Goal: Transaction & Acquisition: Purchase product/service

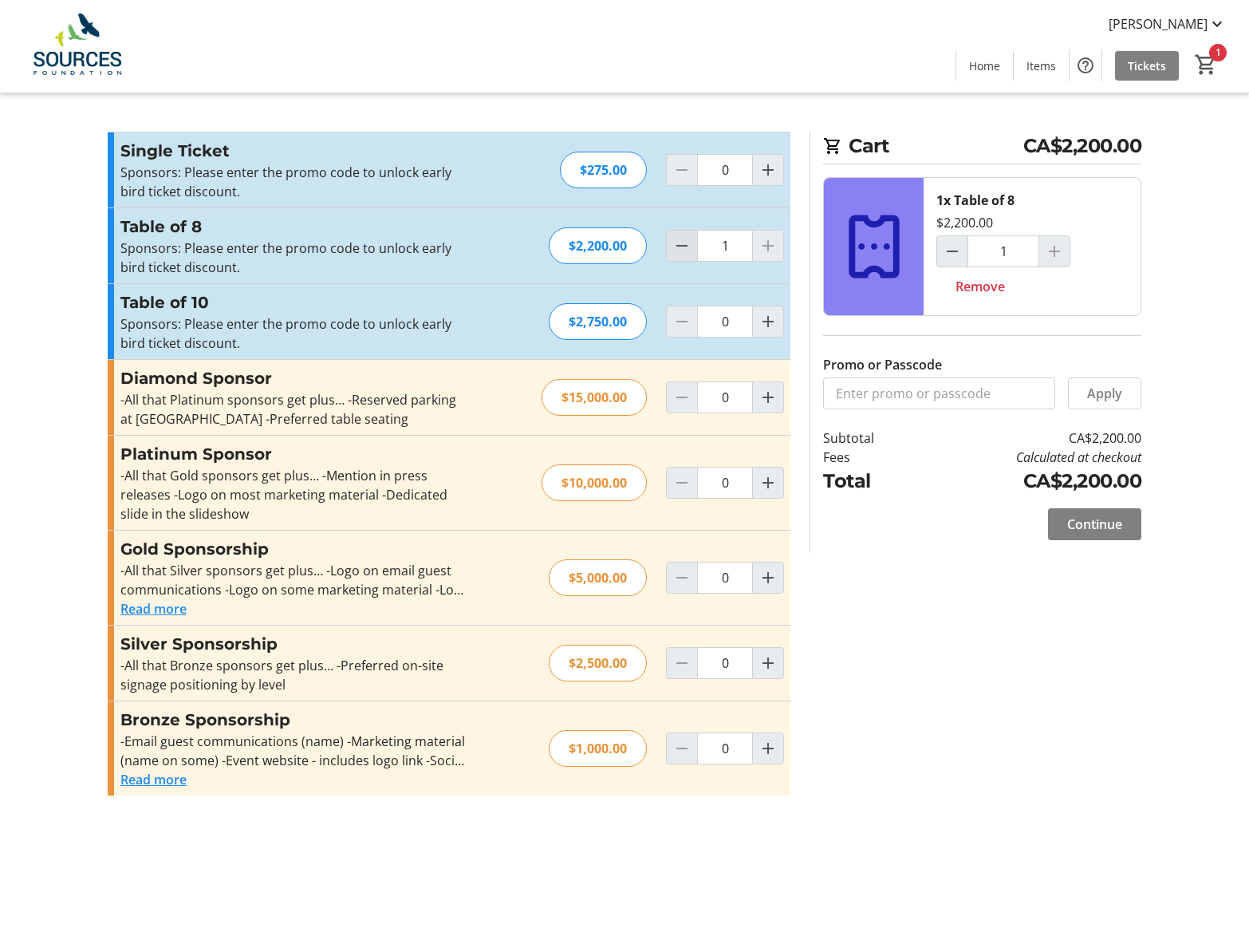
click at [683, 251] on mat-icon "Decrement by one" at bounding box center [681, 245] width 19 height 19
type input "0"
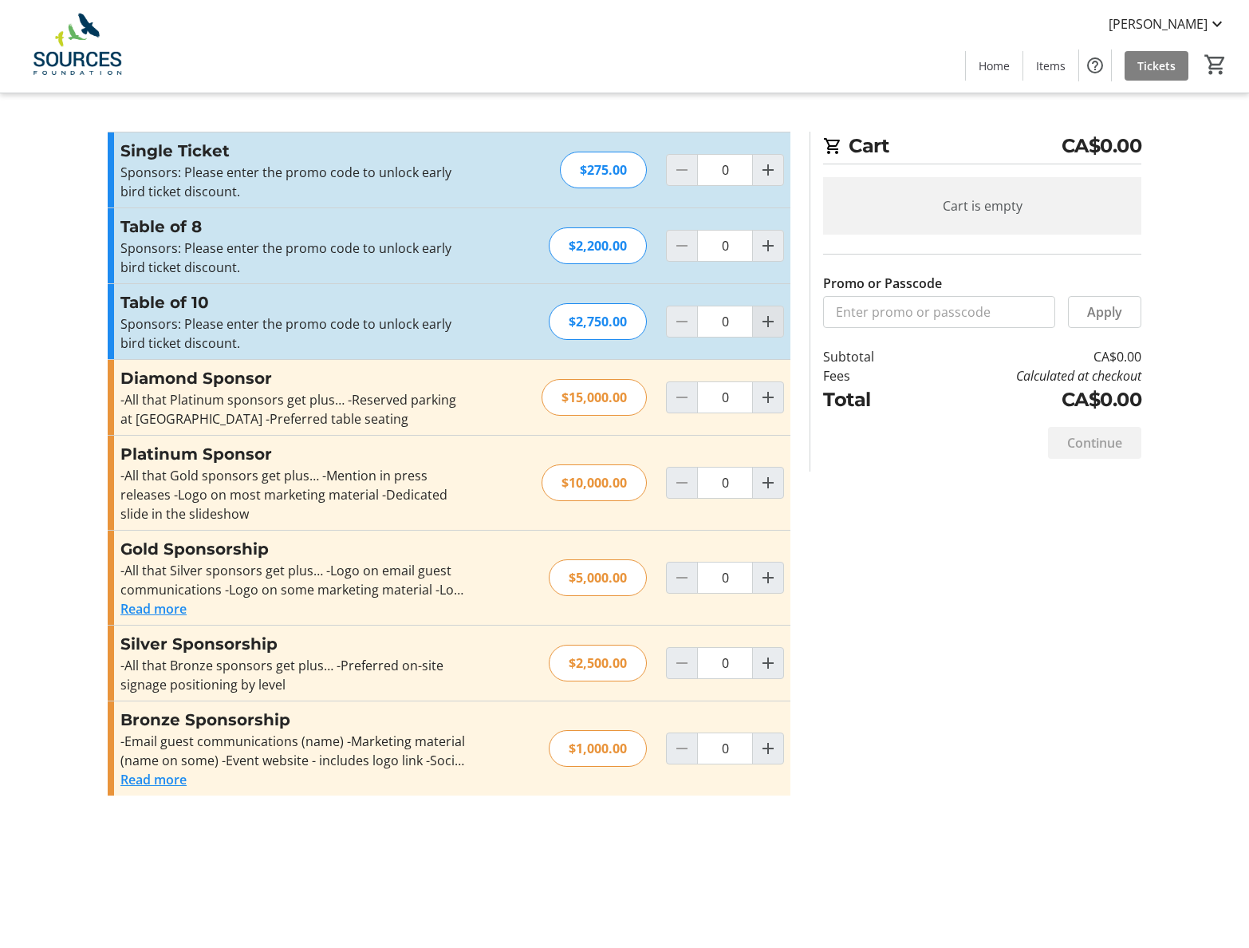
click at [768, 318] on mat-icon "Increment by one" at bounding box center [768, 321] width 19 height 19
type input "1"
click at [932, 613] on div "Promo or Passcode Apply Single Ticket Sponsors: Please enter the promo code to …" at bounding box center [624, 473] width 1053 height 683
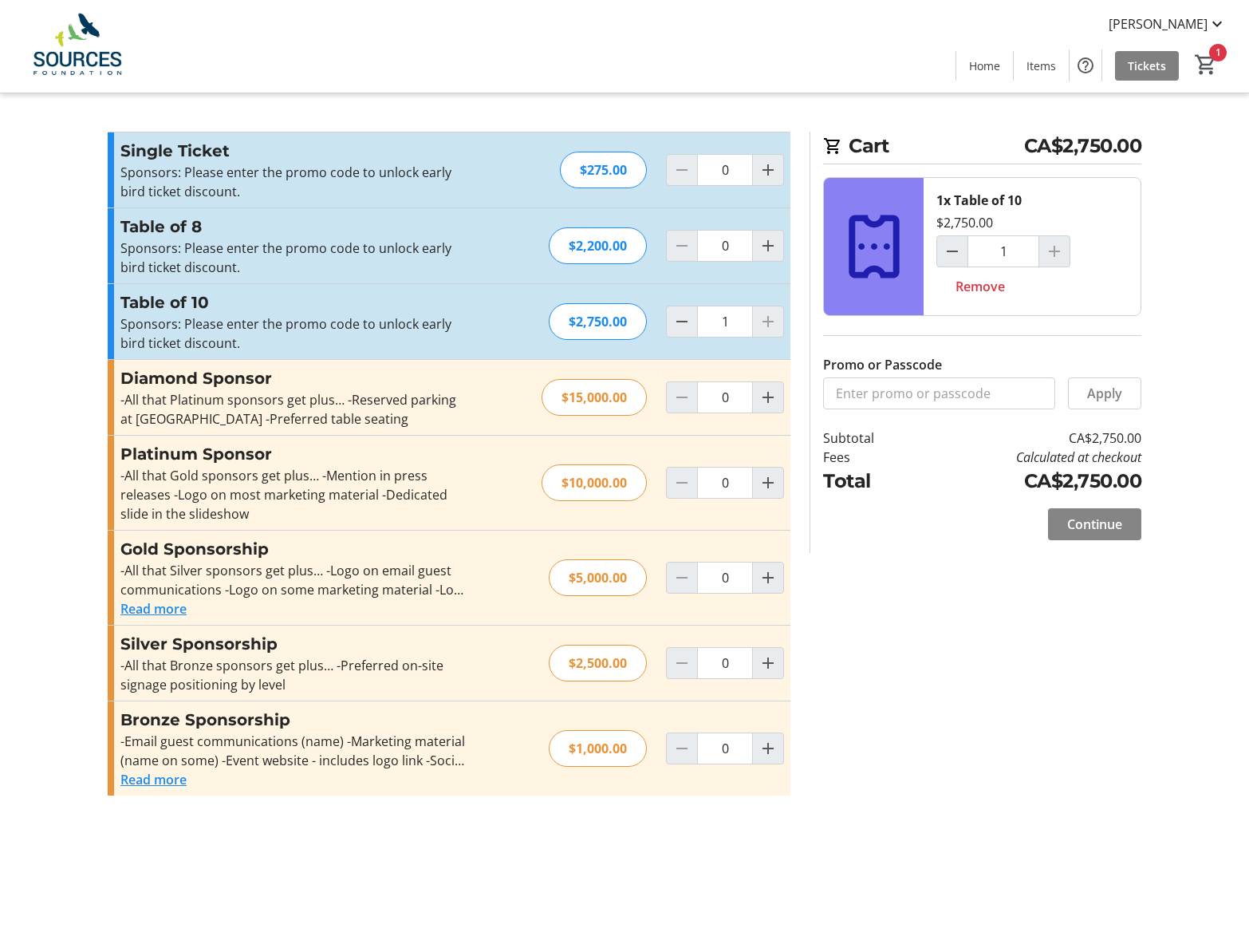
click at [1087, 518] on span "Continue" at bounding box center [1094, 524] width 55 height 19
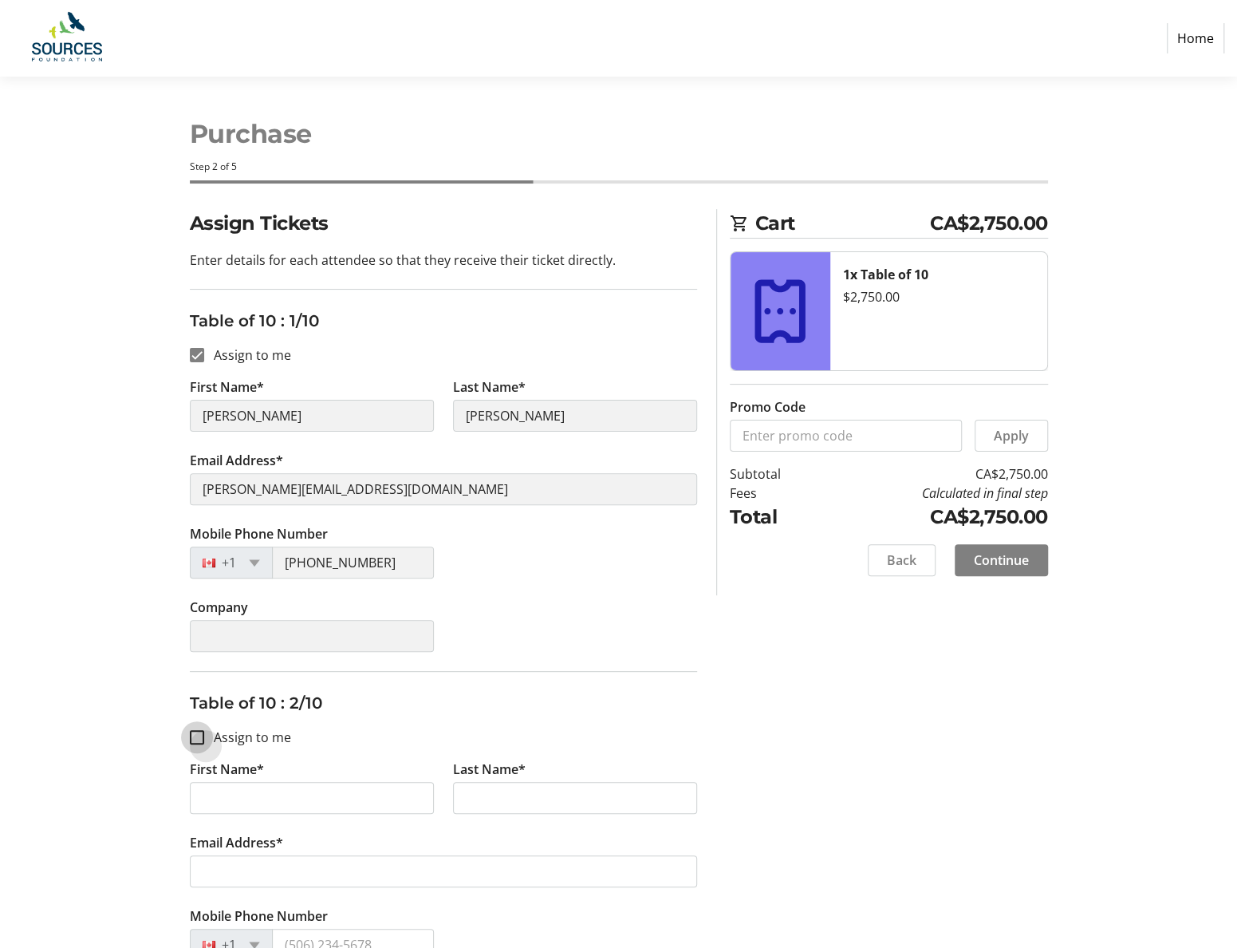
click at [198, 739] on input "Assign to me" at bounding box center [197, 737] width 14 height 14
checkbox input "true"
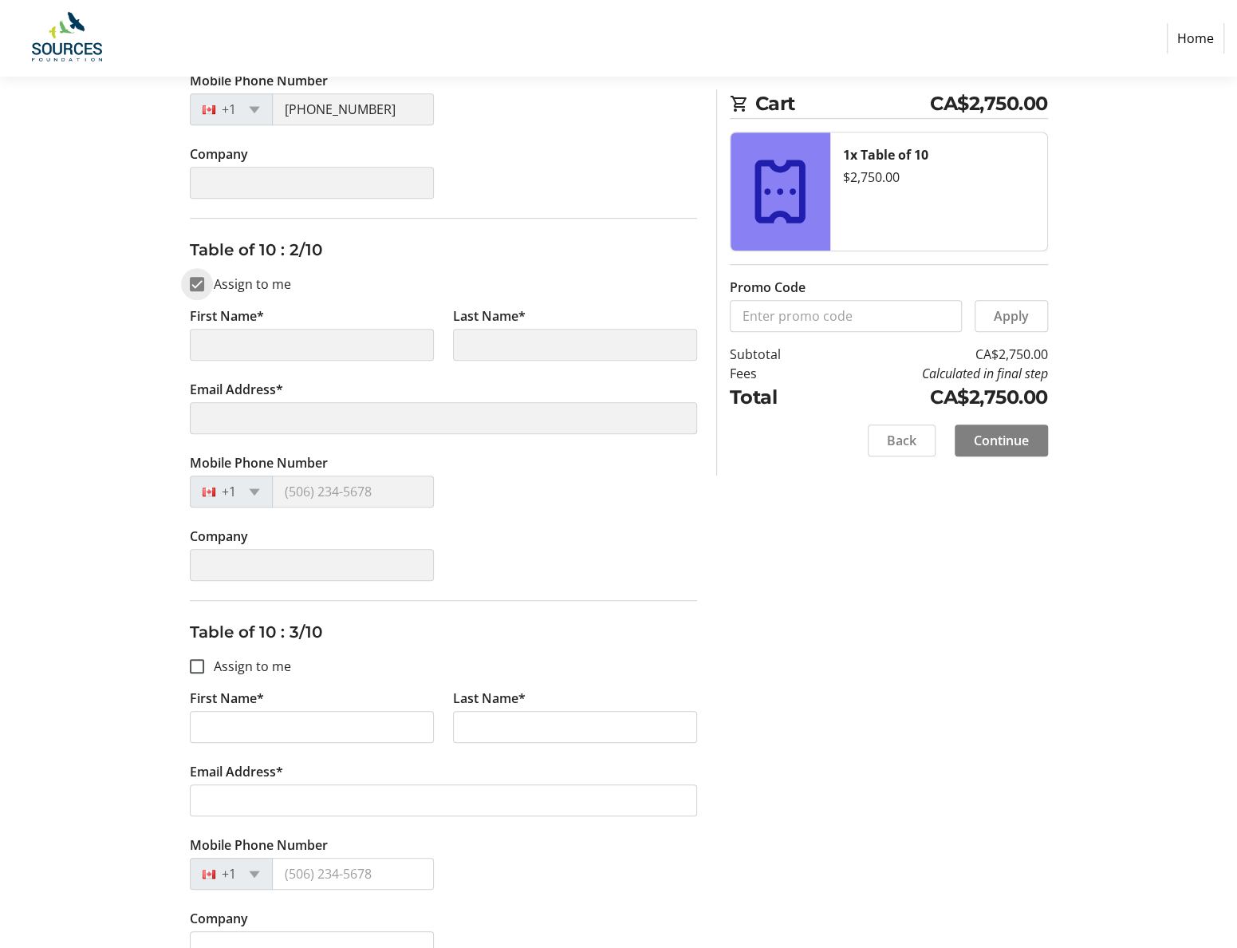
scroll to position [558, 0]
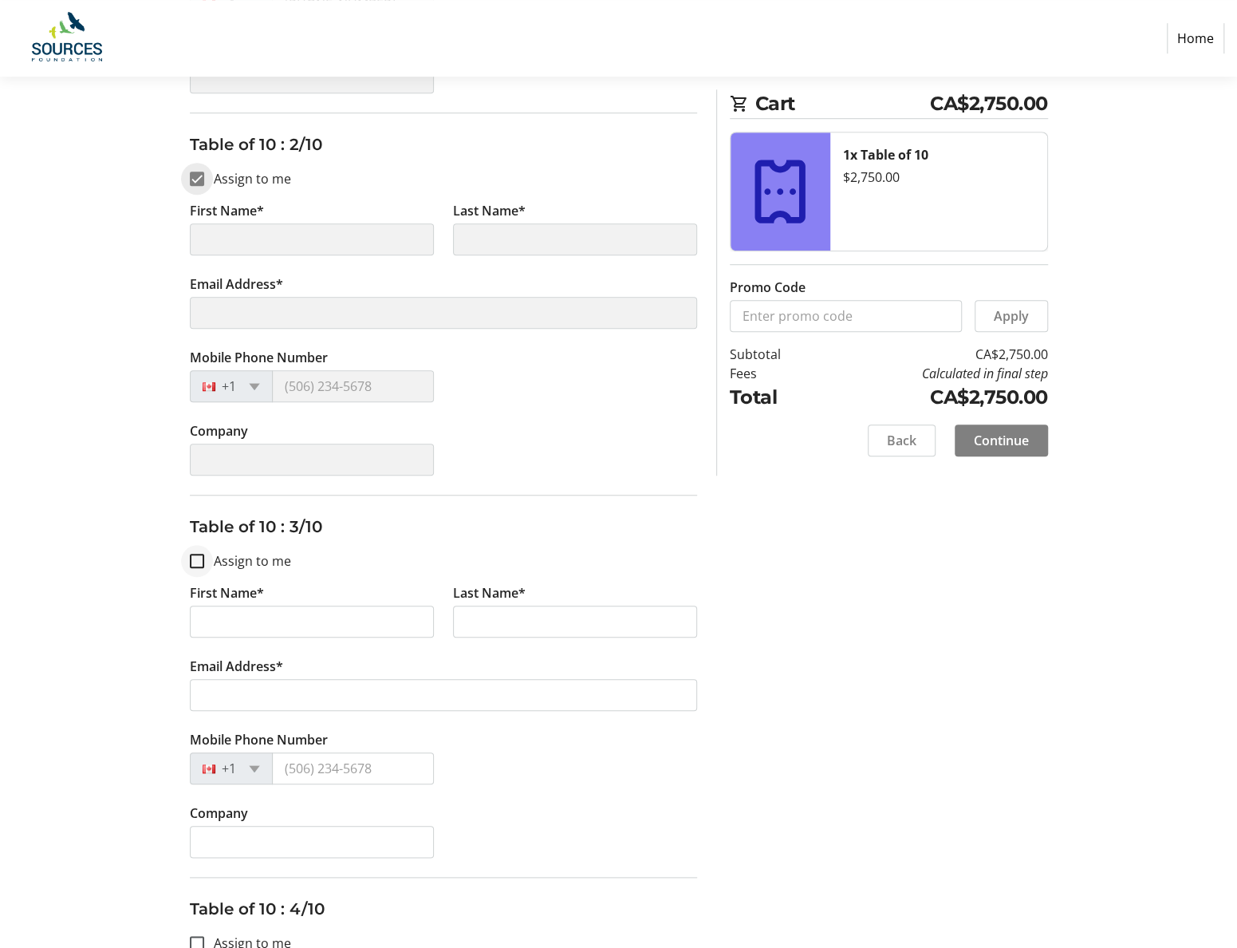
type input "Emily"
type input "Kearns"
type input "emilyk@aaai.bc.ca"
type input "(778) 870-4607"
click at [195, 559] on input "Assign to me" at bounding box center [197, 561] width 14 height 14
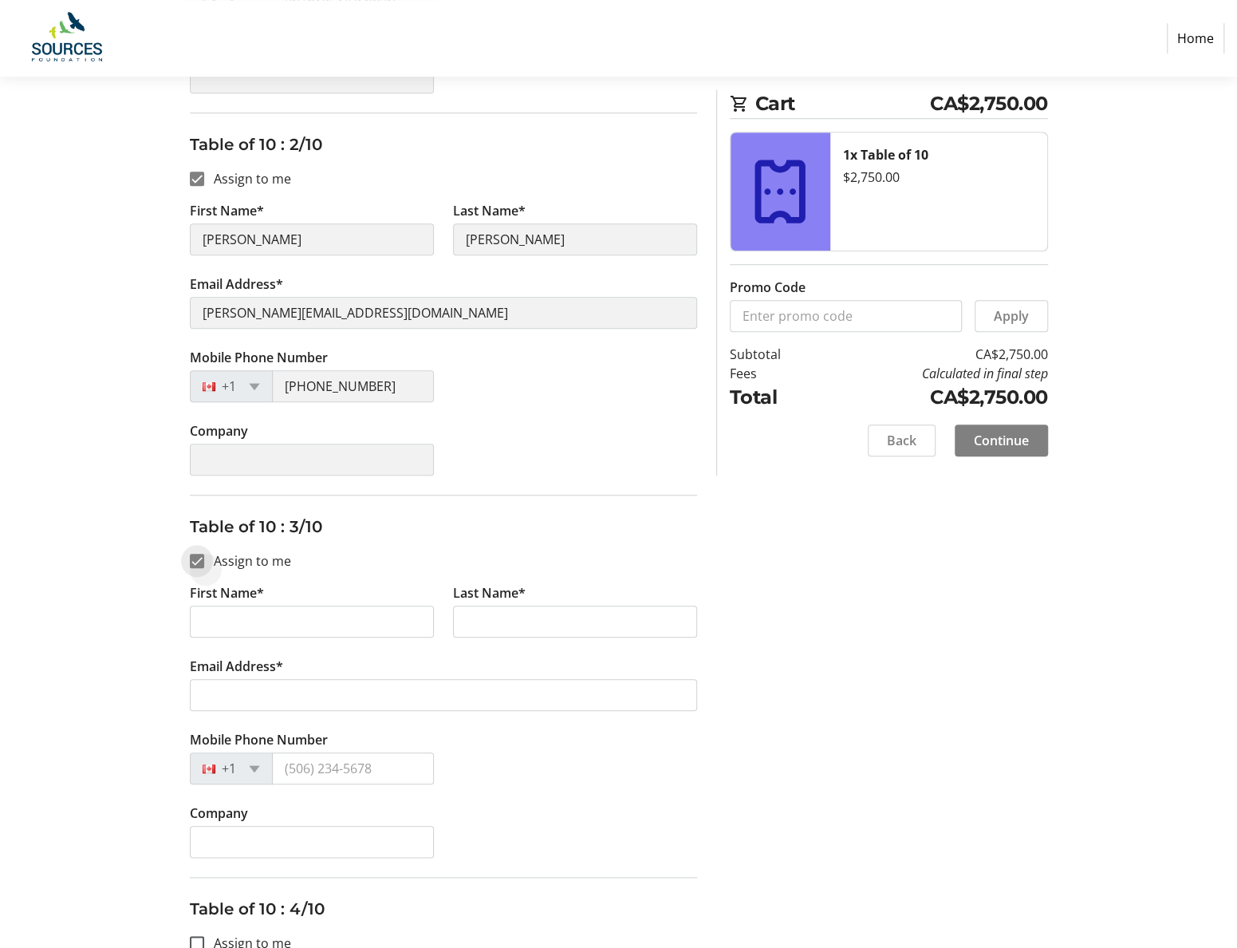
checkbox input "true"
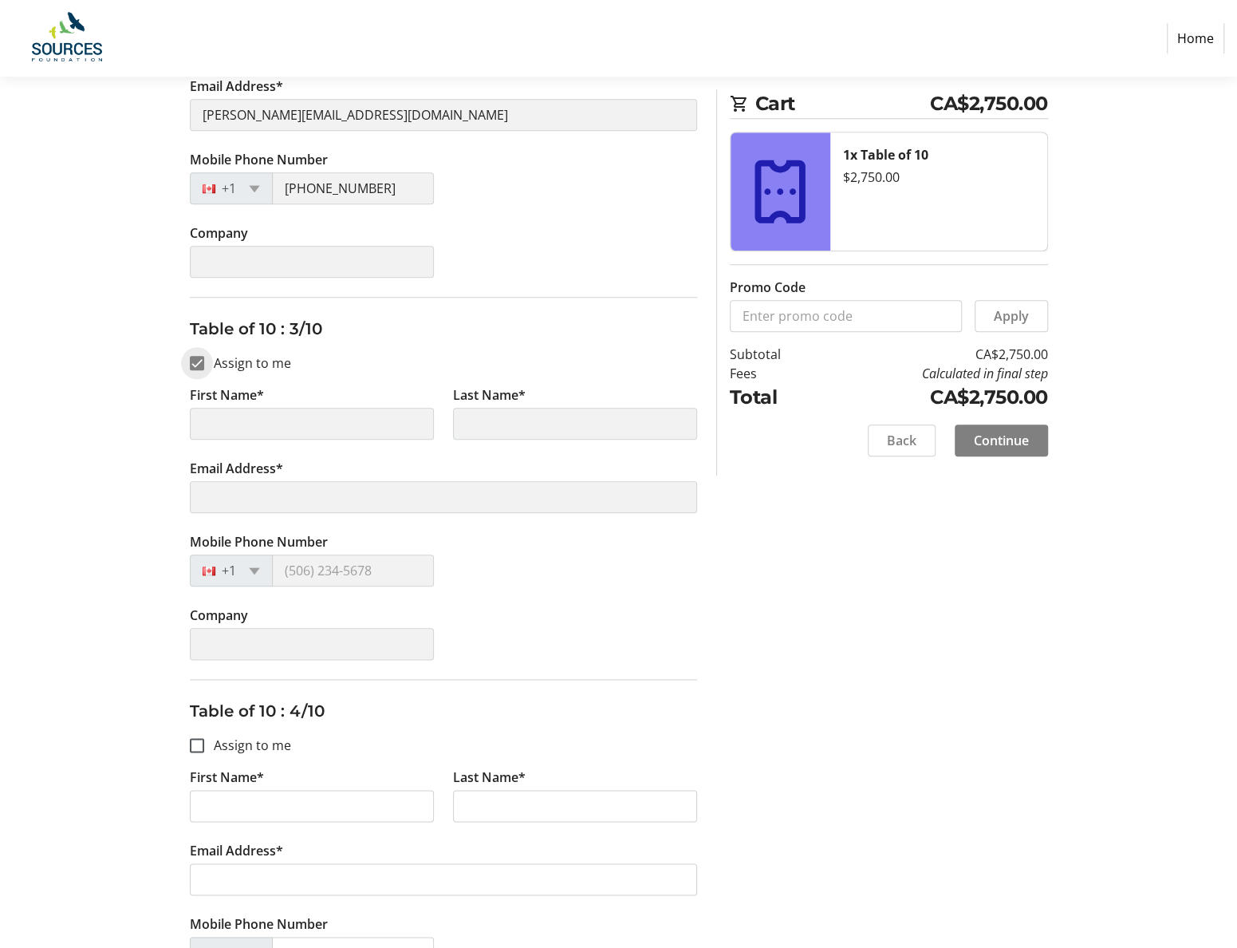
scroll to position [1037, 0]
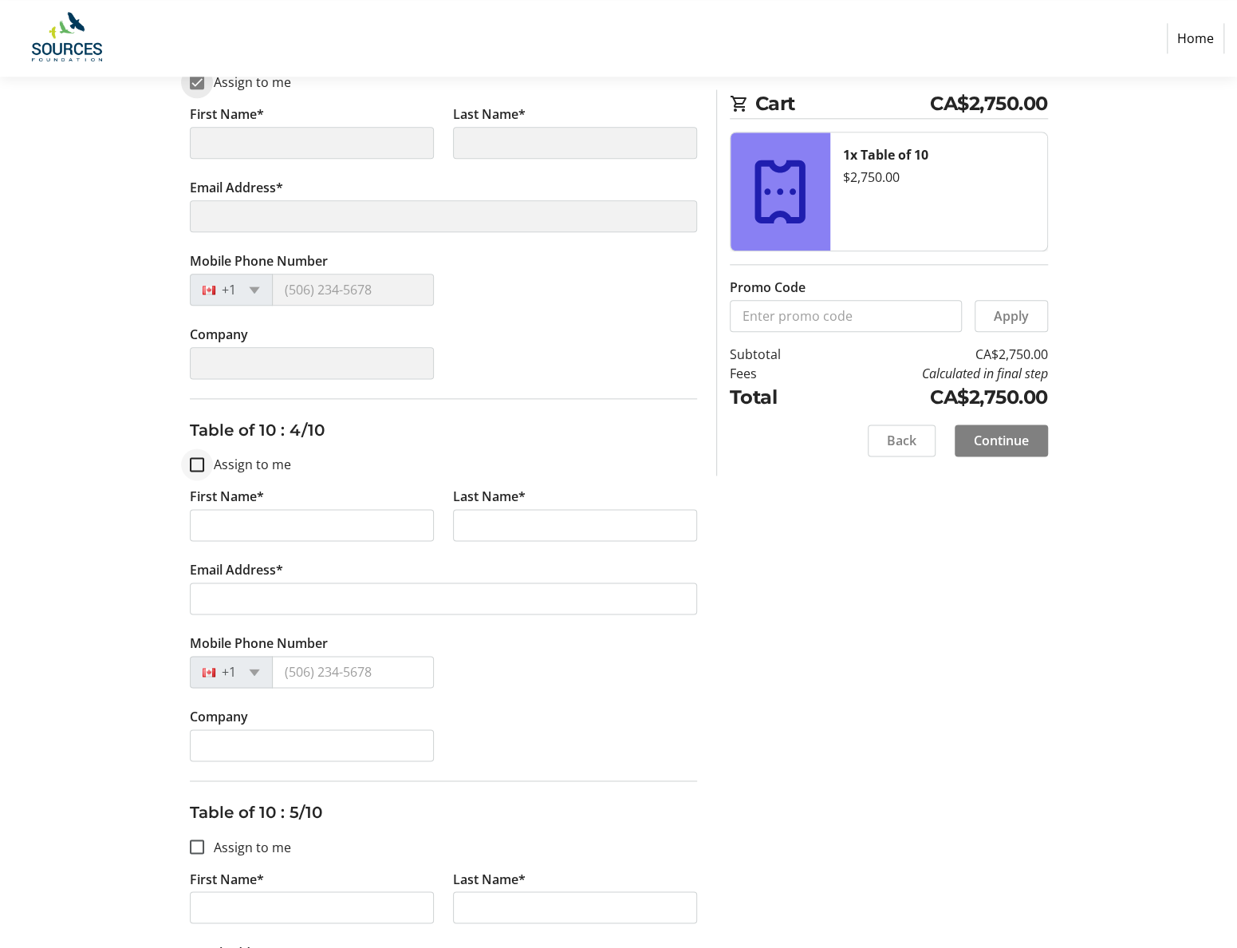
type input "Emily"
type input "Kearns"
type input "emilyk@aaai.bc.ca"
type input "(778) 870-4607"
click at [196, 466] on div at bounding box center [197, 464] width 38 height 38
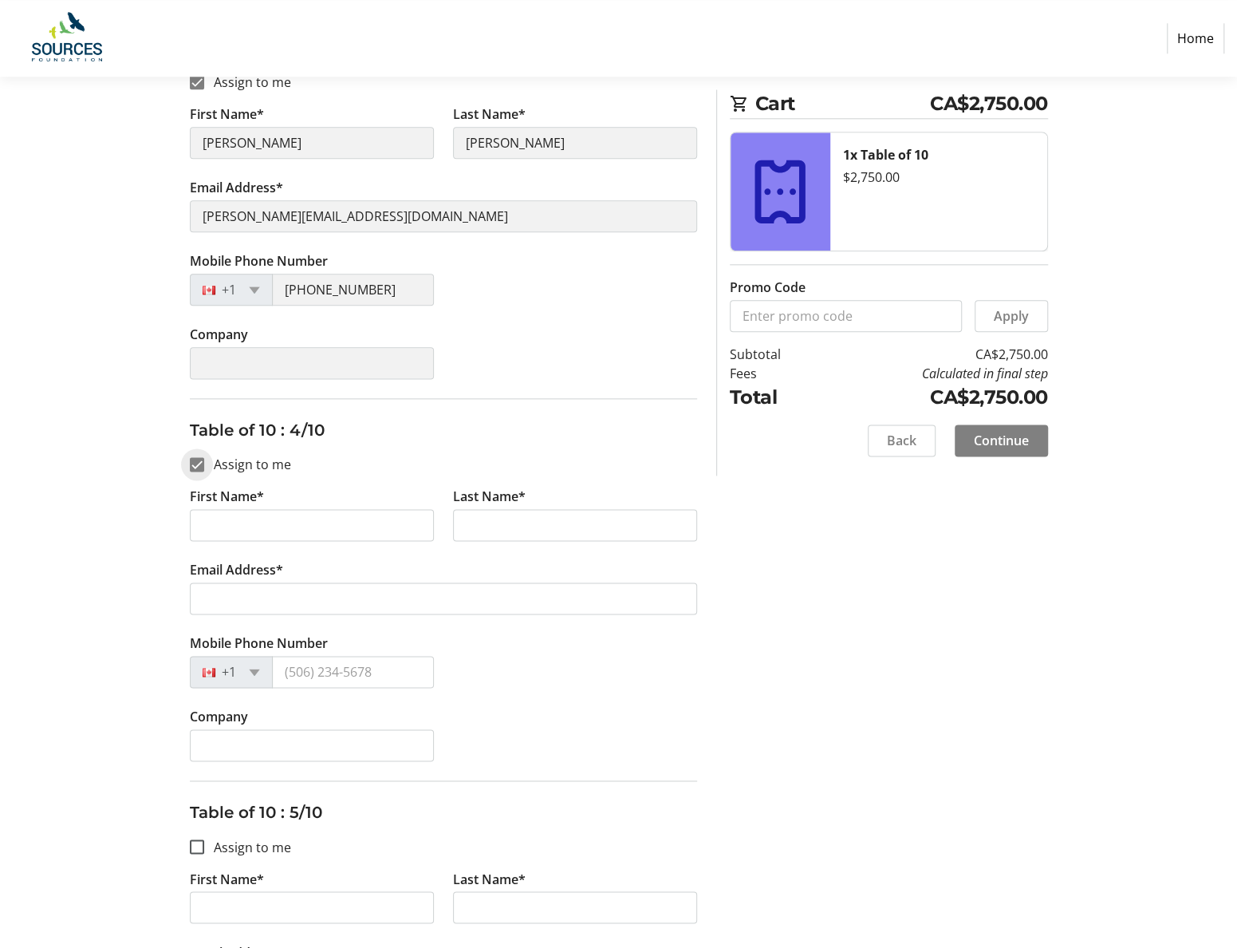
checkbox input "true"
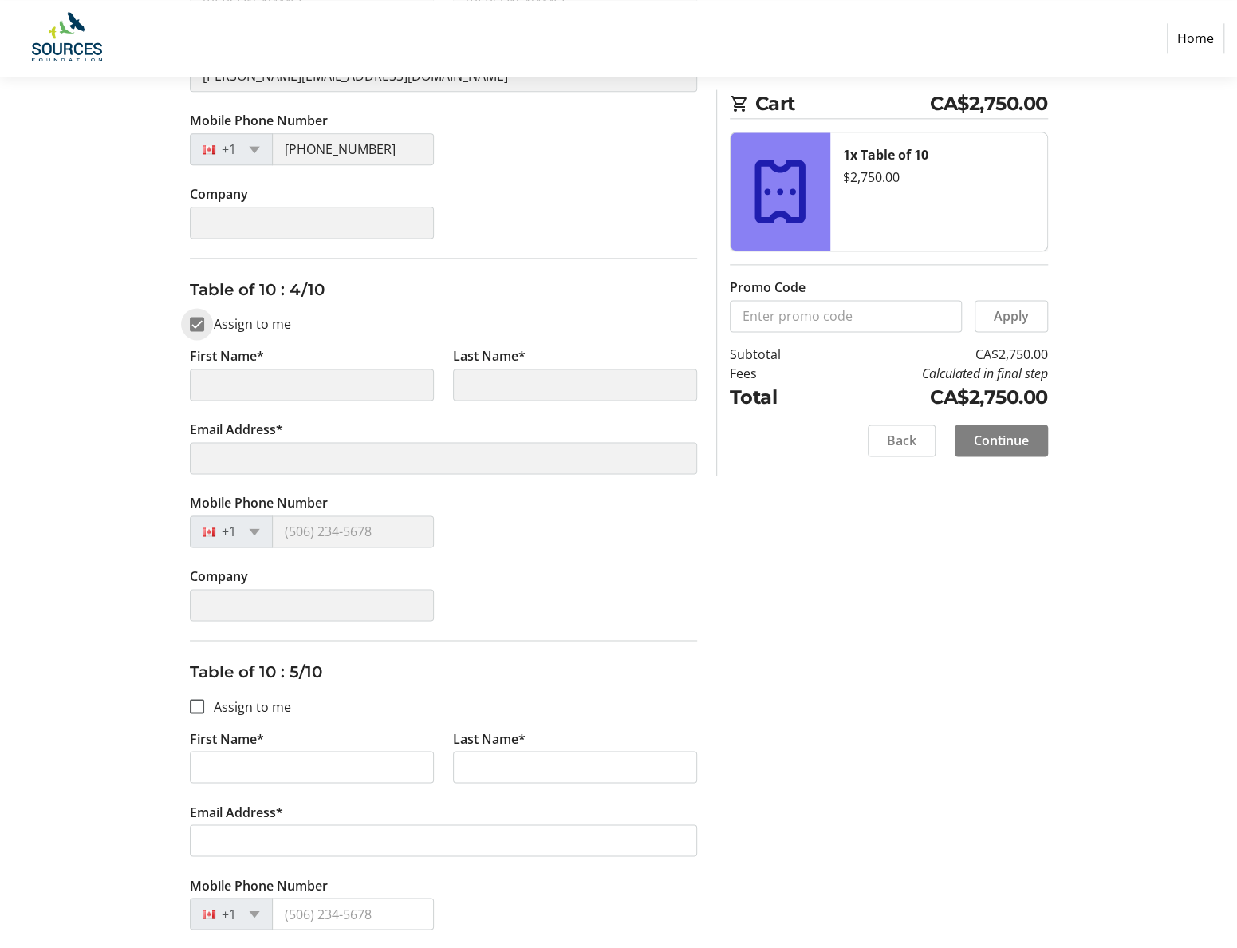
scroll to position [1516, 0]
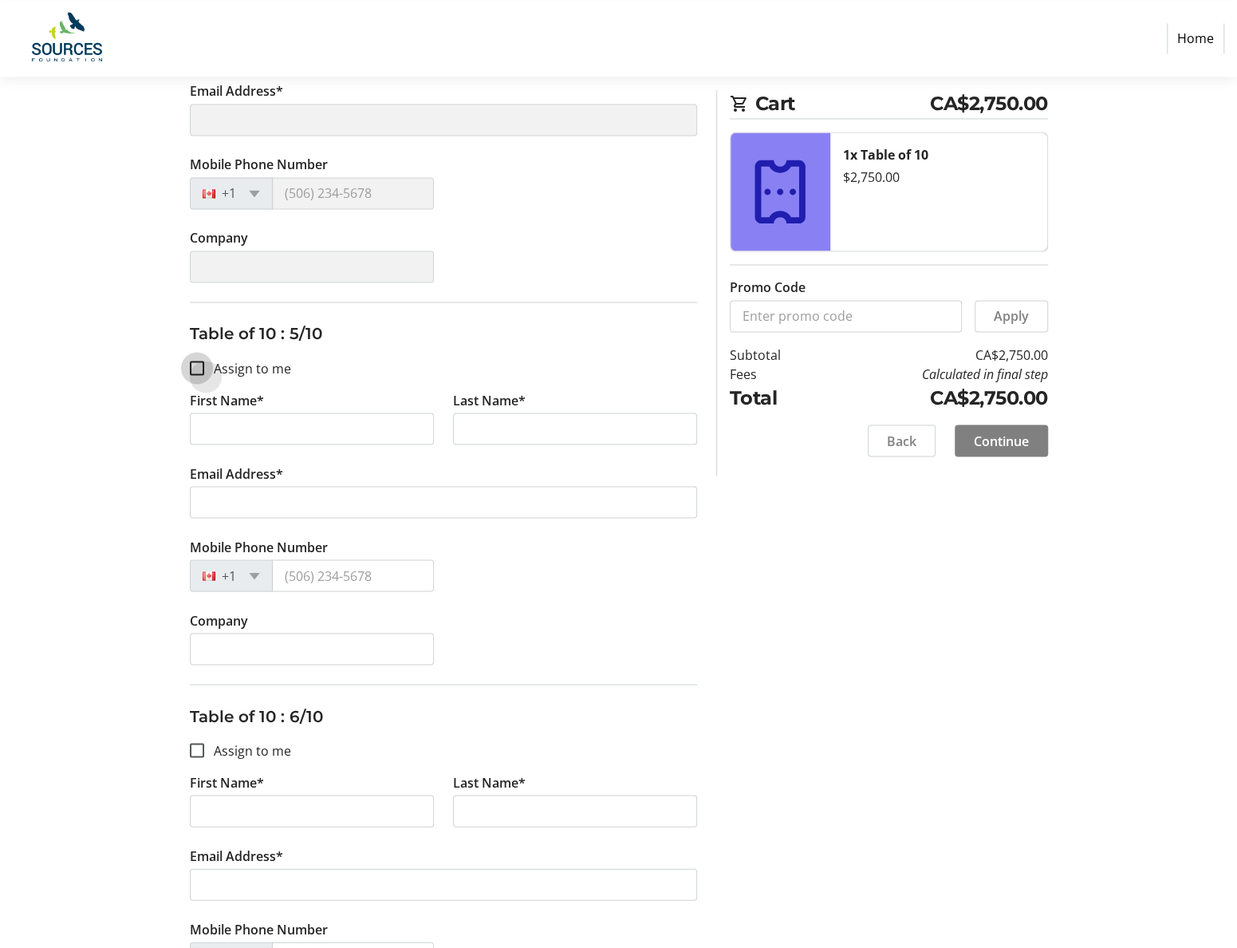
click at [195, 361] on input "Assign to me" at bounding box center [197, 368] width 14 height 14
checkbox input "true"
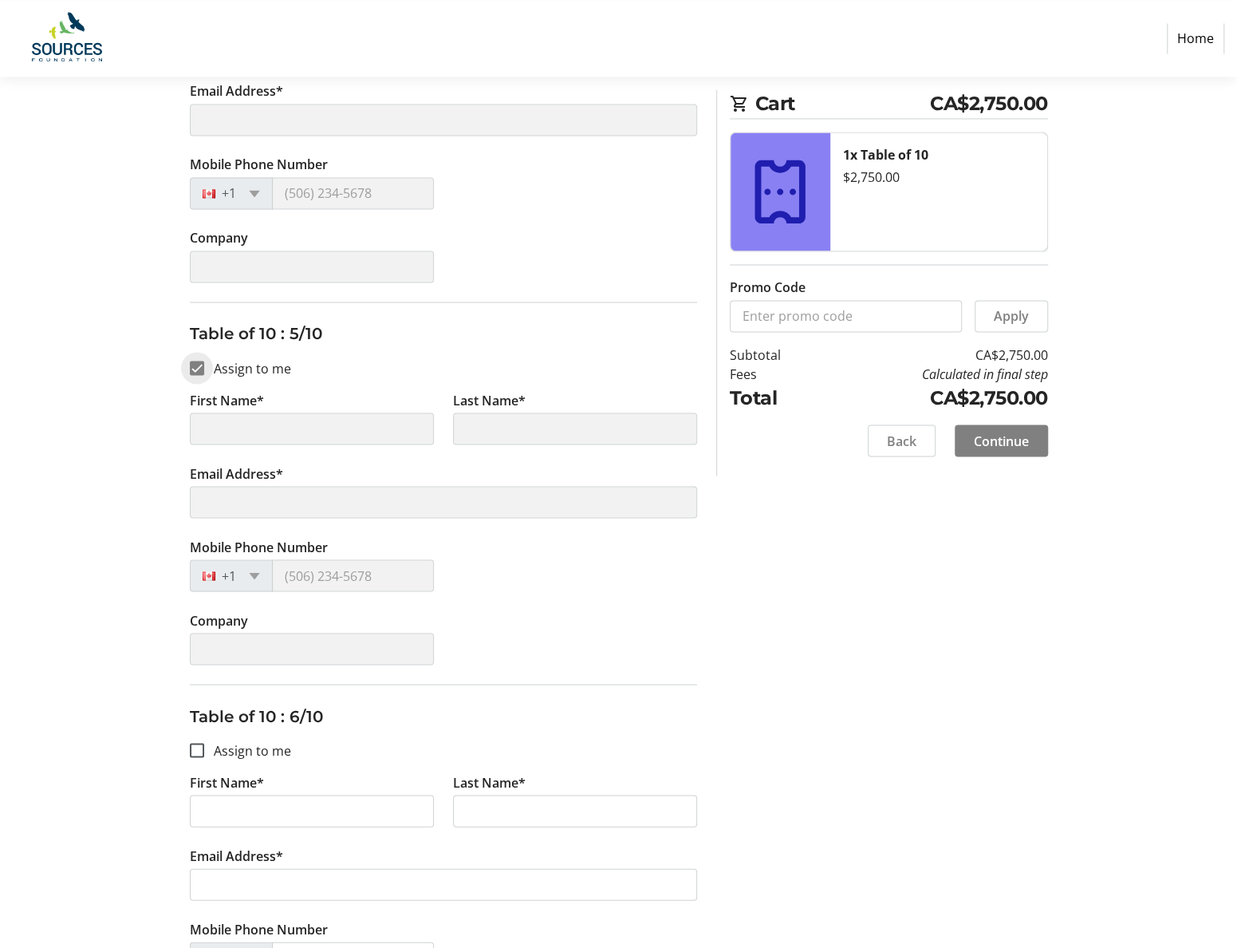
type input "Emily"
type input "Kearns"
type input "emilyk@aaai.bc.ca"
type input "(778) 870-4607"
type input "Emily"
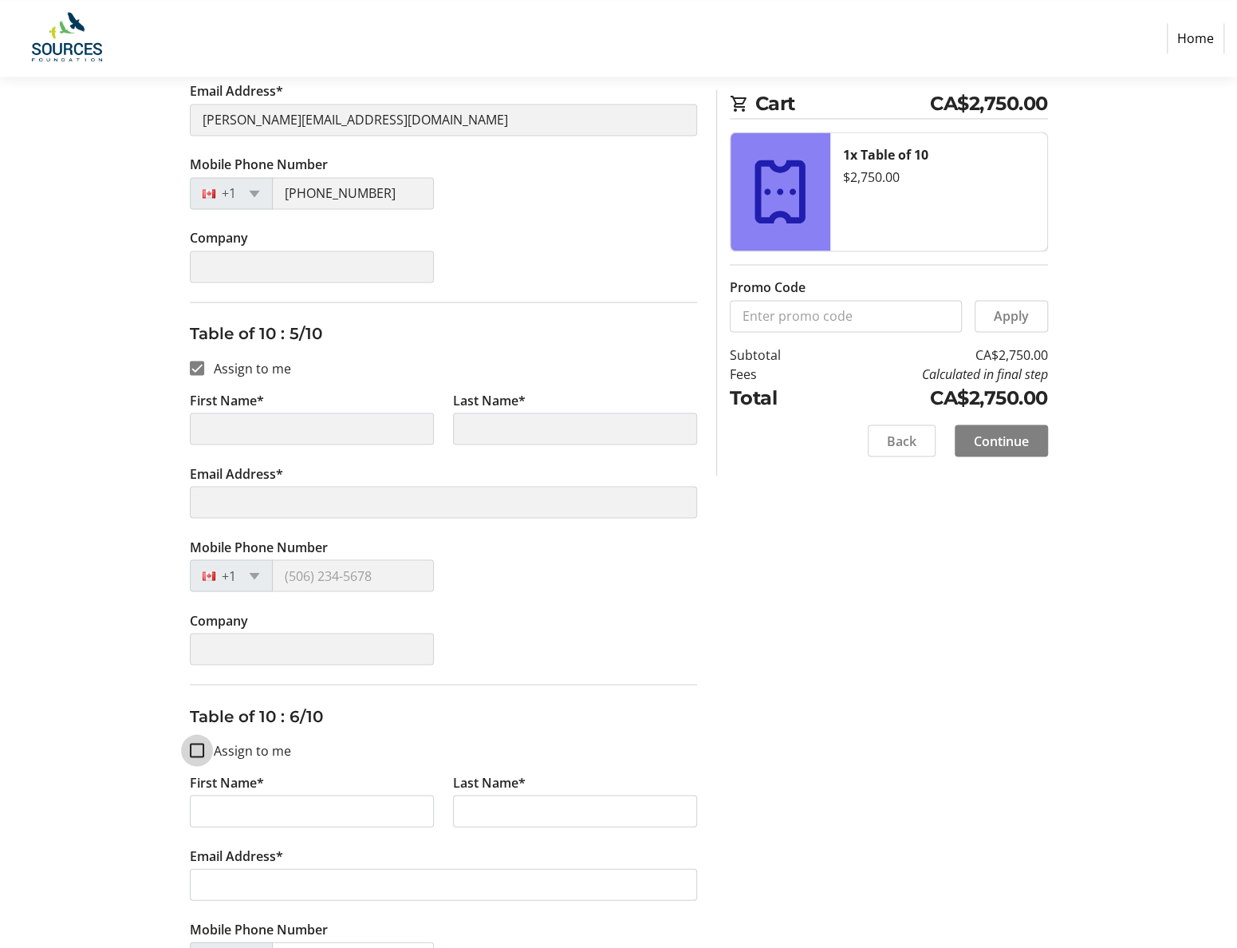
type input "Kearns"
type input "emilyk@aaai.bc.ca"
type input "(778) 870-4607"
click at [196, 743] on input "Assign to me" at bounding box center [197, 750] width 14 height 14
checkbox input "true"
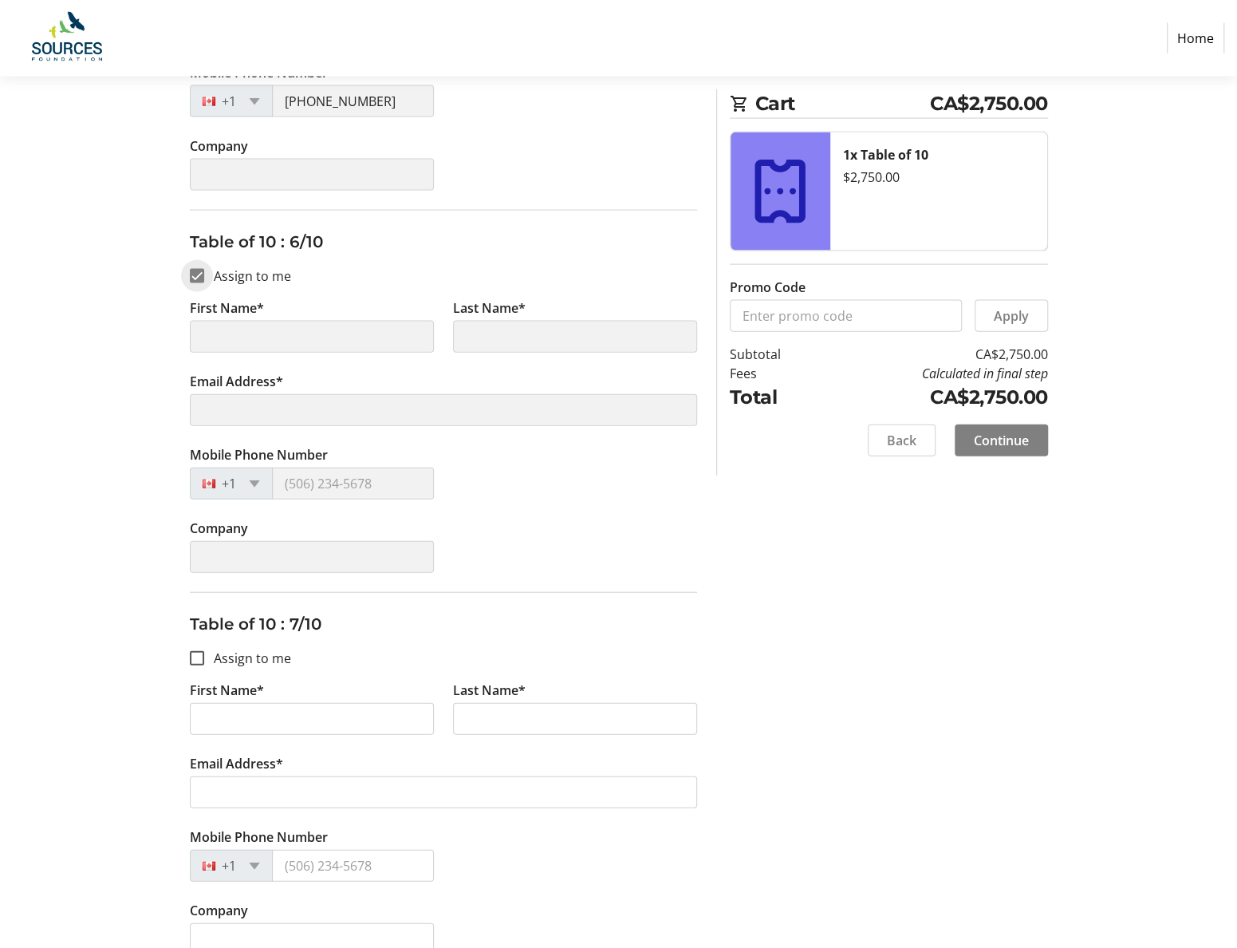
scroll to position [1994, 0]
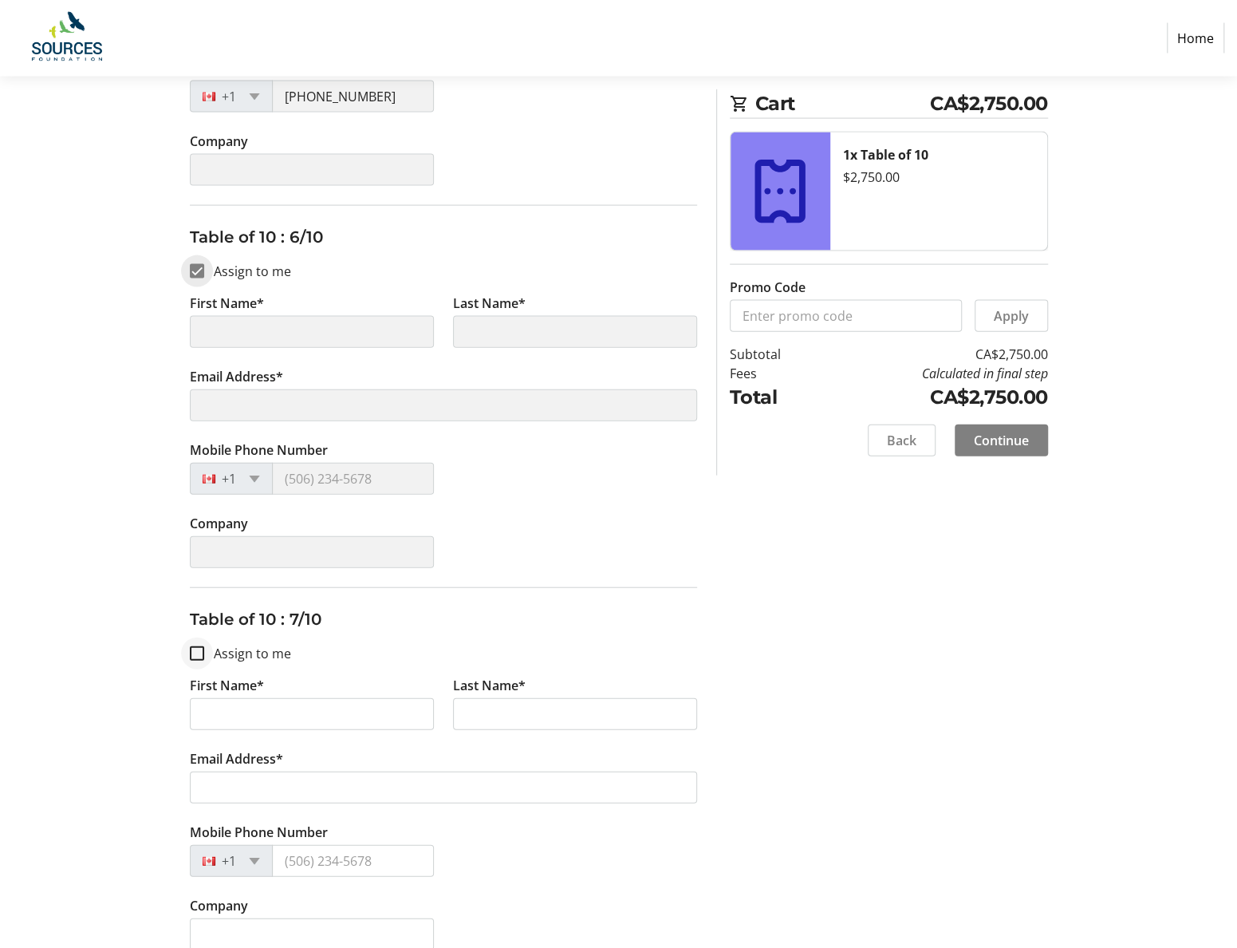
type input "Emily"
type input "Kearns"
type input "emilyk@aaai.bc.ca"
type input "(778) 870-4607"
click at [198, 646] on input "Assign to me" at bounding box center [197, 653] width 14 height 14
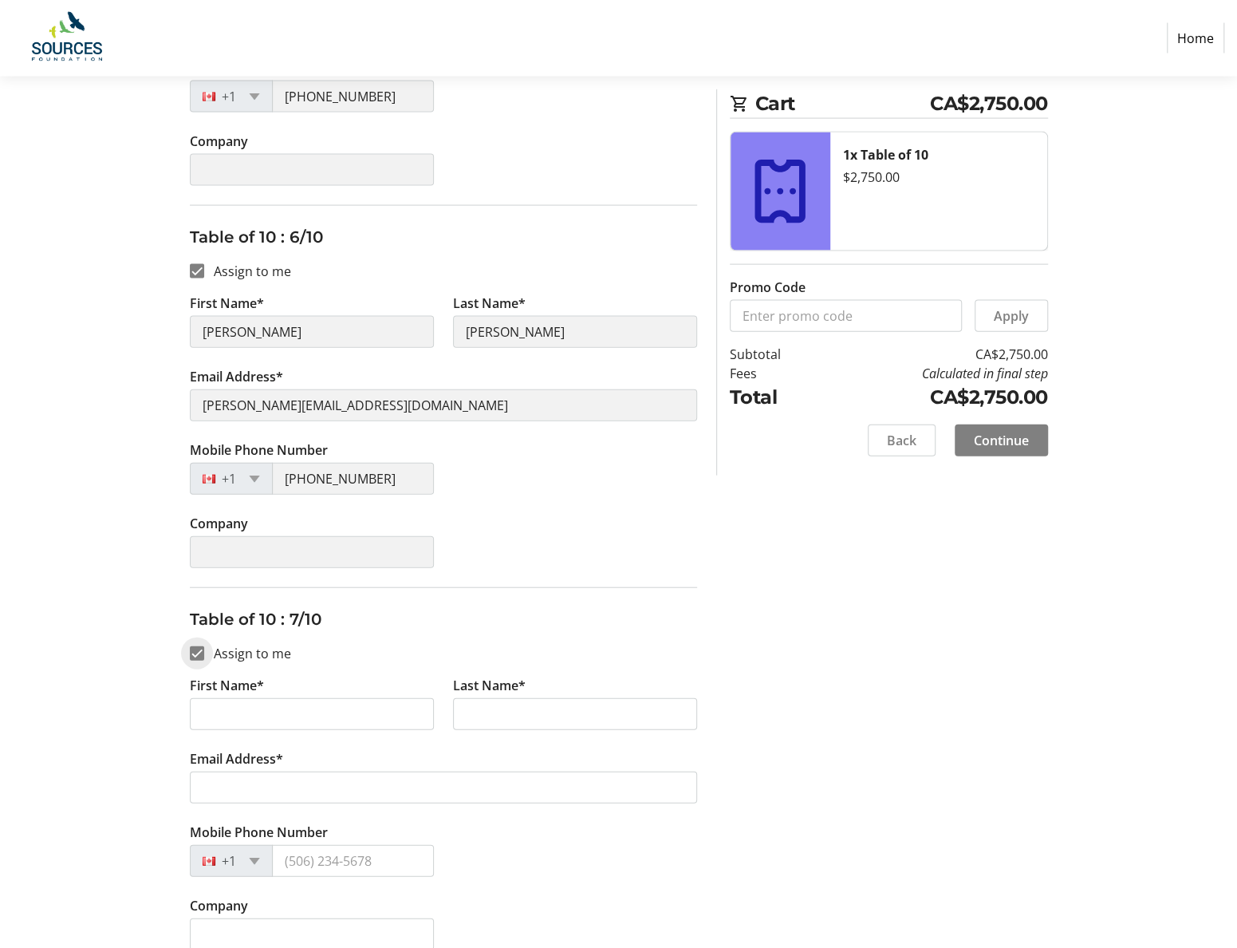
checkbox input "true"
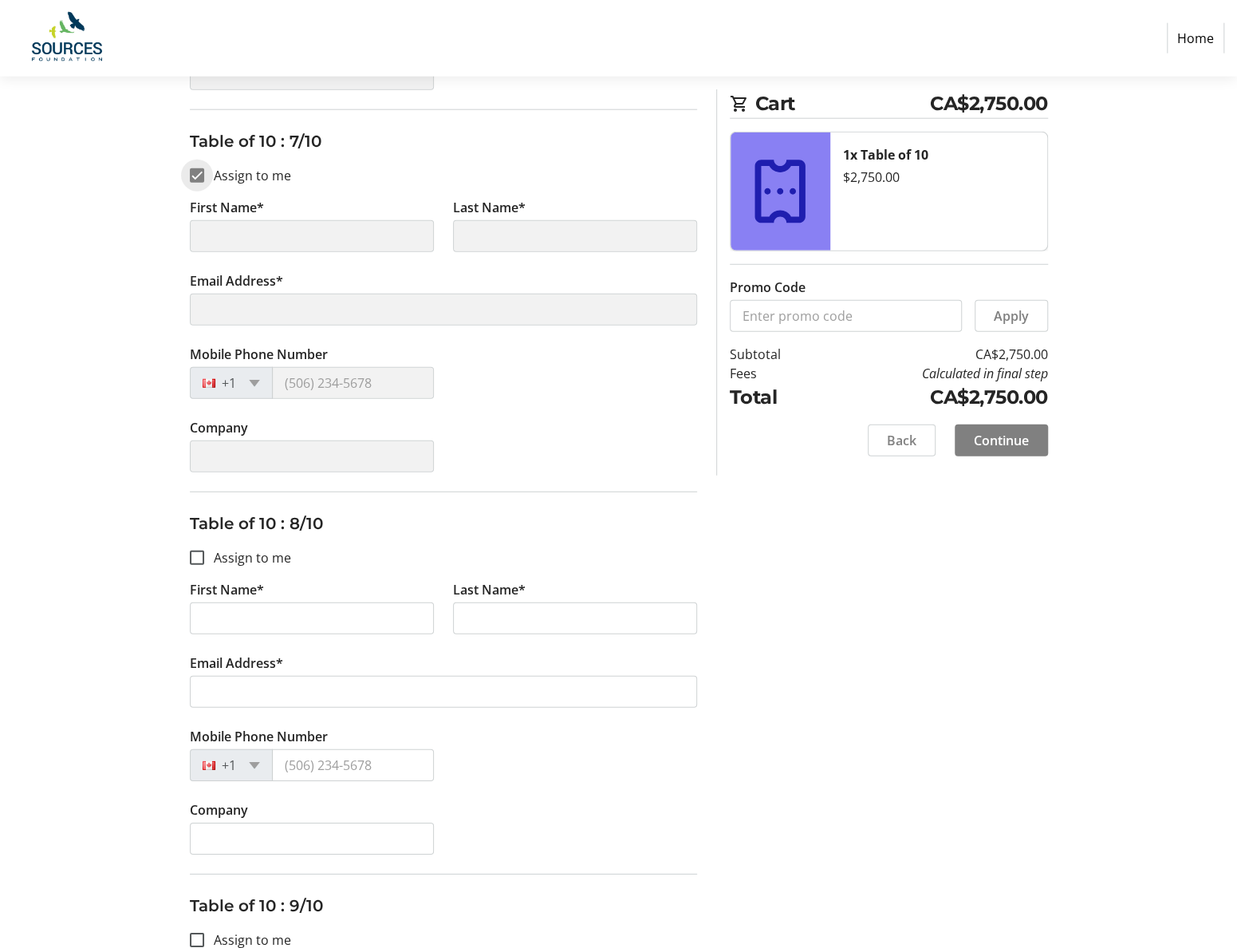
scroll to position [2473, 0]
type input "Emily"
type input "Kearns"
type input "emilyk@aaai.bc.ca"
type input "(778) 870-4607"
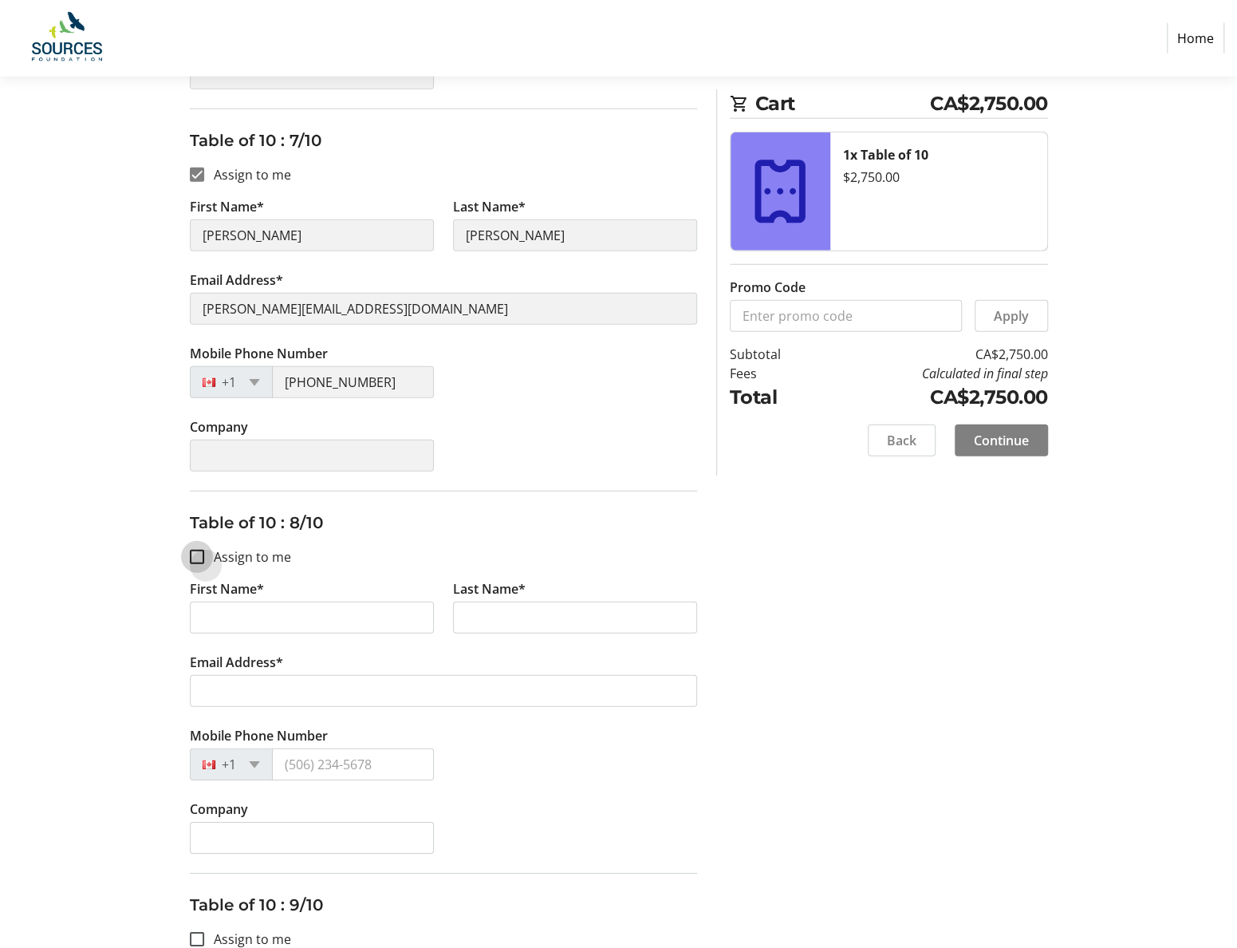
click at [196, 550] on input "Assign to me" at bounding box center [197, 557] width 14 height 14
checkbox input "true"
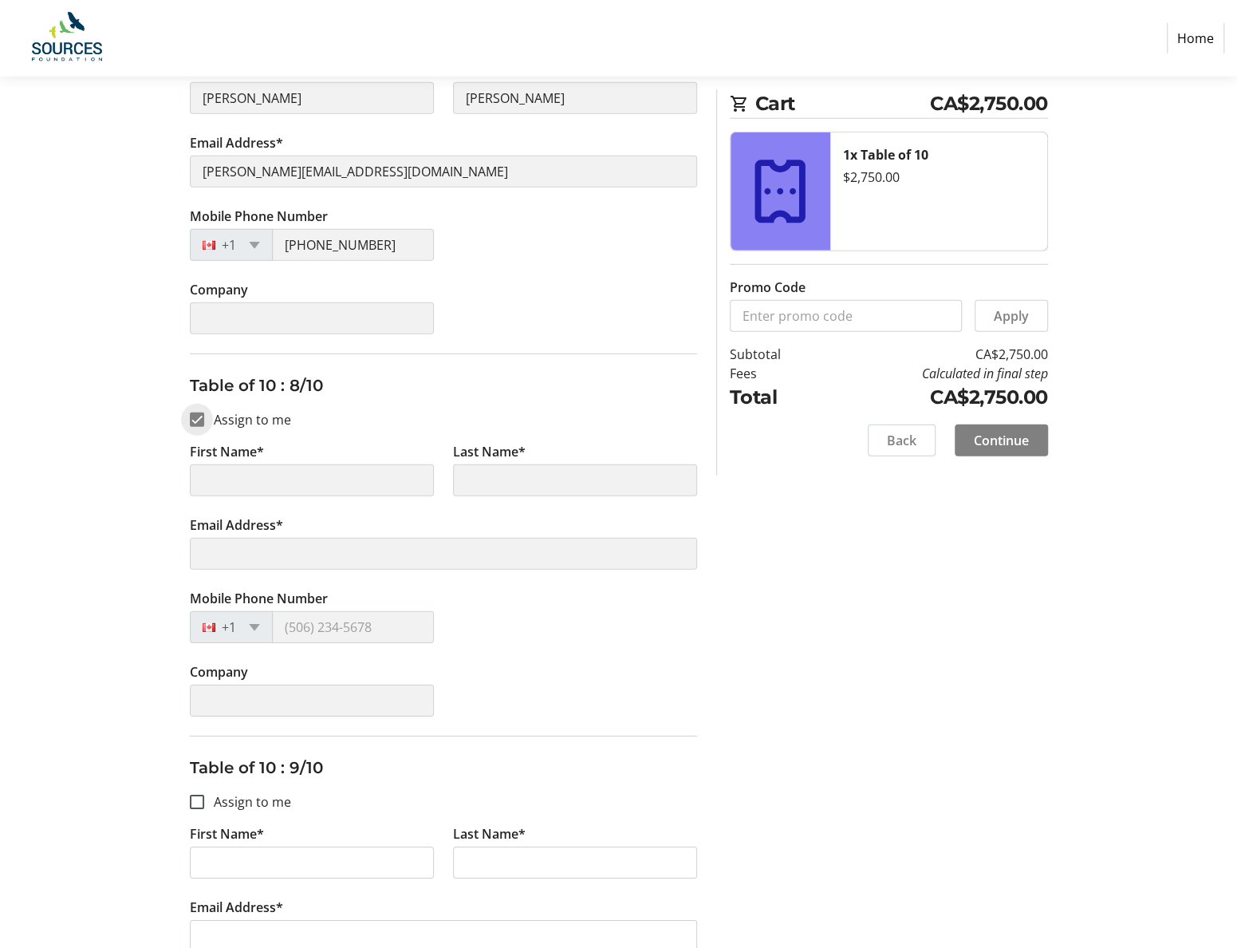
scroll to position [2872, 0]
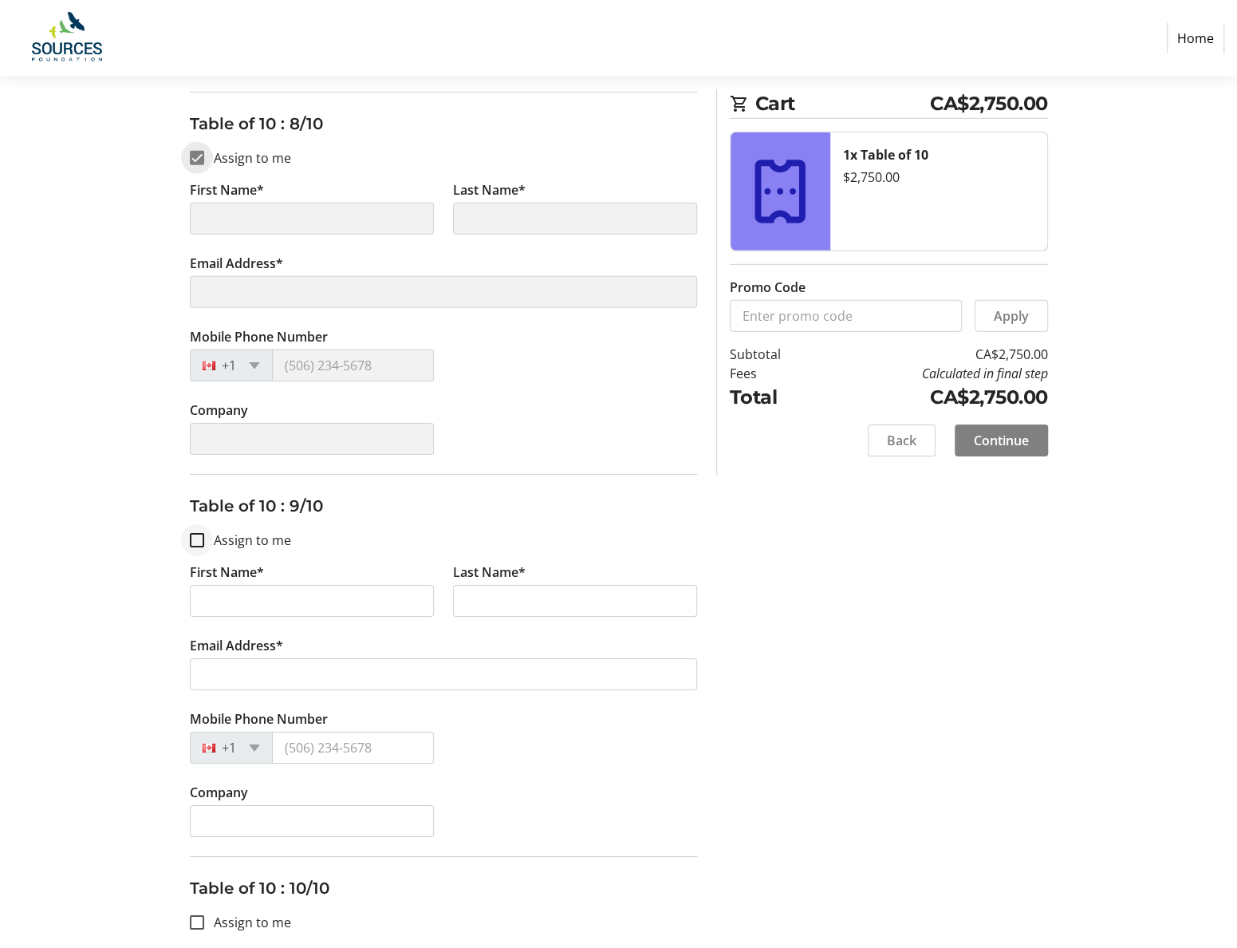
type input "Emily"
type input "Kearns"
type input "emilyk@aaai.bc.ca"
type input "(778) 870-4607"
click at [199, 533] on input "Assign to me" at bounding box center [197, 540] width 14 height 14
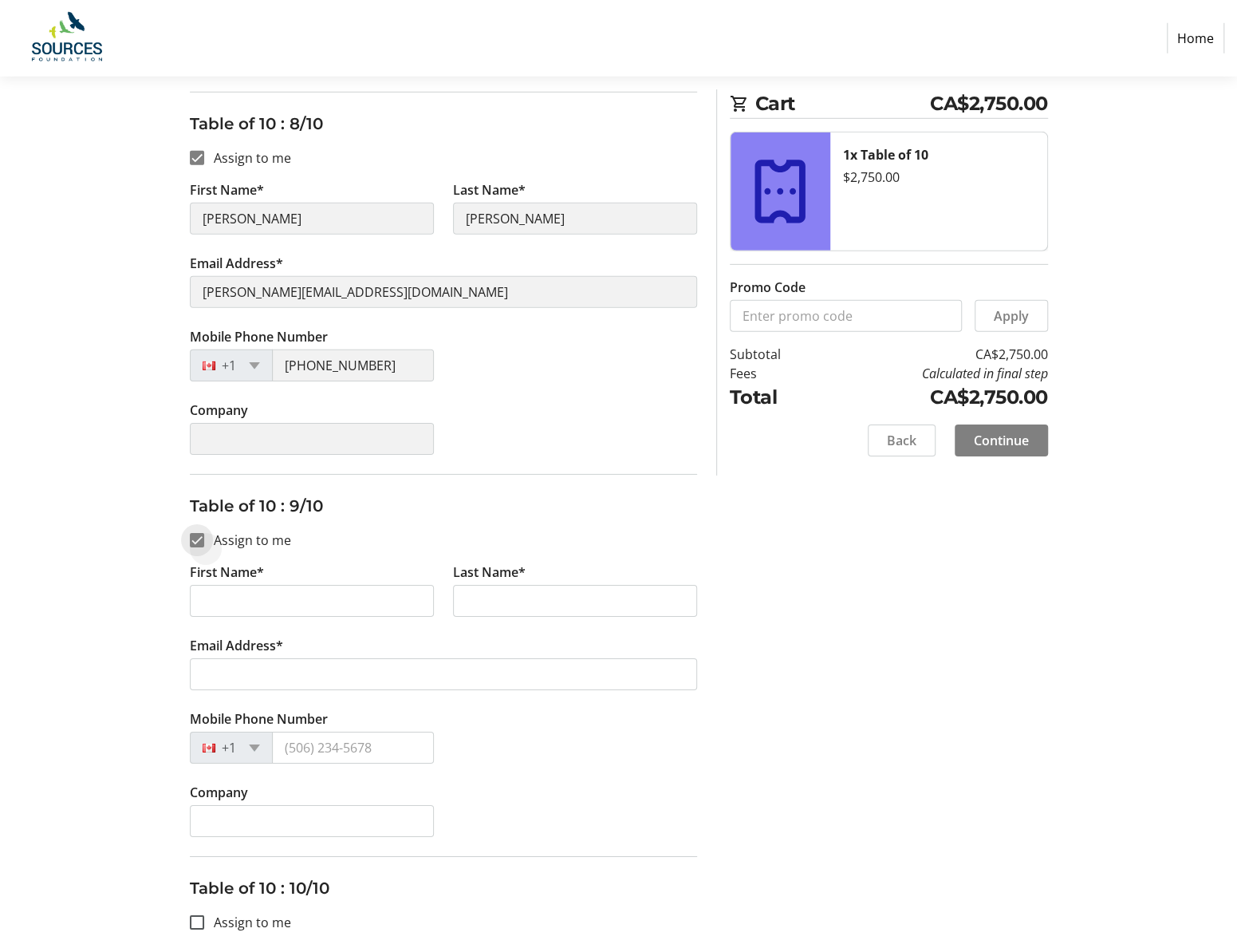
checkbox input "true"
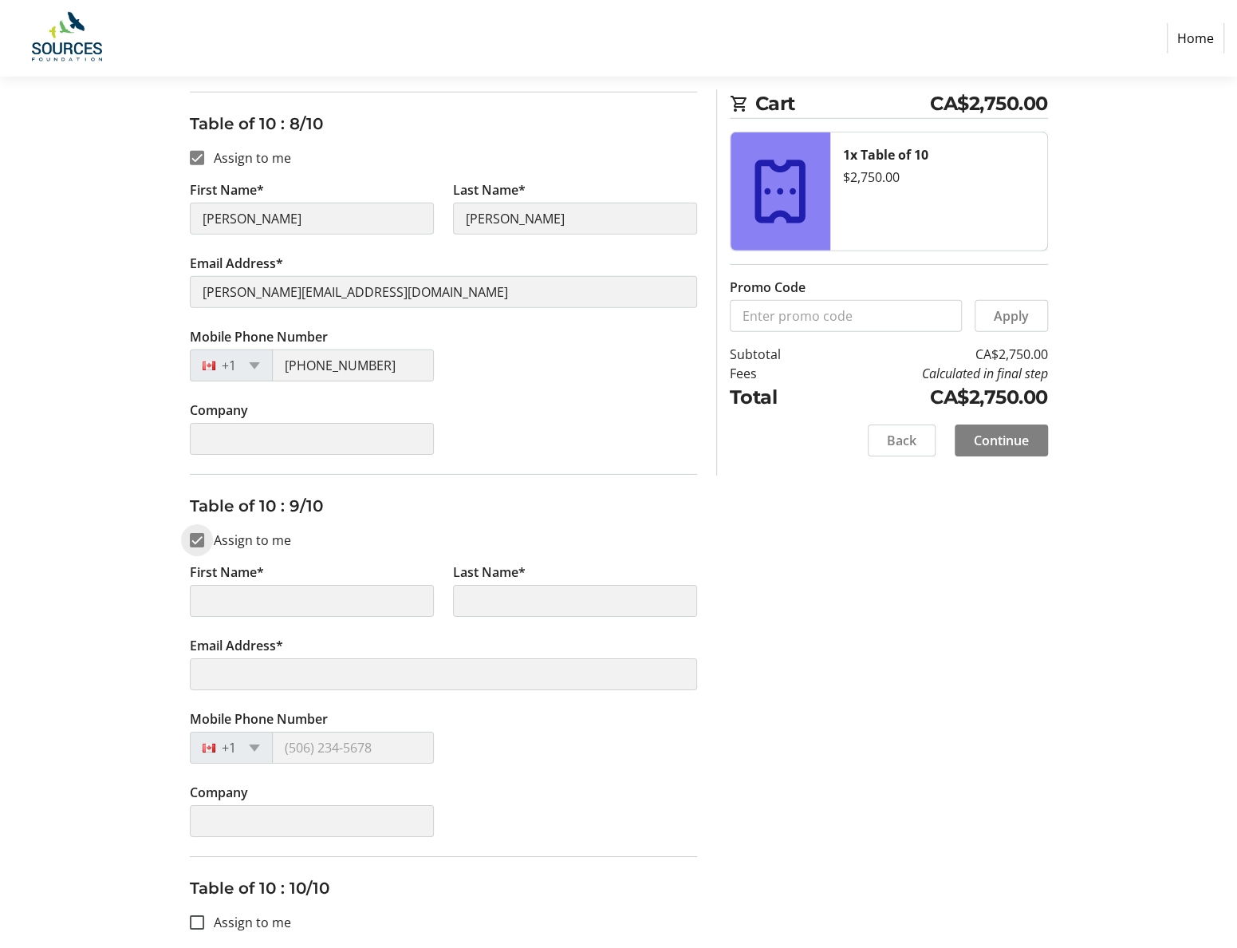
scroll to position [3143, 0]
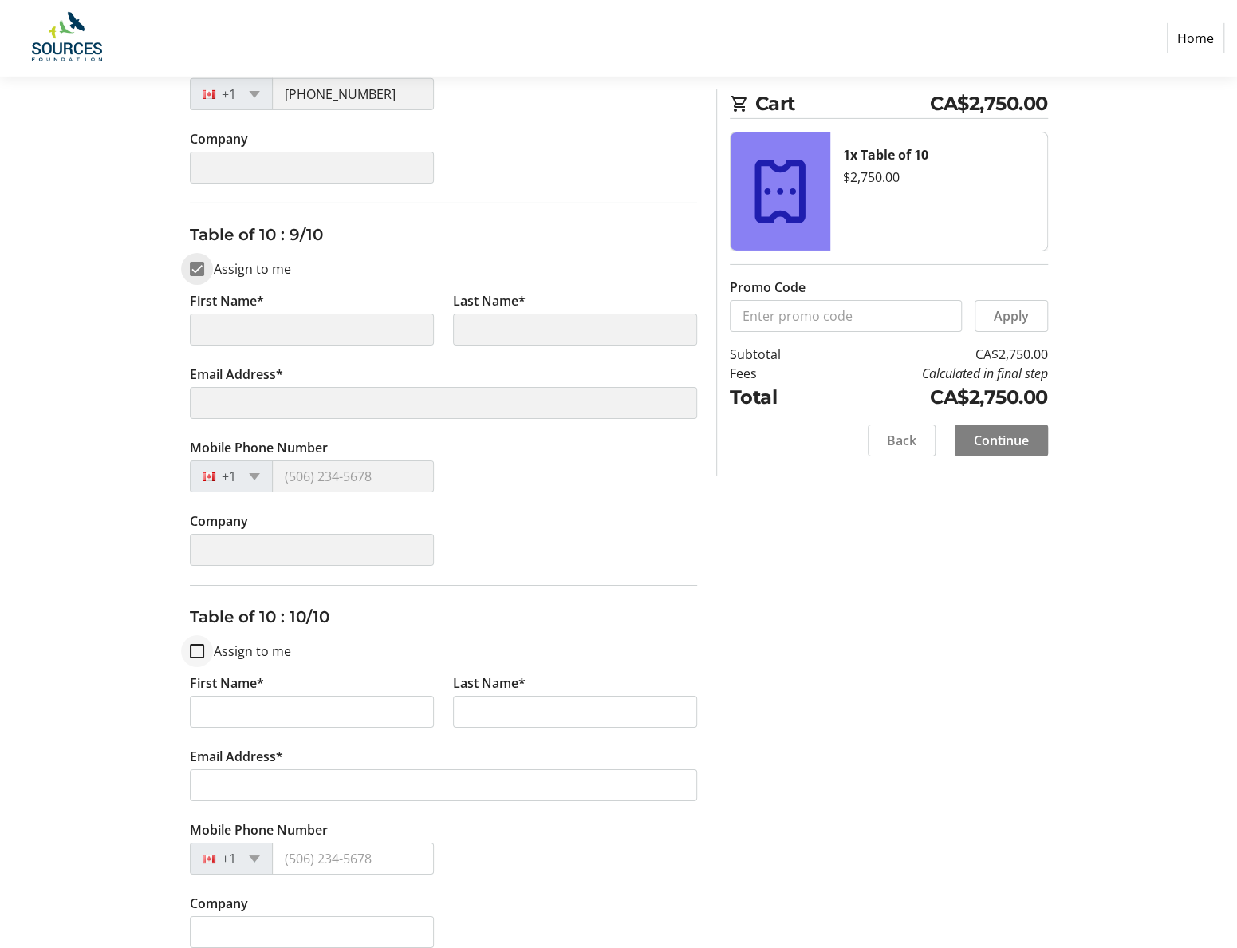
type input "Emily"
type input "Kearns"
type input "emilyk@aaai.bc.ca"
type input "(778) 870-4607"
click at [197, 644] on input "Assign to me" at bounding box center [197, 651] width 14 height 14
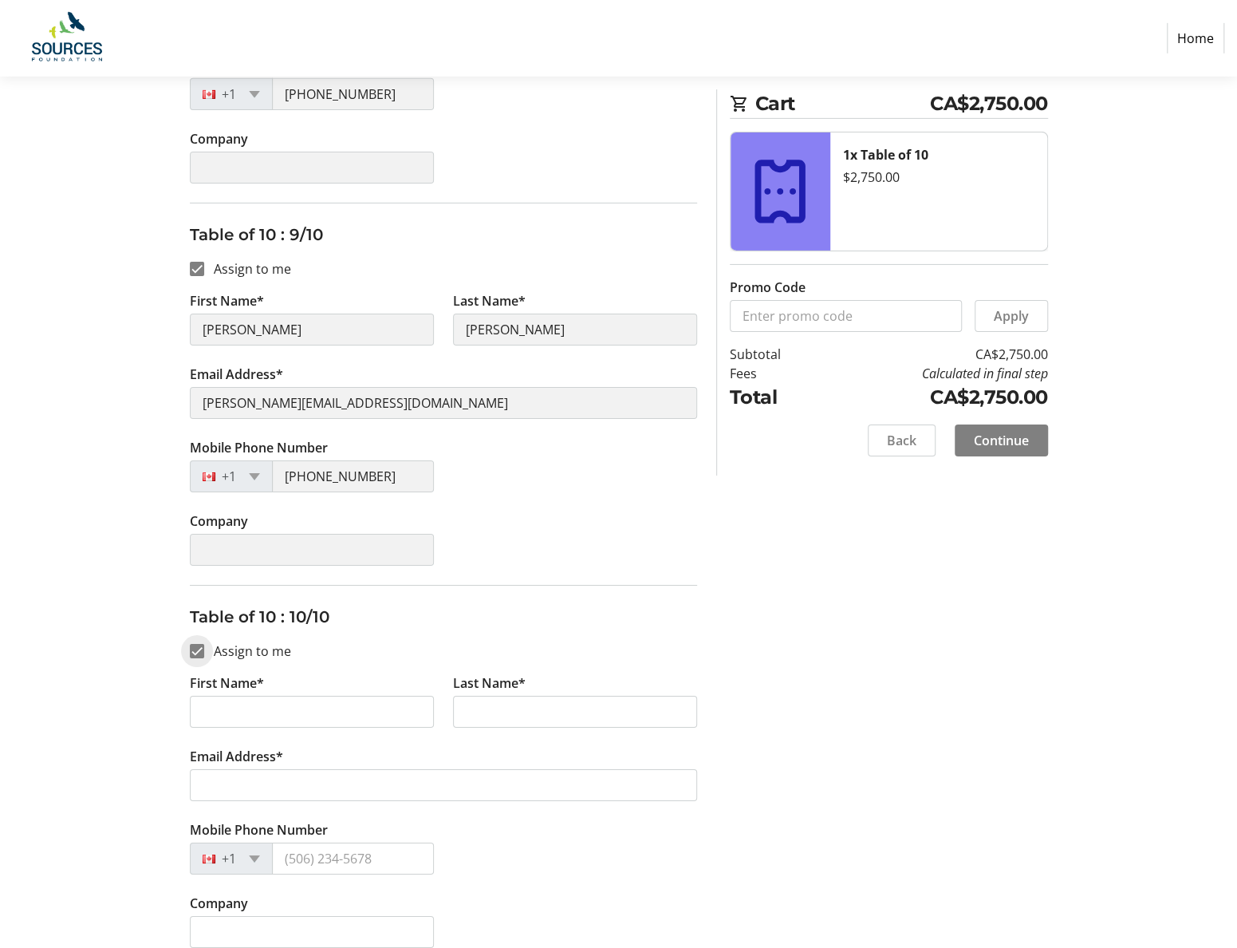
checkbox input "true"
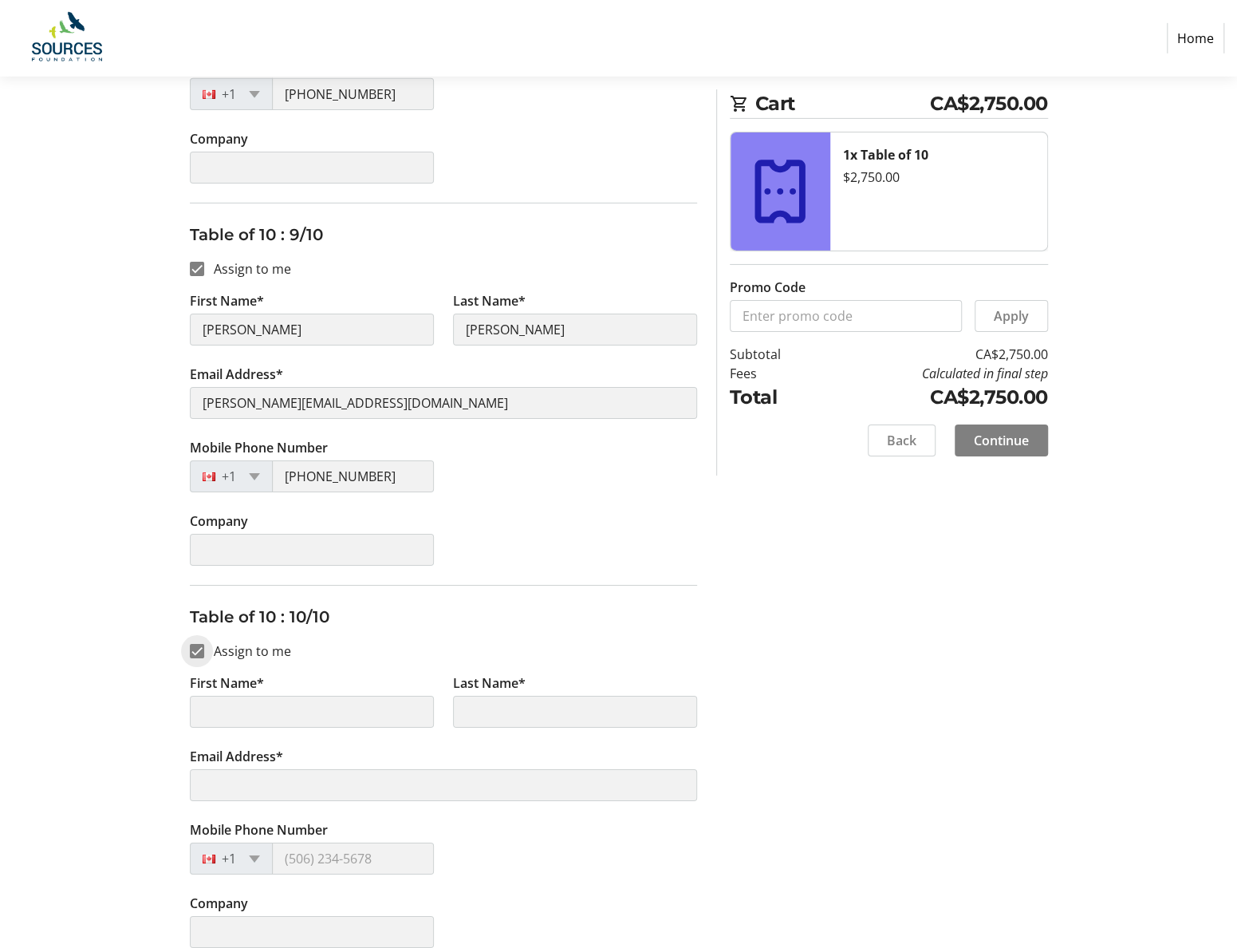
type input "Emily"
type input "Kearns"
type input "emilyk@aaai.bc.ca"
type input "(778) 870-4607"
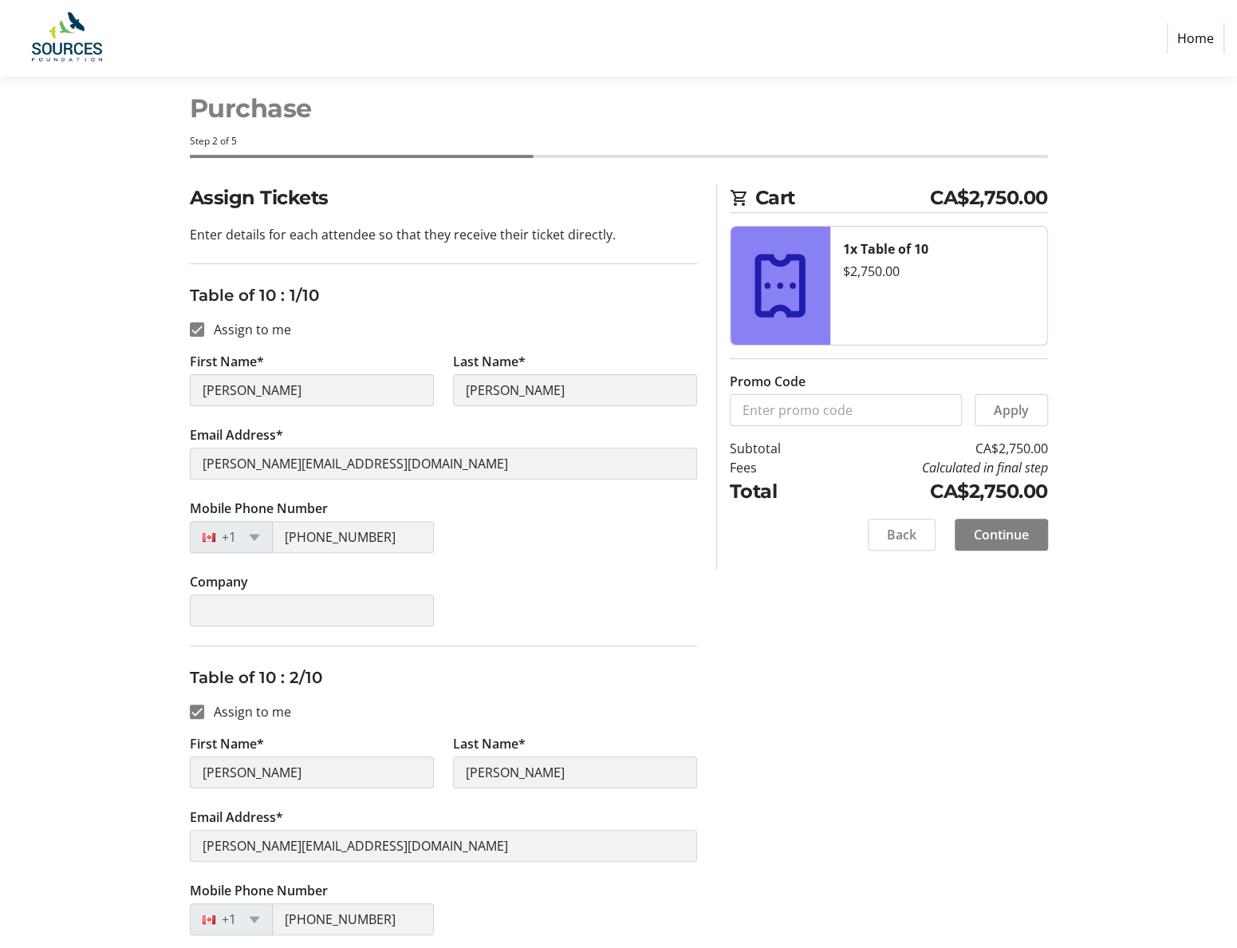
scroll to position [0, 0]
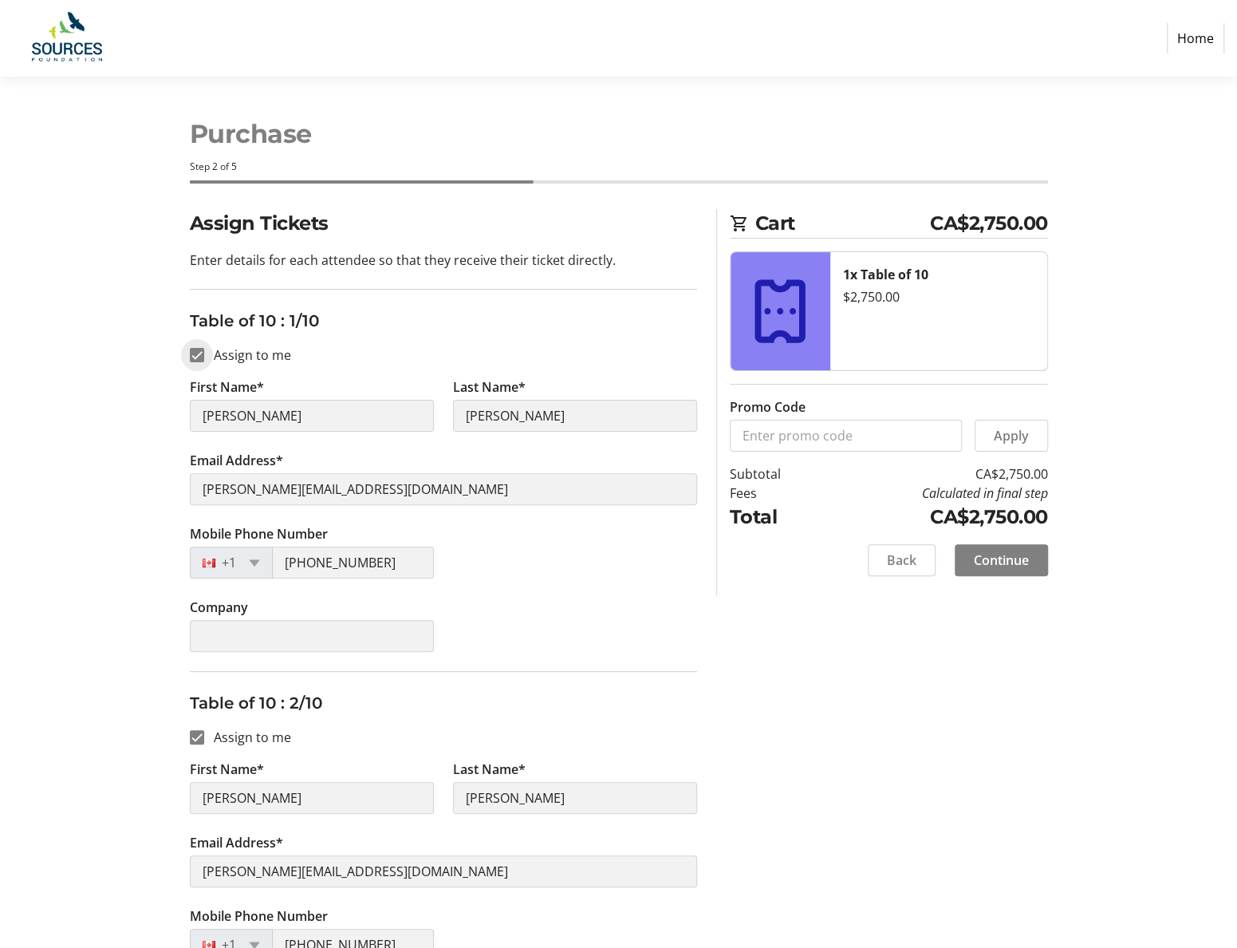
click at [200, 353] on input "Assign to me" at bounding box center [197, 355] width 14 height 14
checkbox input "false"
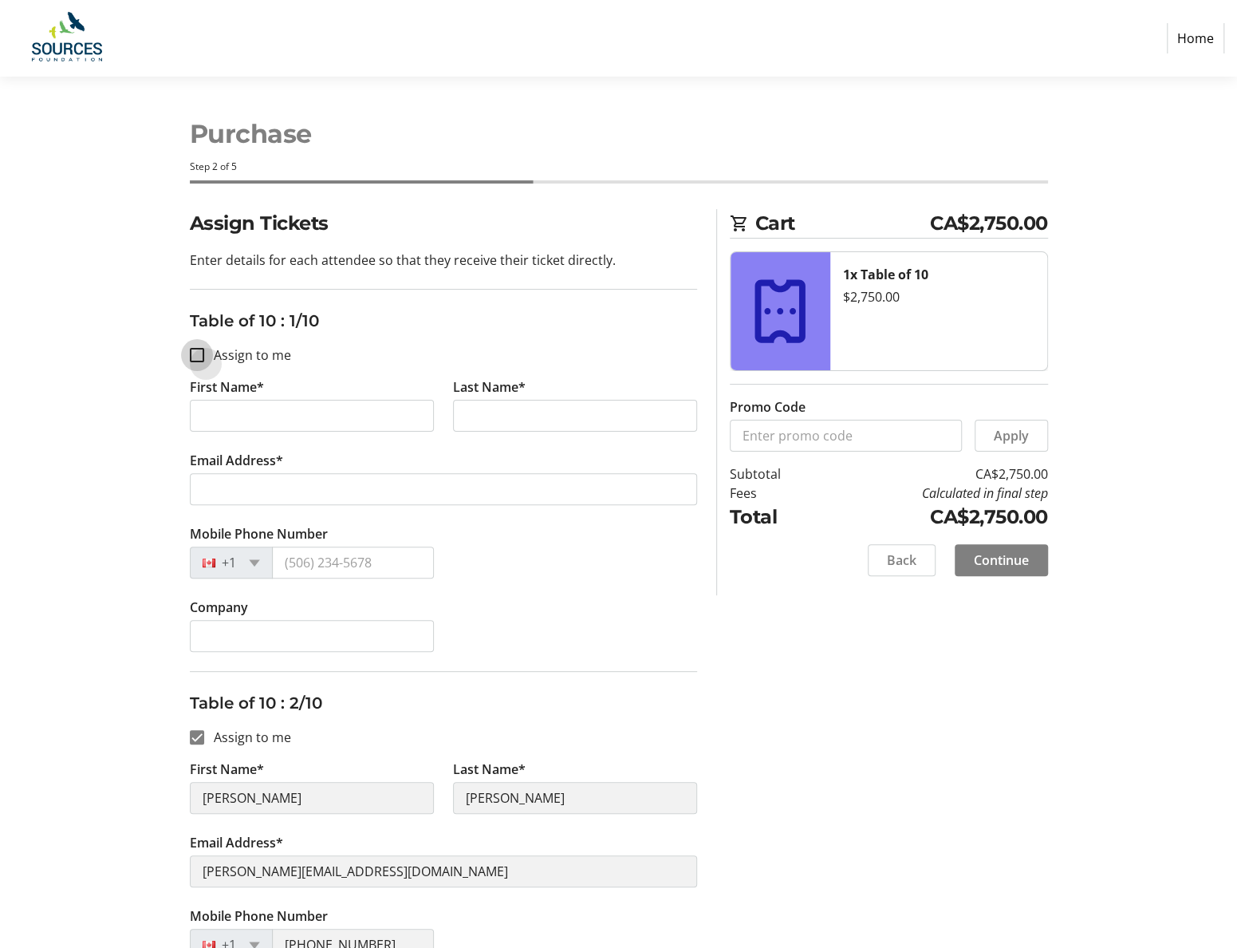
click at [200, 349] on input "Assign to me" at bounding box center [197, 355] width 14 height 14
checkbox input "true"
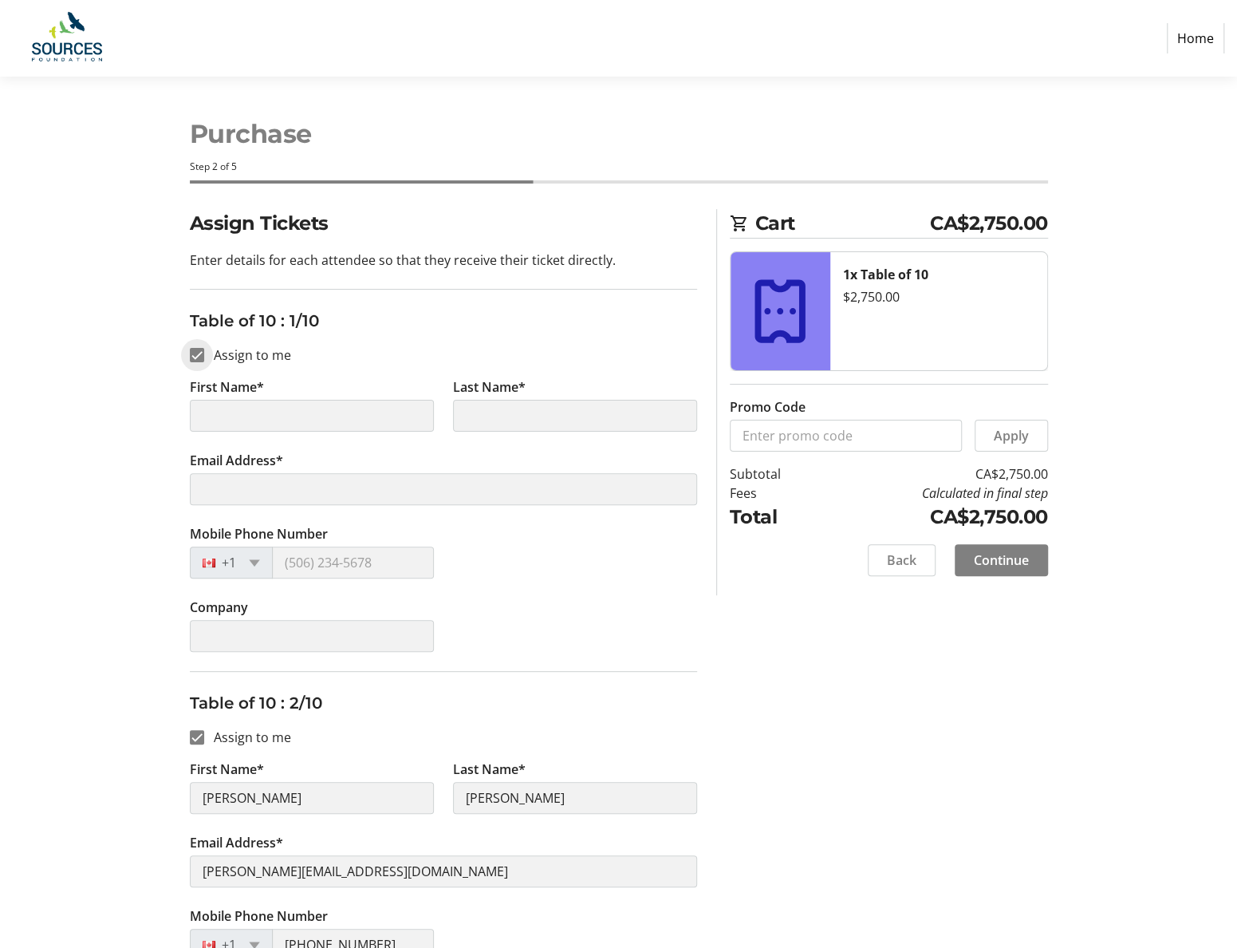
type input "Emily"
type input "Kearns"
type input "emilyk@aaai.bc.ca"
type input "(778) 870-4607"
click at [502, 530] on div "Mobile Phone Number +1 (778) 870-4607" at bounding box center [443, 560] width 527 height 73
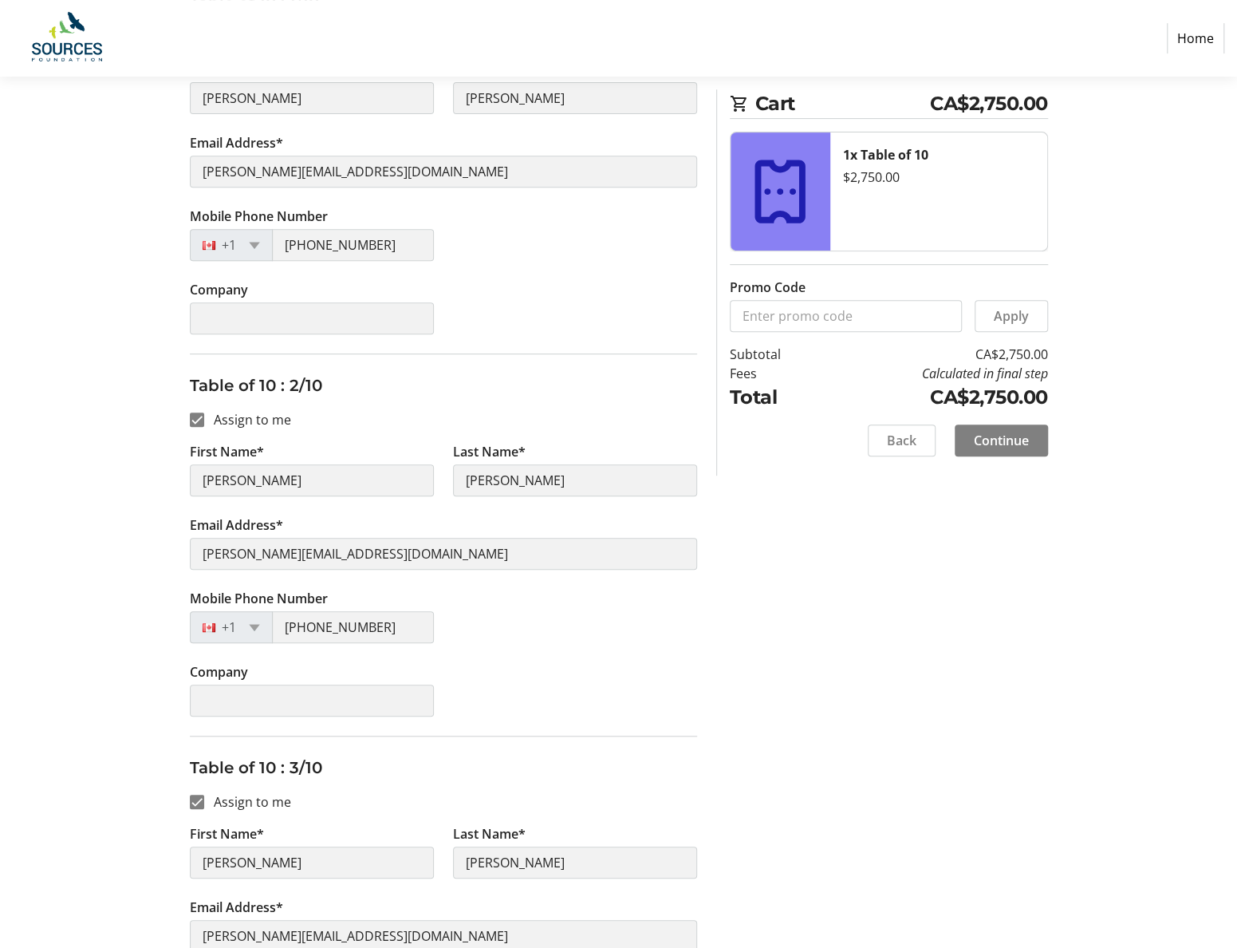
scroll to position [319, 0]
click at [195, 416] on input "Assign to me" at bounding box center [197, 418] width 14 height 14
checkbox input "false"
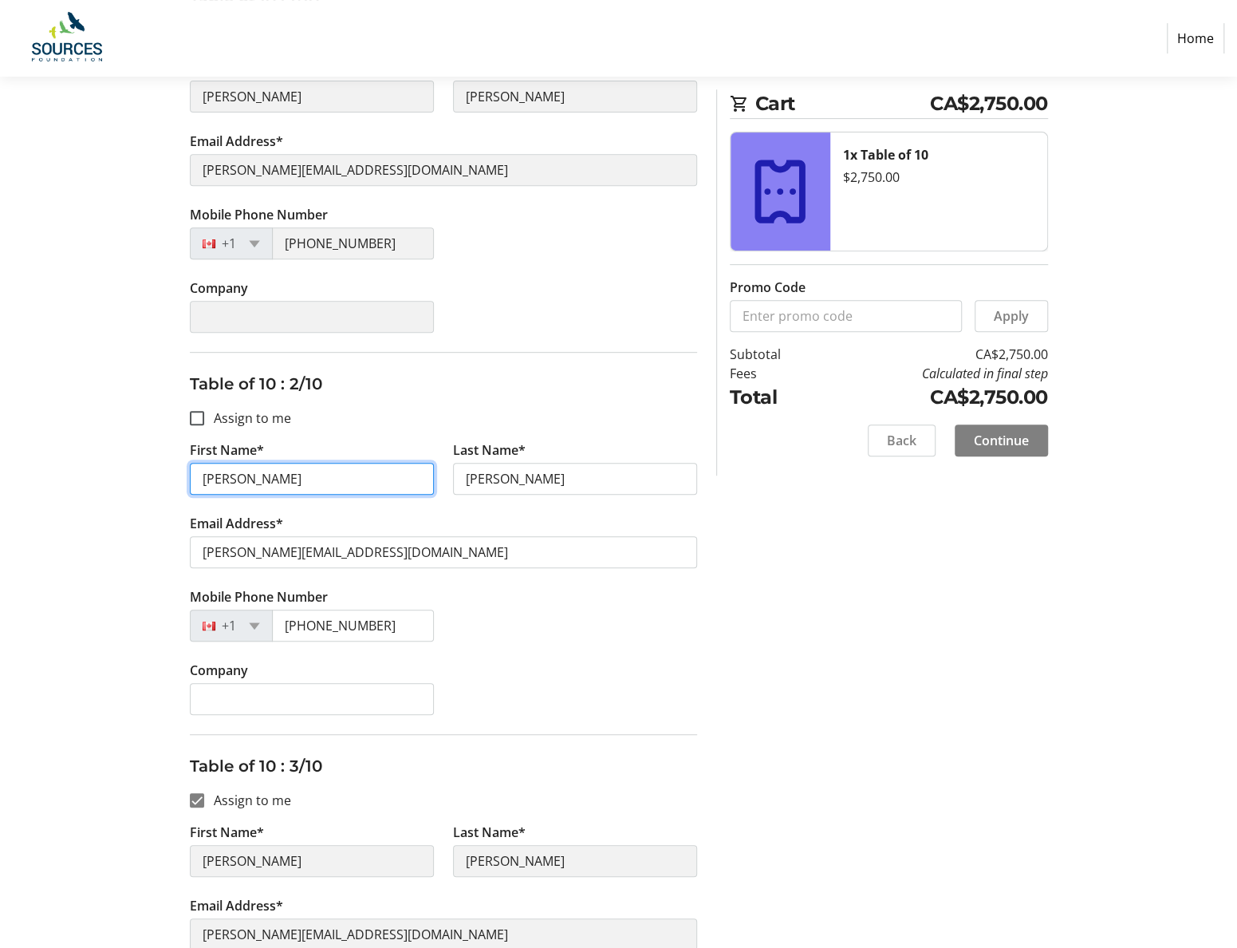
click at [263, 484] on input "Emily" at bounding box center [312, 479] width 244 height 32
drag, startPoint x: 258, startPoint y: 479, endPoint x: 185, endPoint y: 473, distance: 73.7
click at [185, 473] on tr-form-field "First Name*" at bounding box center [311, 476] width 263 height 73
type input "Sean"
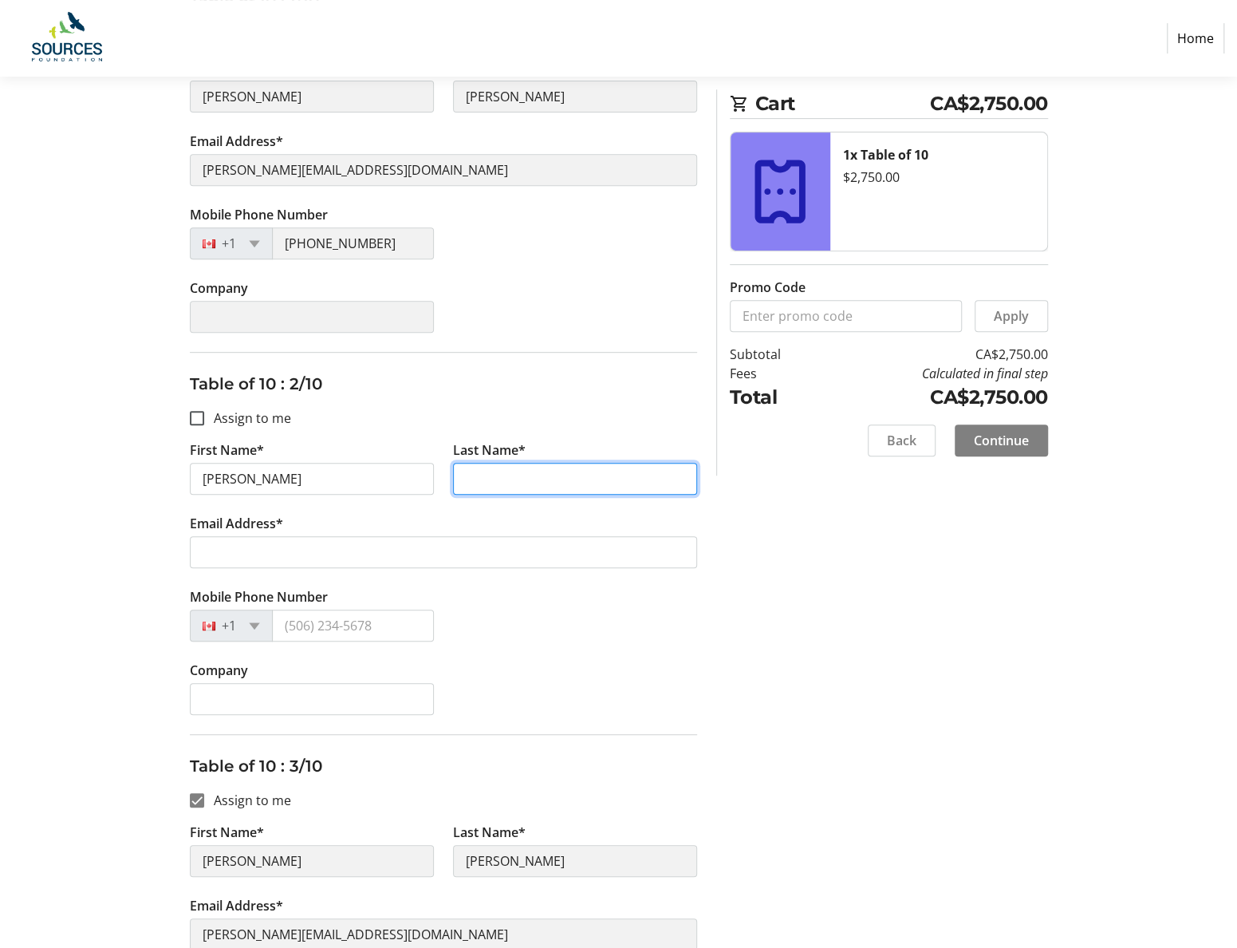
click at [483, 474] on input "Last Name*" at bounding box center [575, 479] width 244 height 32
type input "Curley"
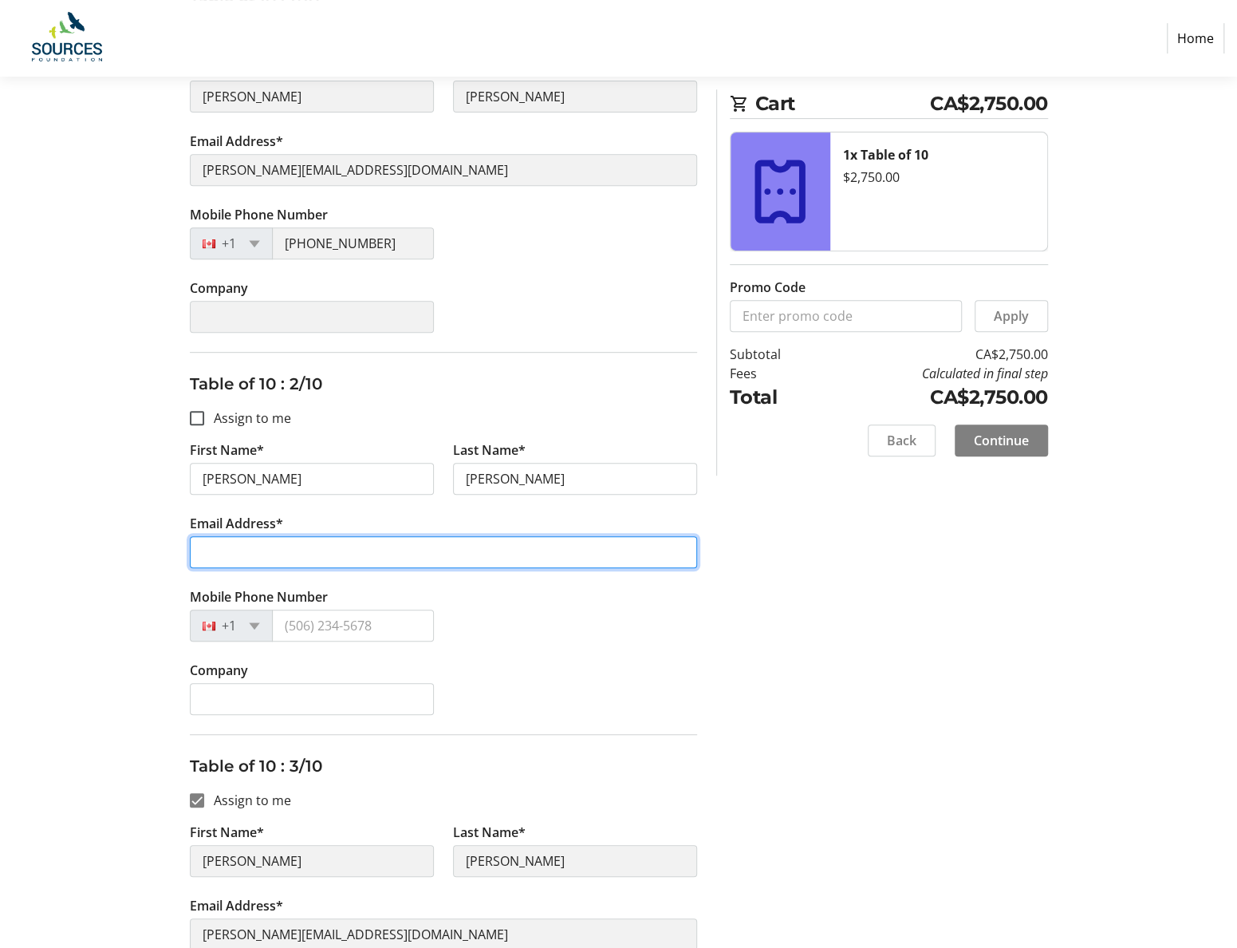
click at [270, 551] on input "Email Address*" at bounding box center [443, 552] width 507 height 32
type input "accounting@aaai.bc.ca"
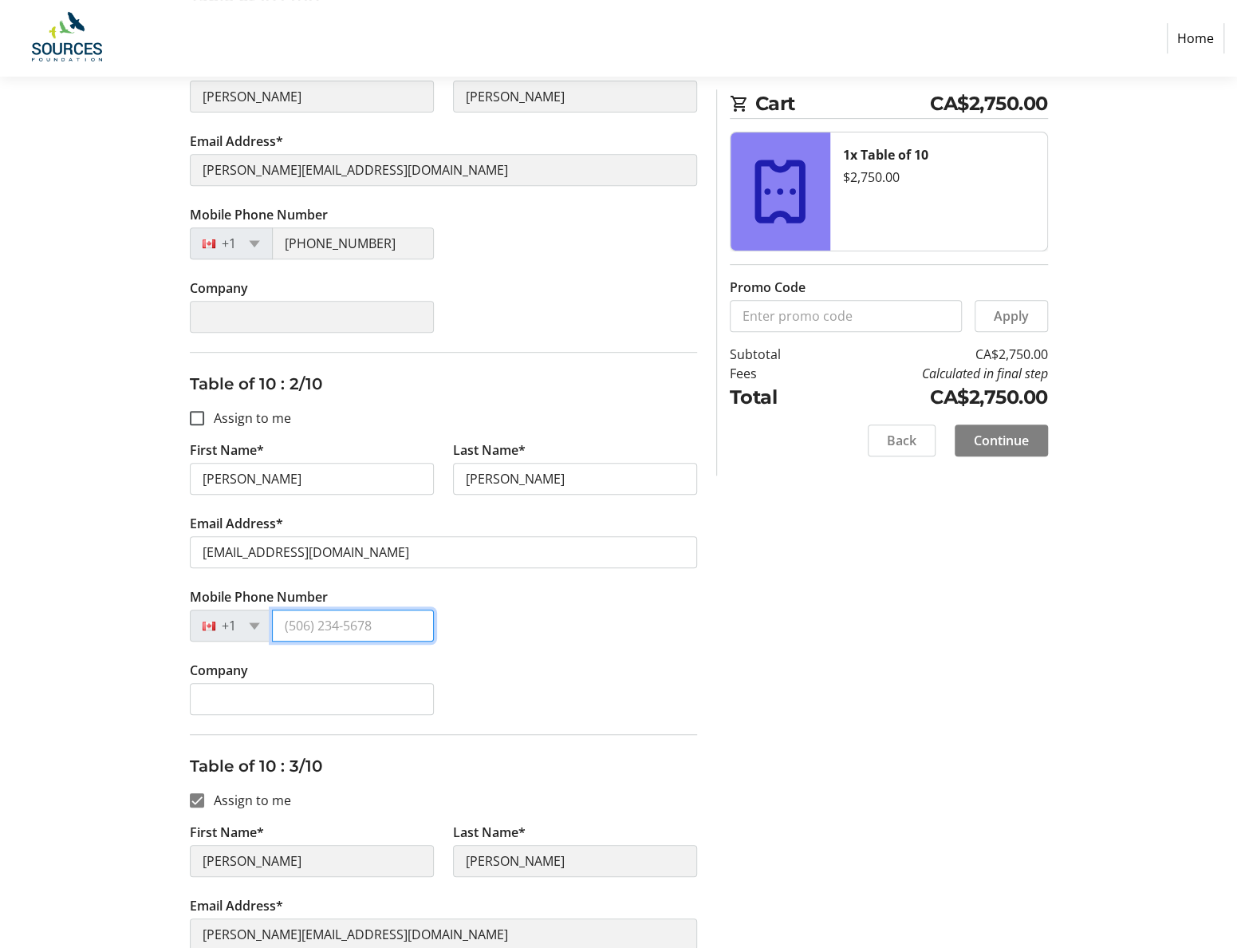
click at [373, 617] on input "Mobile Phone Number" at bounding box center [353, 625] width 162 height 32
type input "(604) 240-9001"
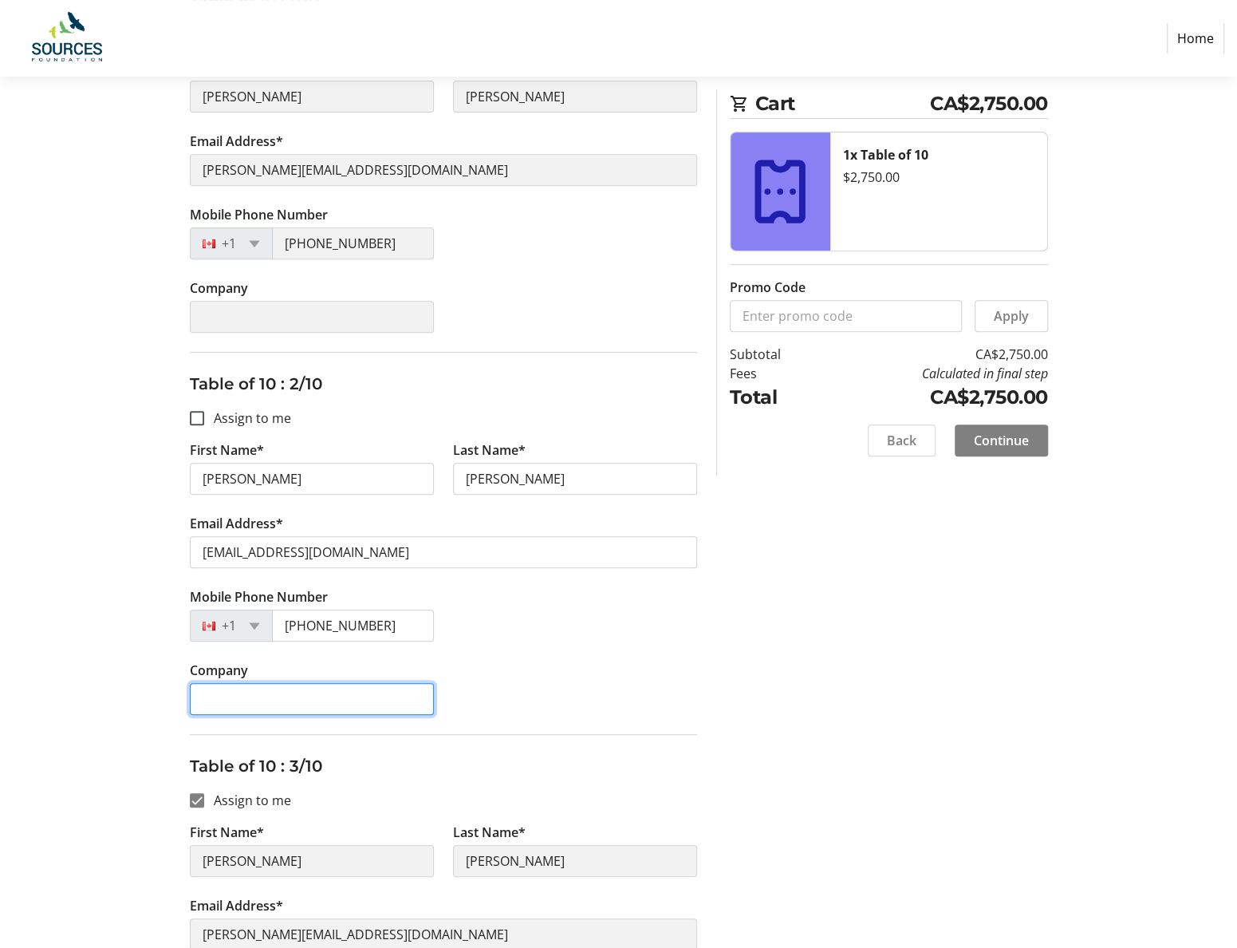
click at [245, 706] on input "Company" at bounding box center [312, 699] width 244 height 32
type input "Ankenman Associates Architects Inc."
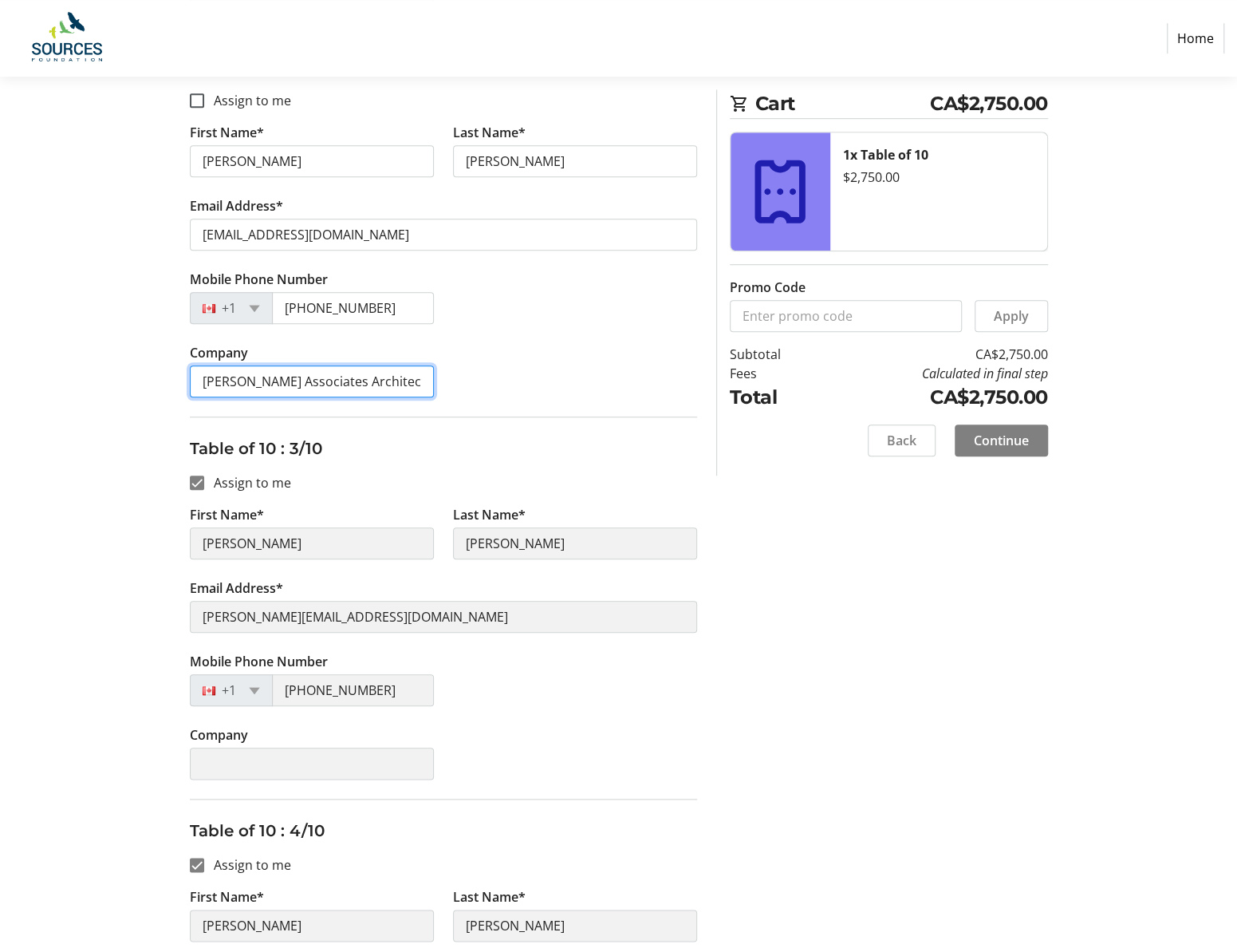
scroll to position [638, 0]
click at [196, 478] on input "Assign to me" at bounding box center [197, 481] width 14 height 14
checkbox input "false"
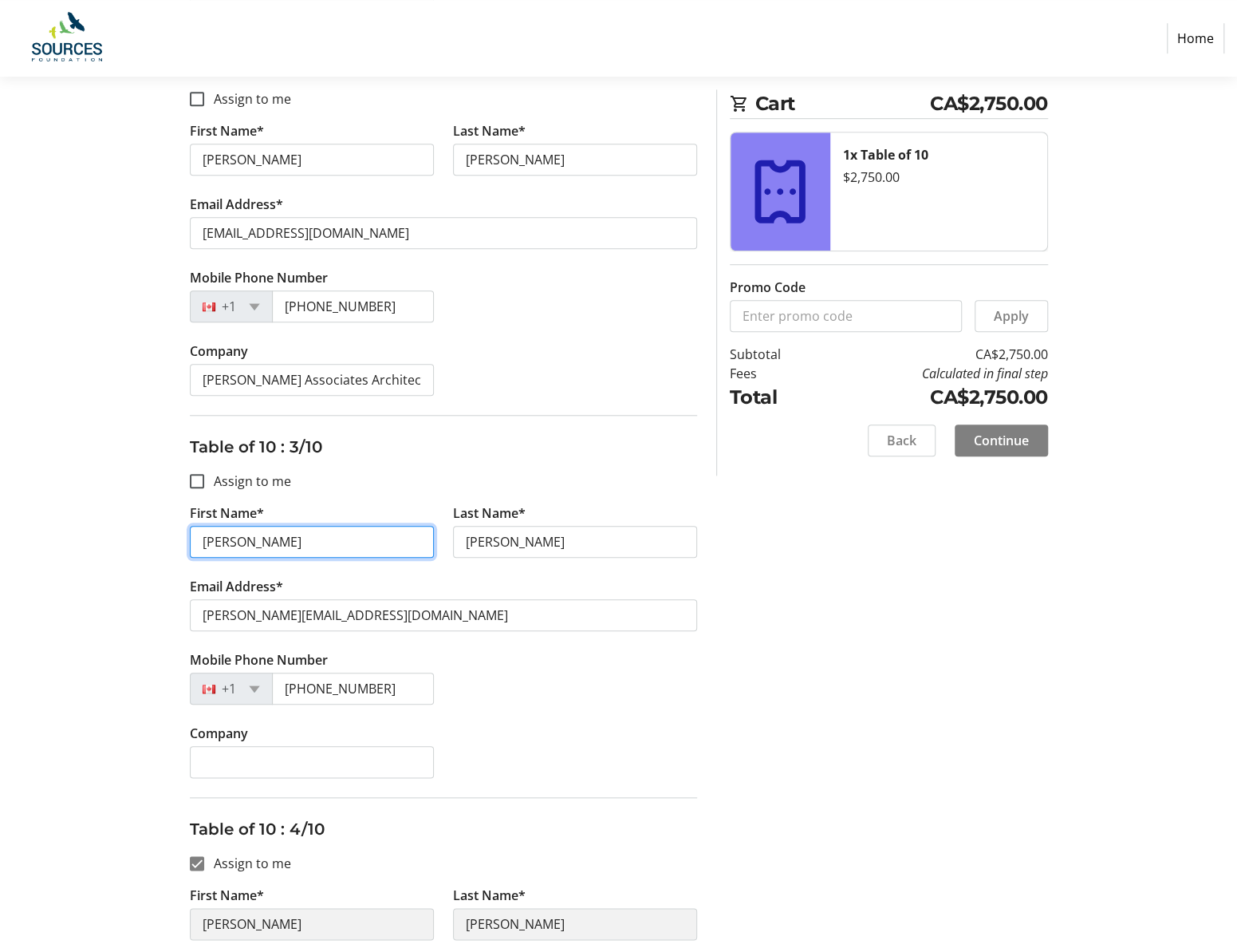
drag, startPoint x: 250, startPoint y: 541, endPoint x: 163, endPoint y: 537, distance: 87.8
type input "Mallory"
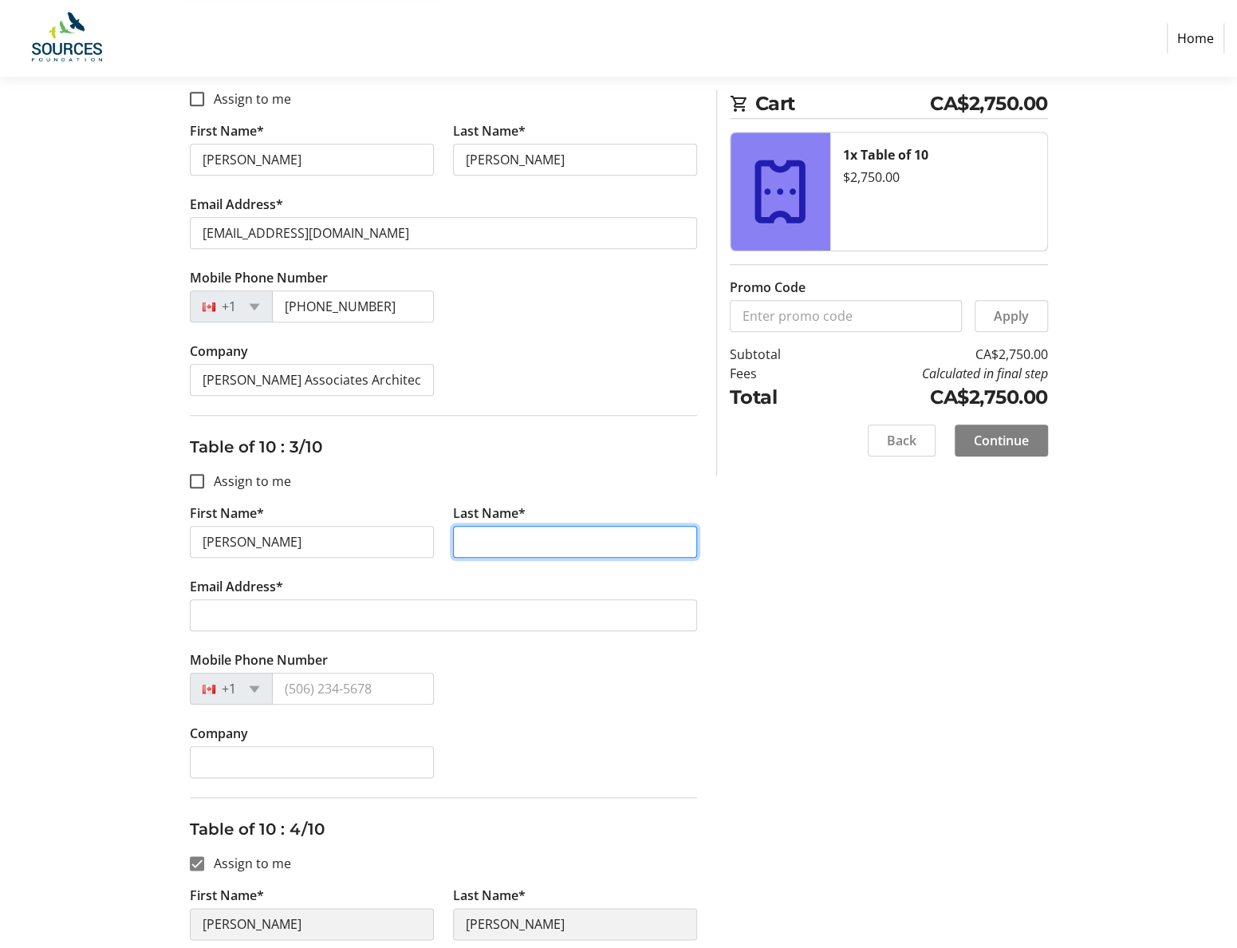
click at [570, 552] on input "Last Name*" at bounding box center [575, 542] width 244 height 32
type input "Geier"
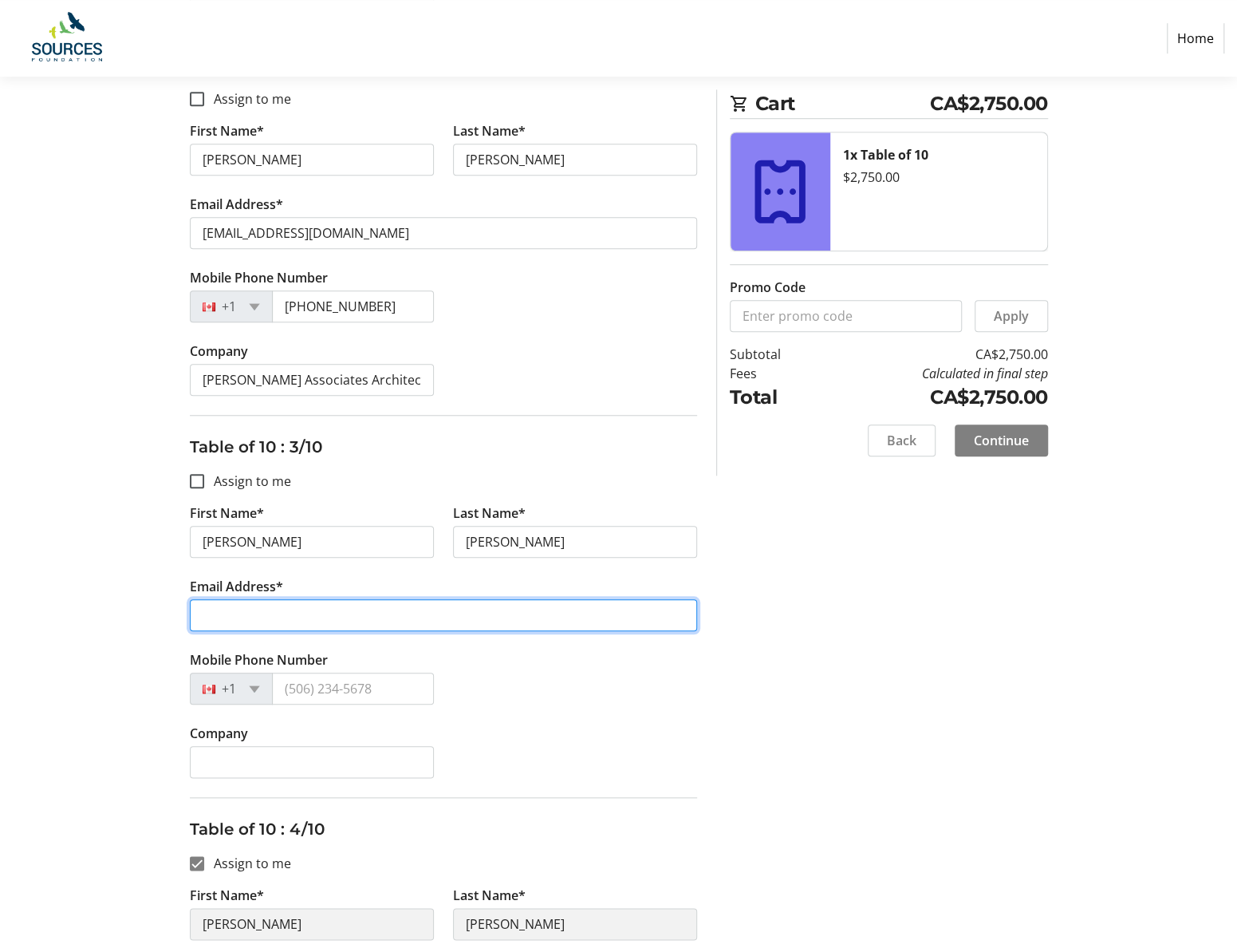
click at [270, 616] on input "Email Address*" at bounding box center [443, 615] width 507 height 32
type input "malloryg@aaai.bc.ca"
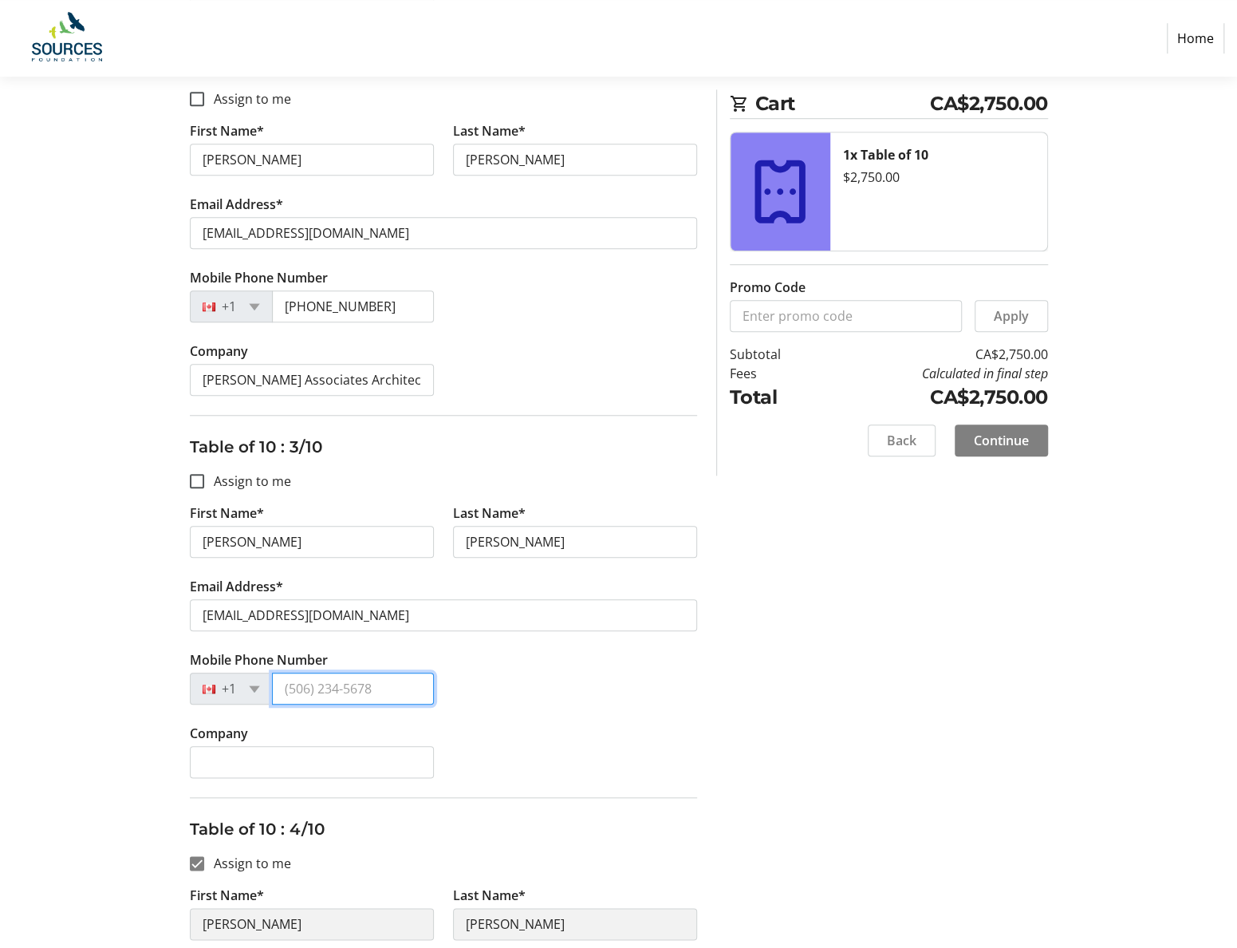
click at [320, 696] on input "Mobile Phone Number" at bounding box center [353, 688] width 162 height 32
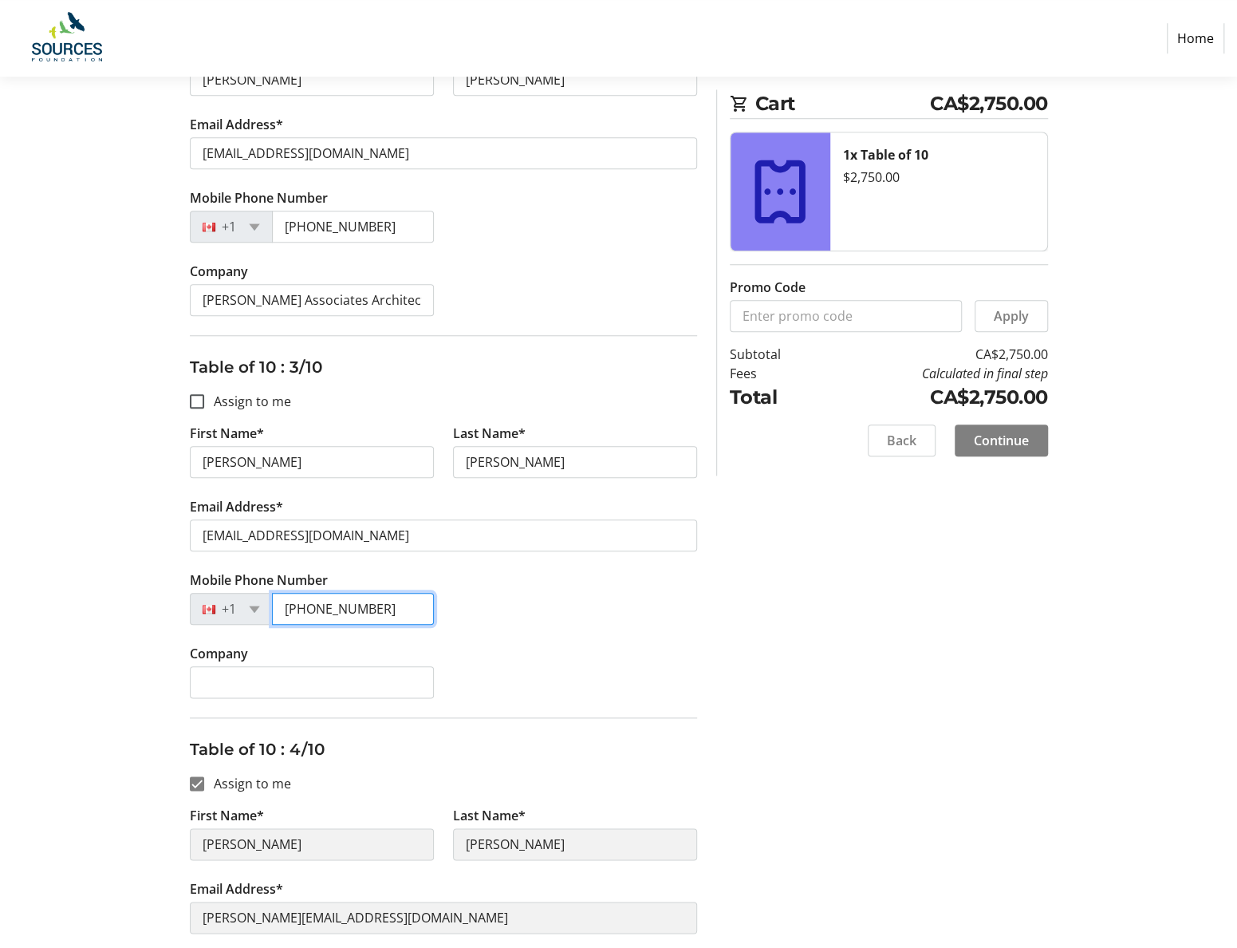
type input "(604) 309-7279"
click at [657, 666] on div "Company" at bounding box center [443, 680] width 527 height 73
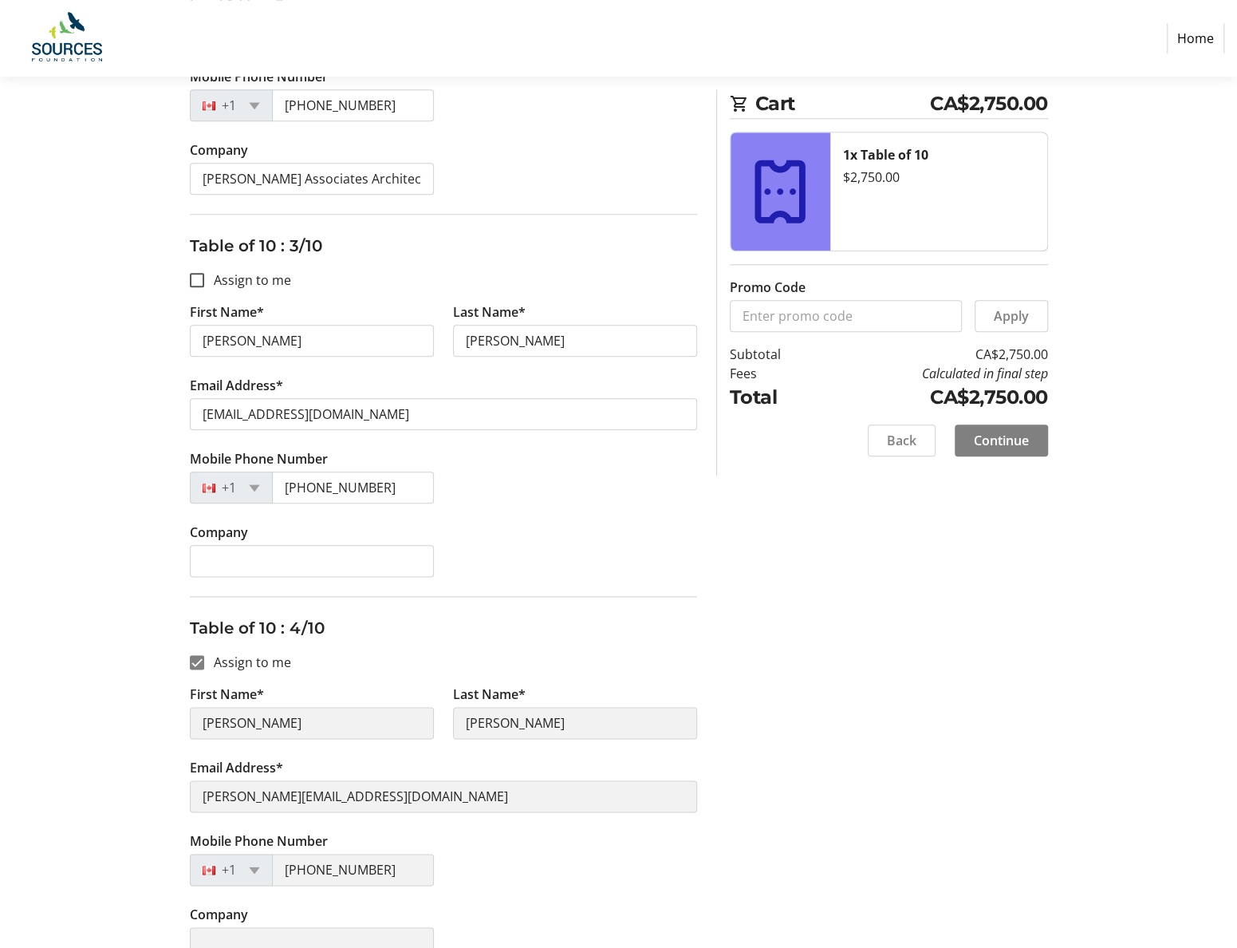
scroll to position [878, 0]
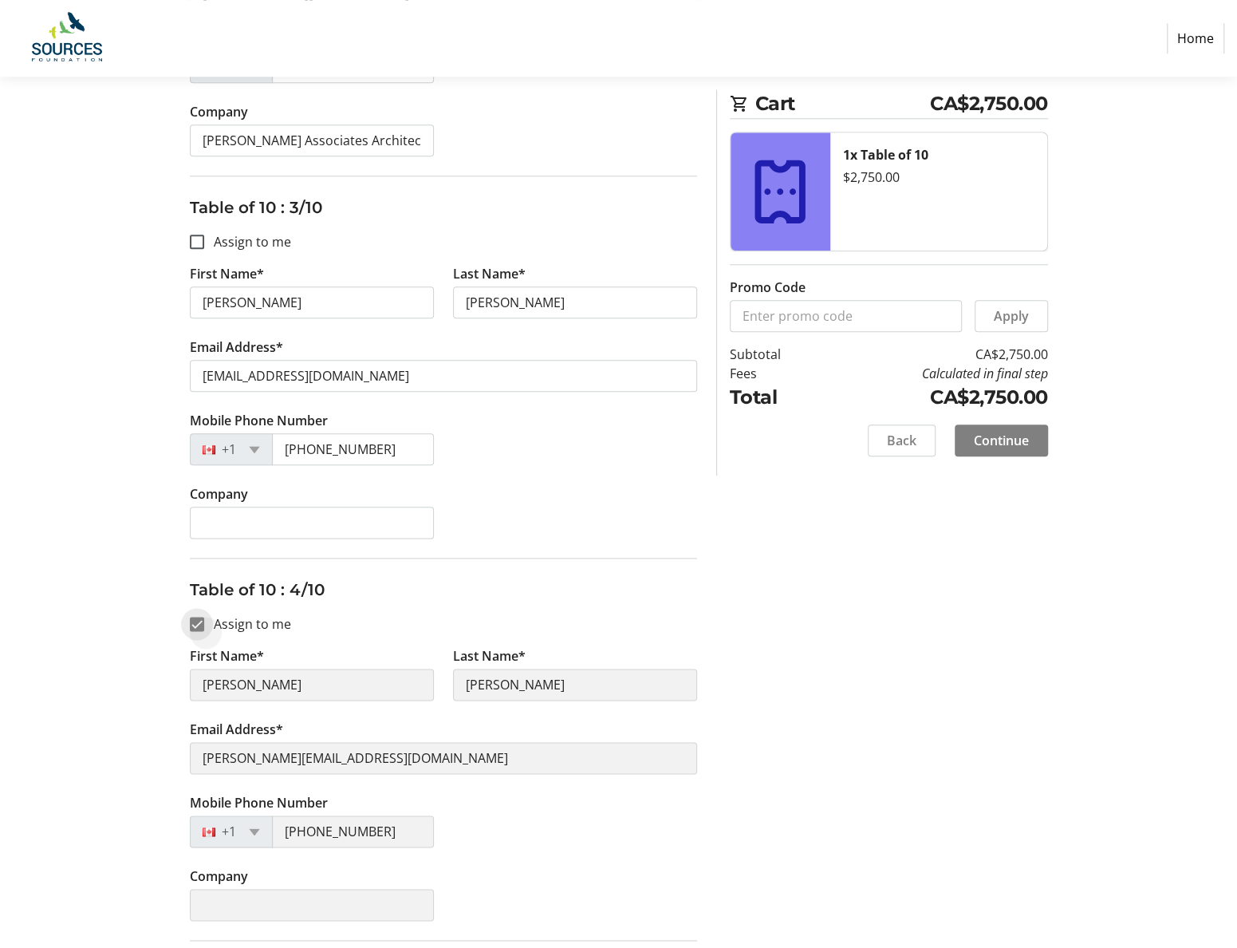
click at [192, 617] on input "Assign to me" at bounding box center [197, 624] width 14 height 14
checkbox input "false"
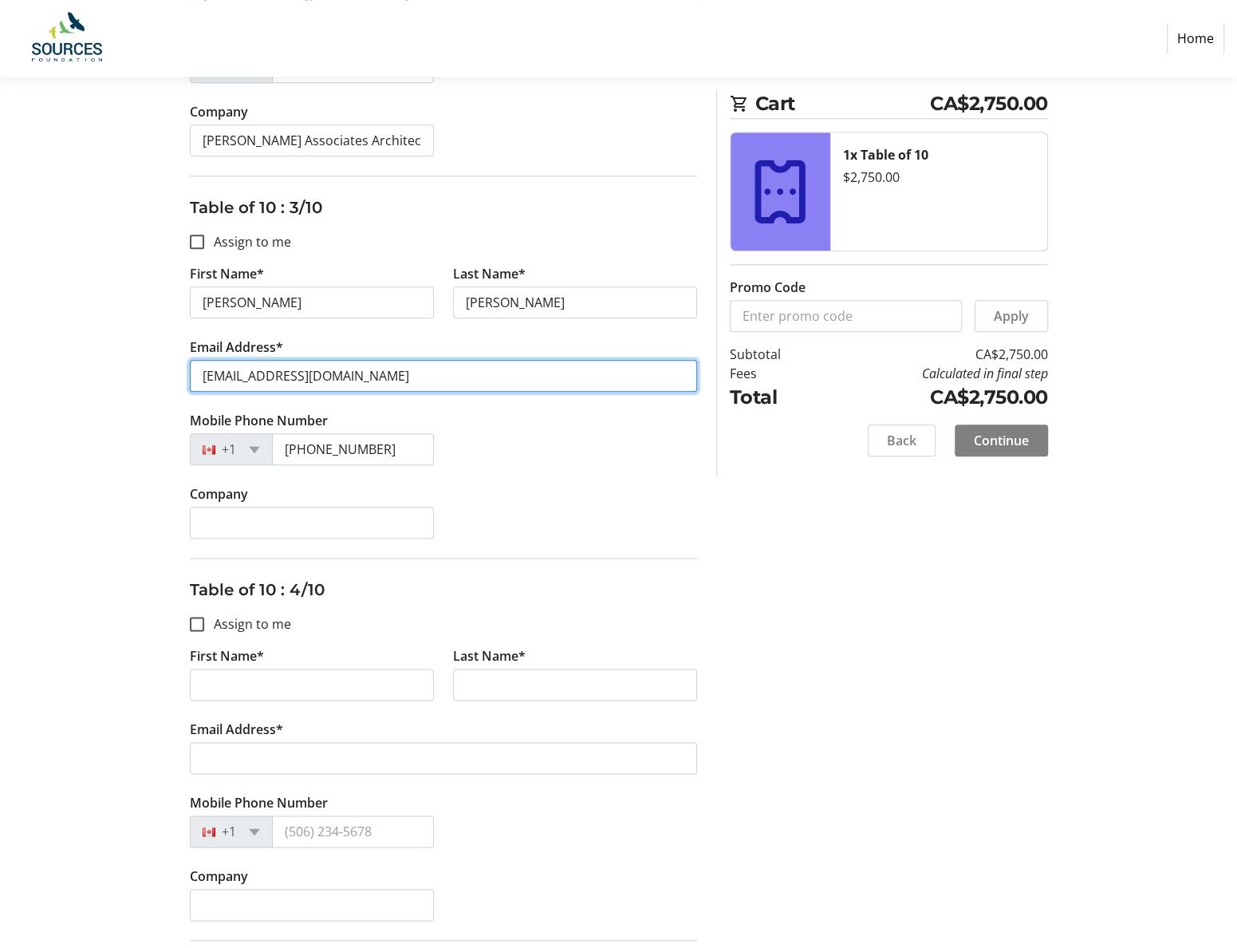
drag, startPoint x: 333, startPoint y: 377, endPoint x: 169, endPoint y: 375, distance: 164.3
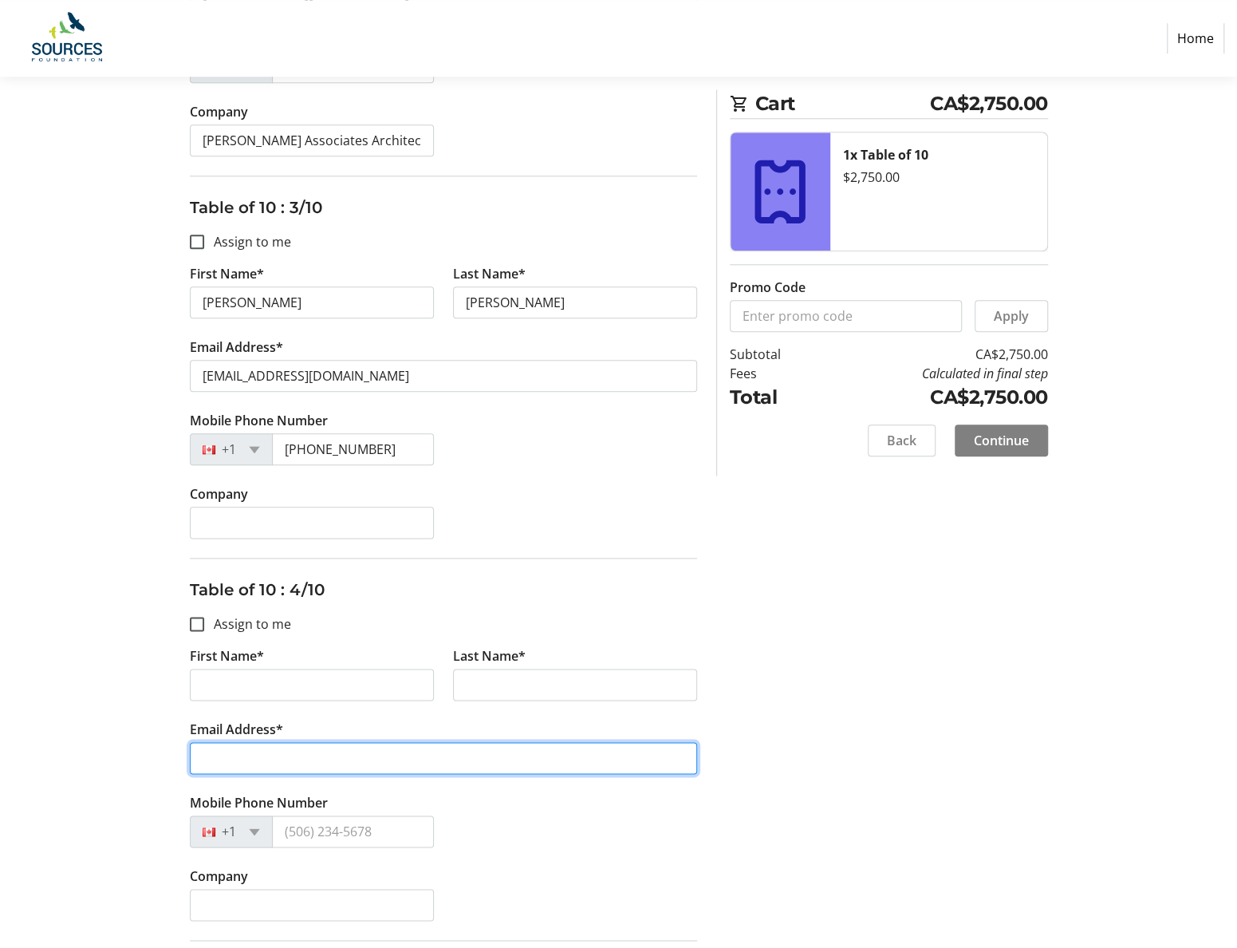
click at [227, 751] on input "Email Address*" at bounding box center [443, 758] width 507 height 32
paste input "malloryg@aaai.bc.ca"
type input "malloryg@aaai.bc.ca"
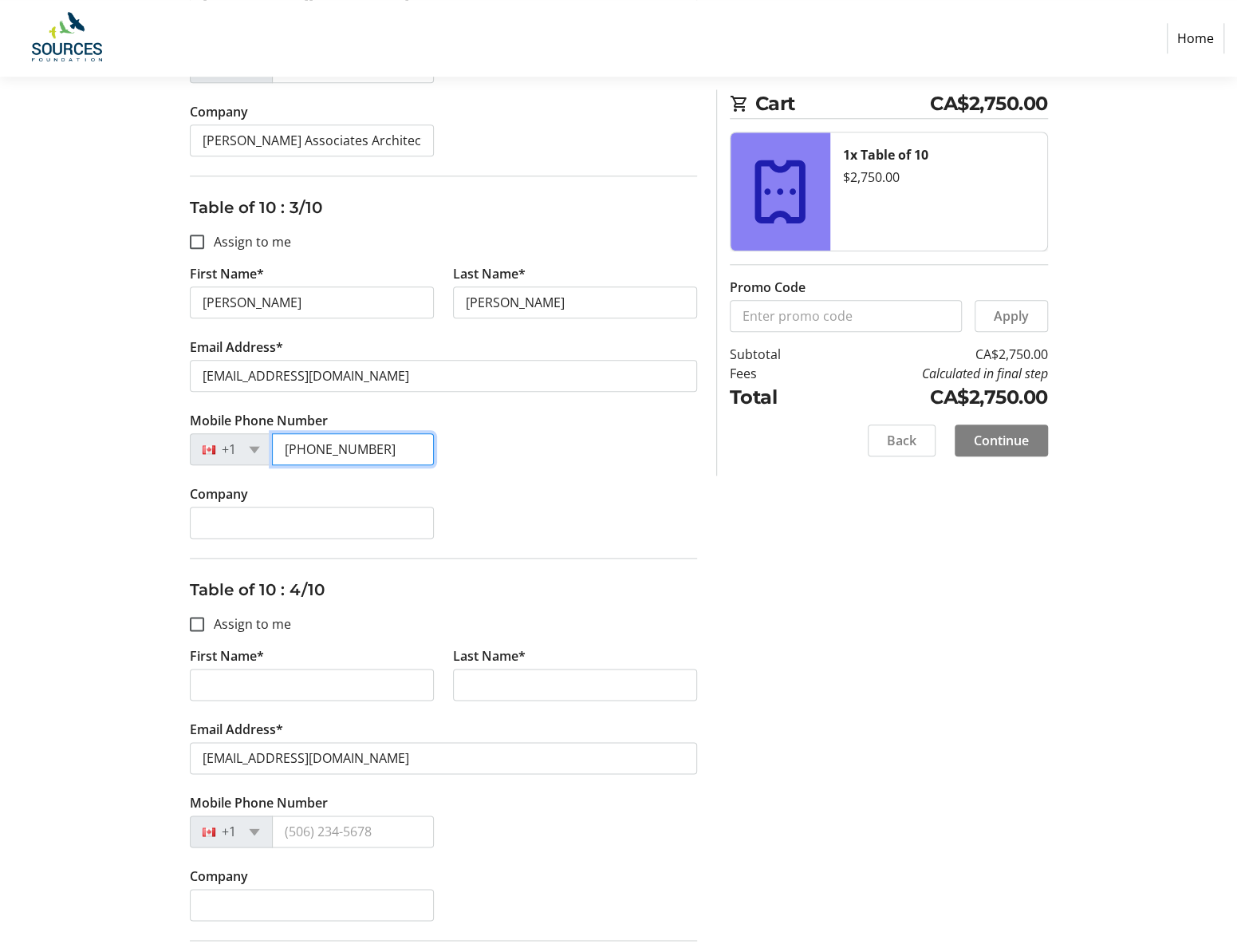
click at [377, 440] on input "(604) 309-7279" at bounding box center [353, 449] width 162 height 32
drag, startPoint x: 381, startPoint y: 446, endPoint x: 266, endPoint y: 440, distance: 115.1
click at [266, 440] on div "+1 (604) 309-7279" at bounding box center [312, 449] width 244 height 32
click at [318, 824] on input "Mobile Phone Number" at bounding box center [353, 831] width 162 height 32
paste input "(604) 309-7279"
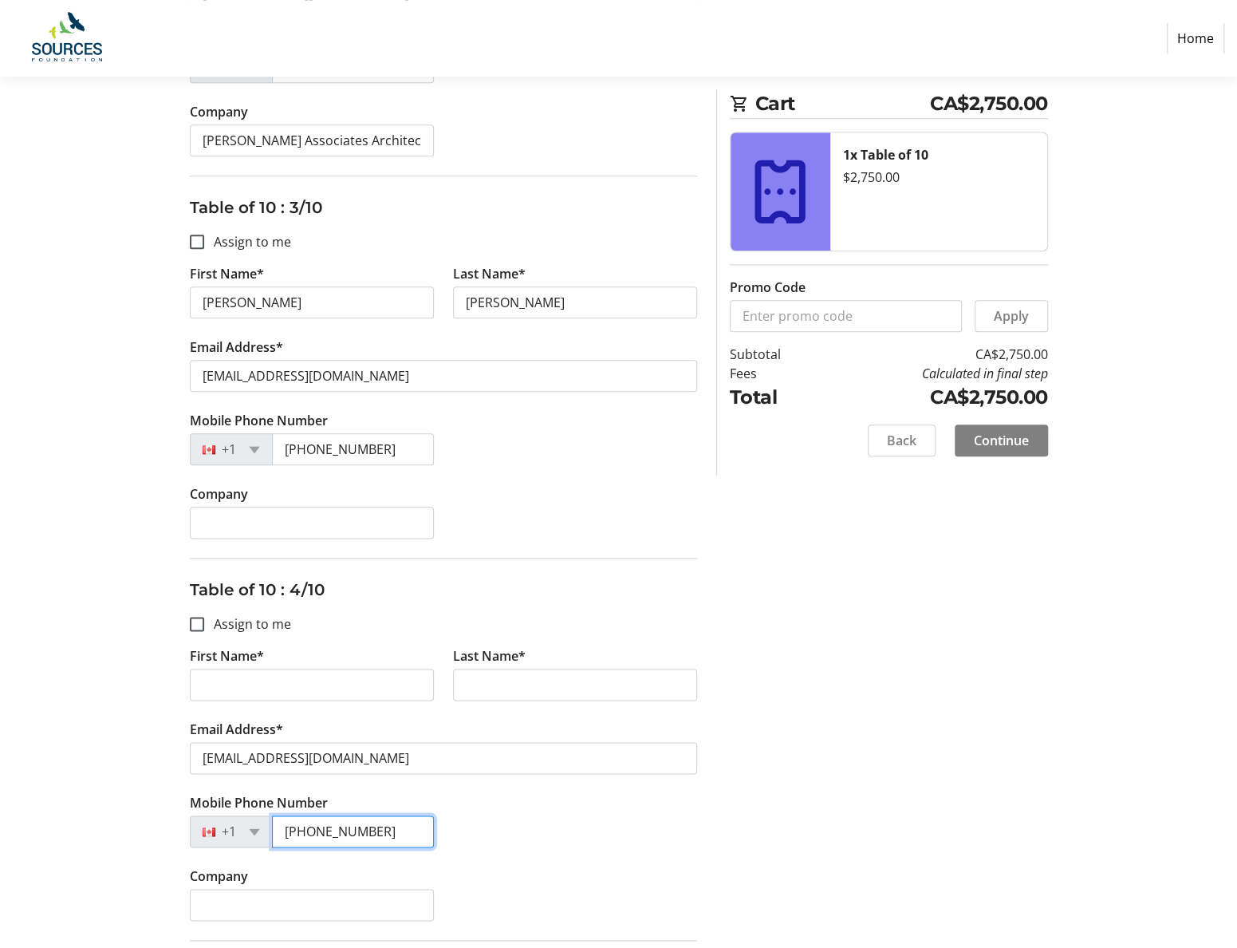
type input "(604) 309-7279"
click at [274, 682] on input "First Name*" at bounding box center [312, 684] width 244 height 32
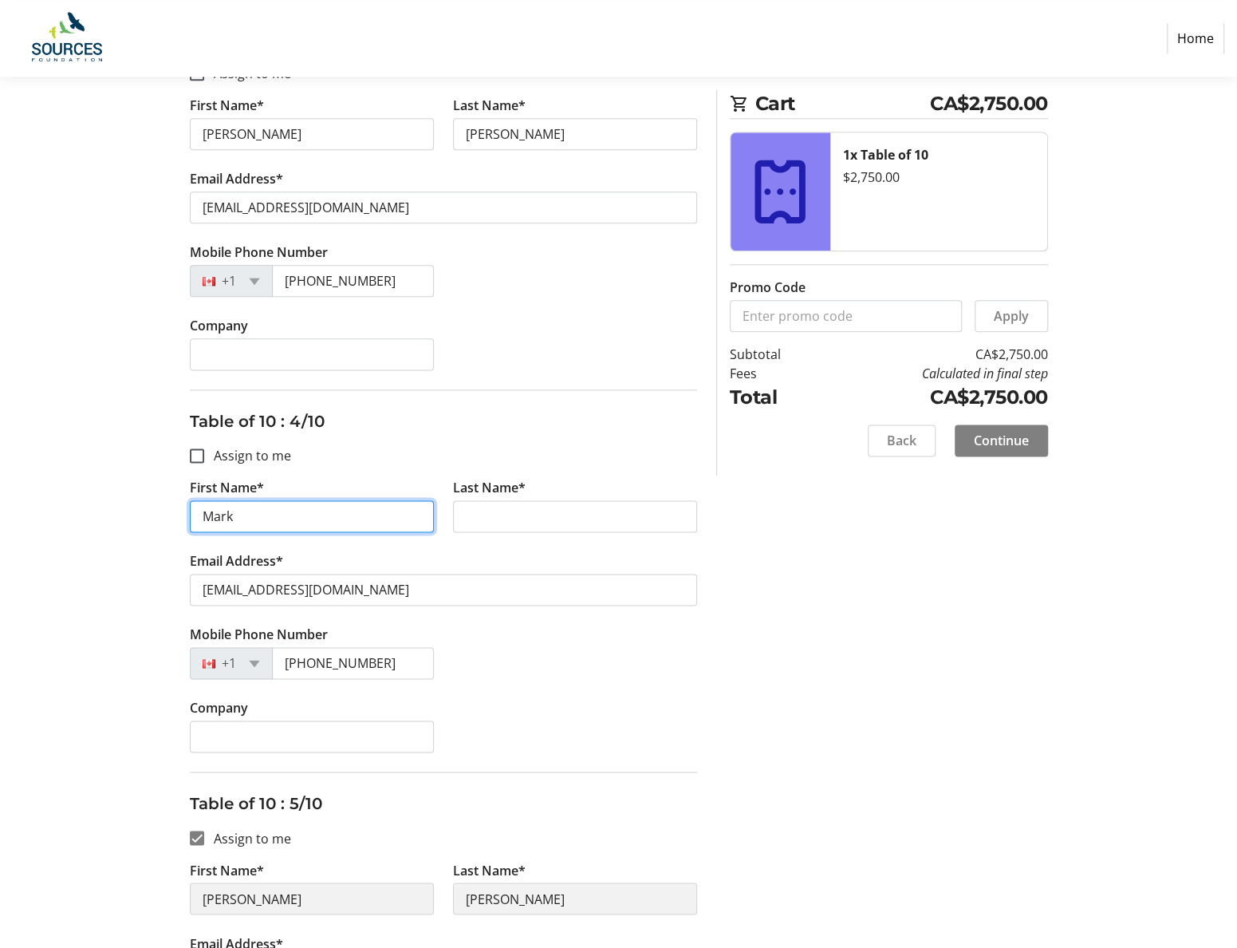
scroll to position [1117, 0]
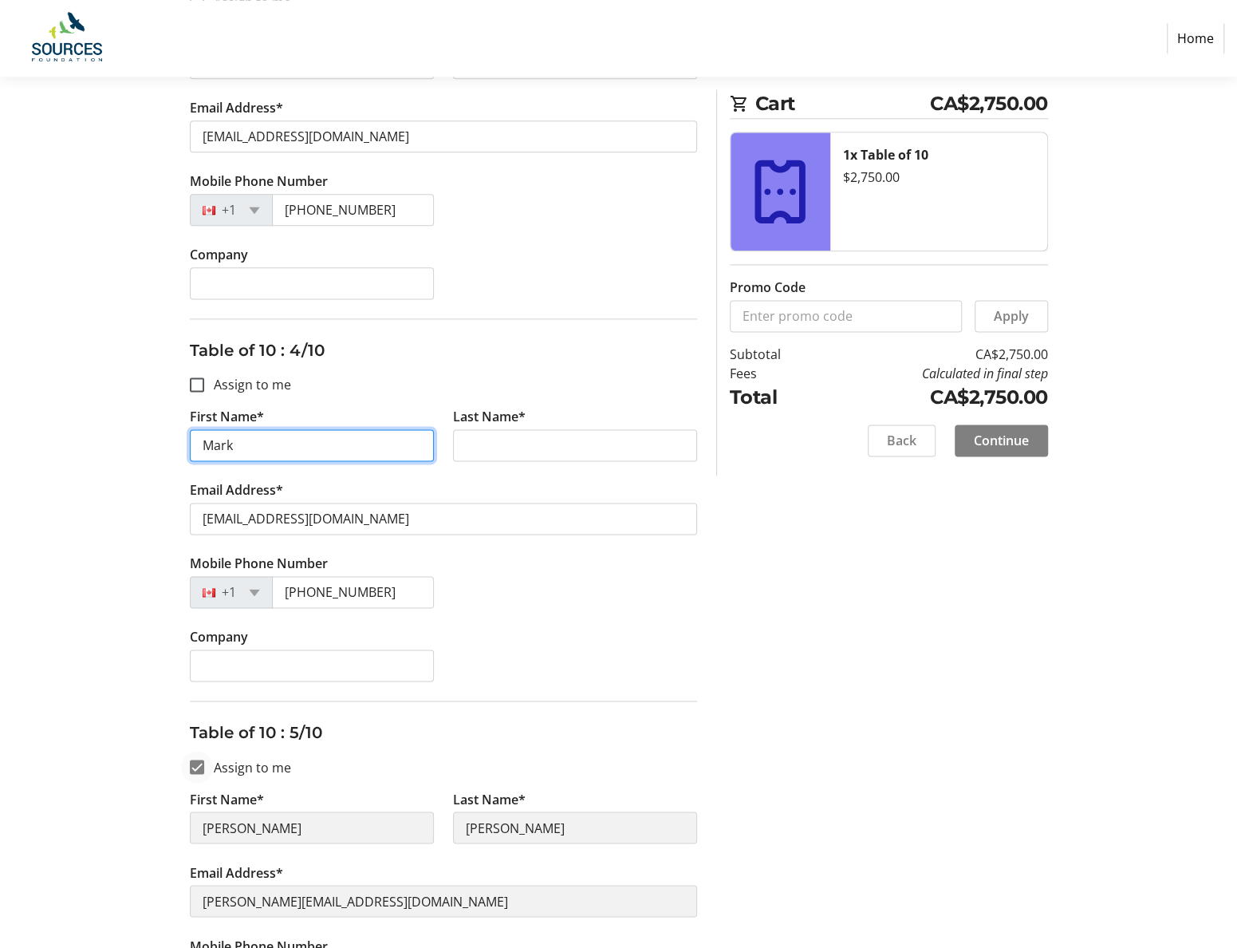
type input "Mark"
click at [197, 762] on input "Assign to me" at bounding box center [197, 766] width 14 height 14
checkbox input "false"
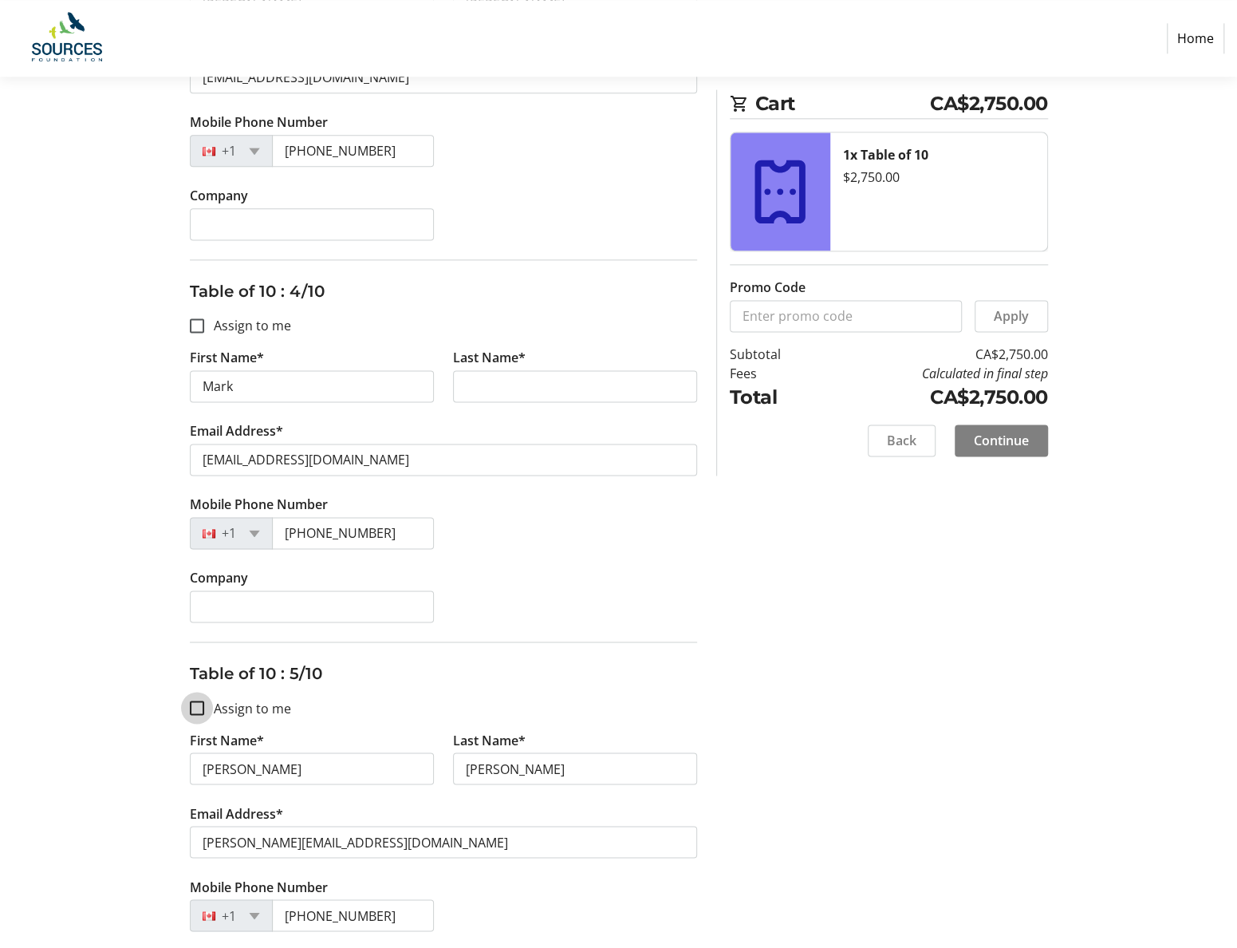
scroll to position [1197, 0]
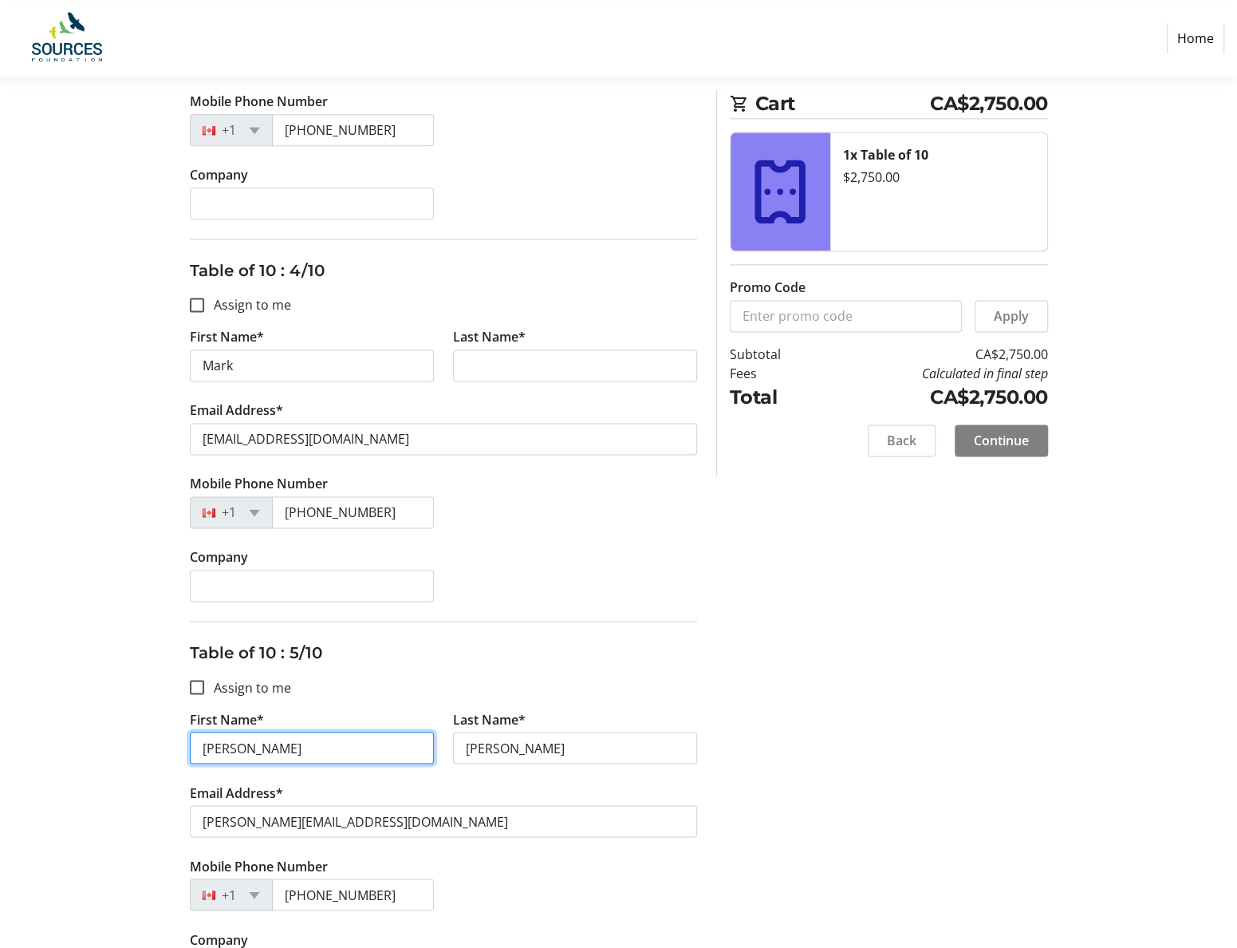
drag, startPoint x: 244, startPoint y: 743, endPoint x: 176, endPoint y: 735, distance: 68.4
click at [184, 735] on tr-form-field "First Name* Emily" at bounding box center [311, 745] width 263 height 73
type input "Chen"
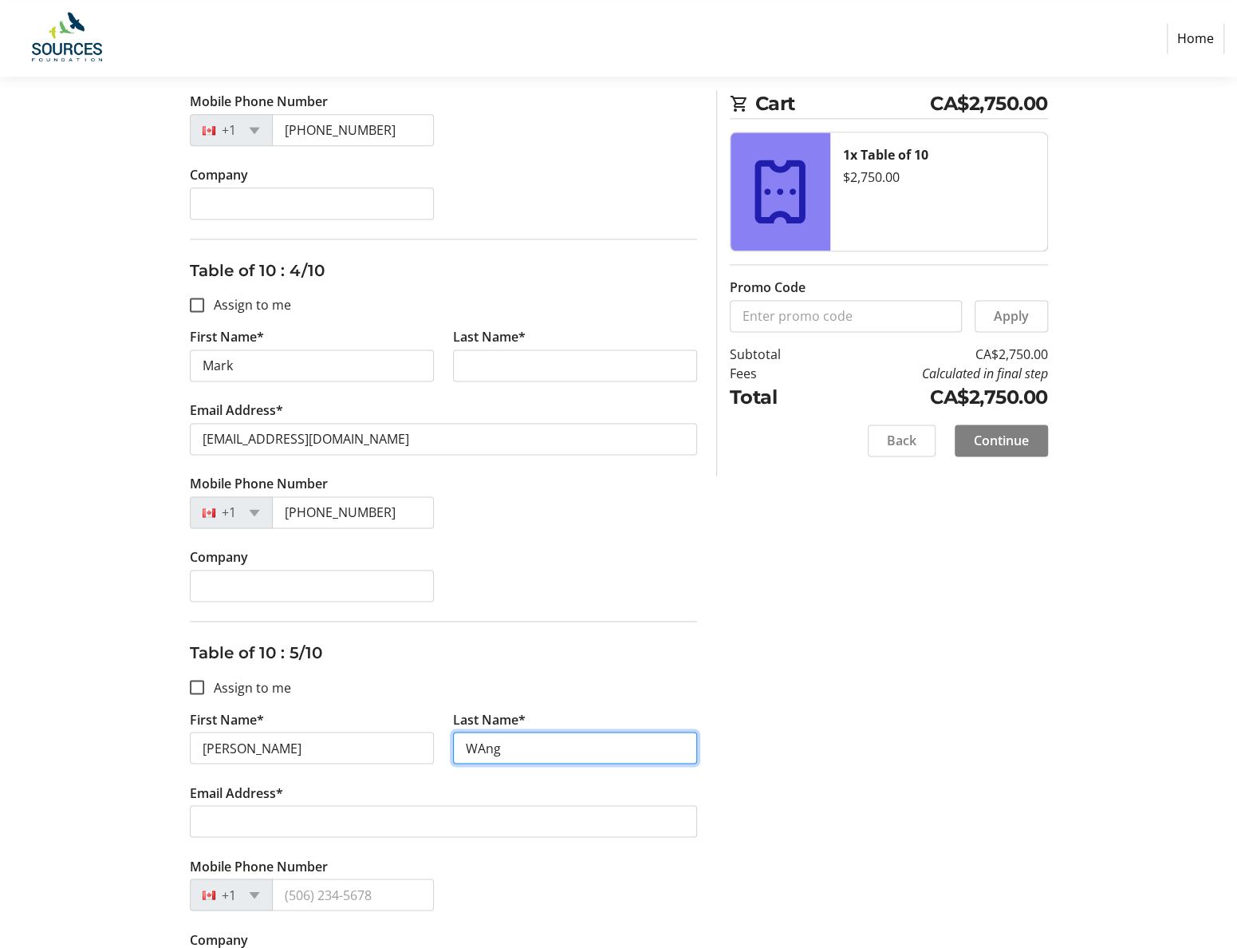
type input "WAng"
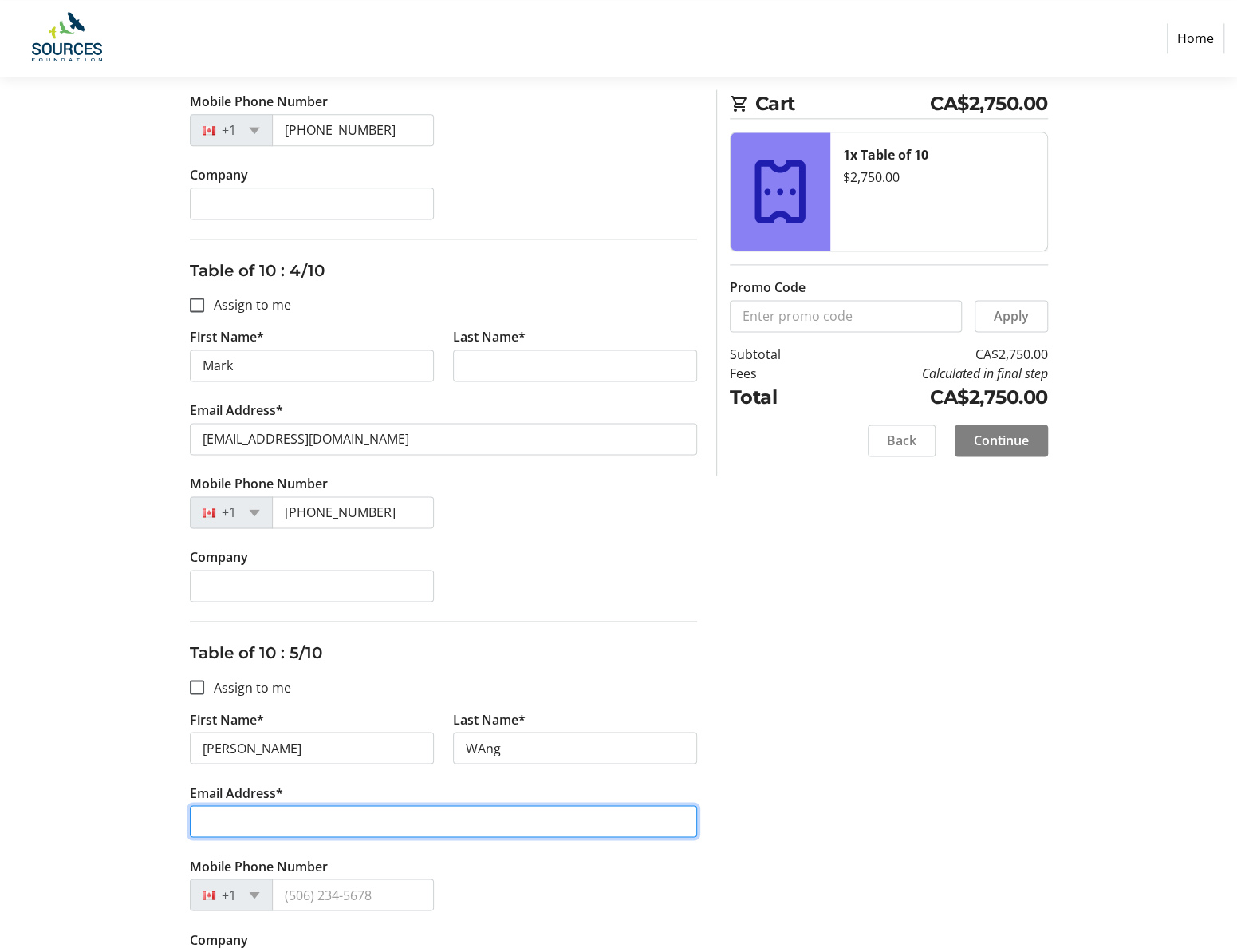
click at [204, 813] on input "Email Address*" at bounding box center [443, 821] width 507 height 32
type input "chenw@aaai.bc.ca"
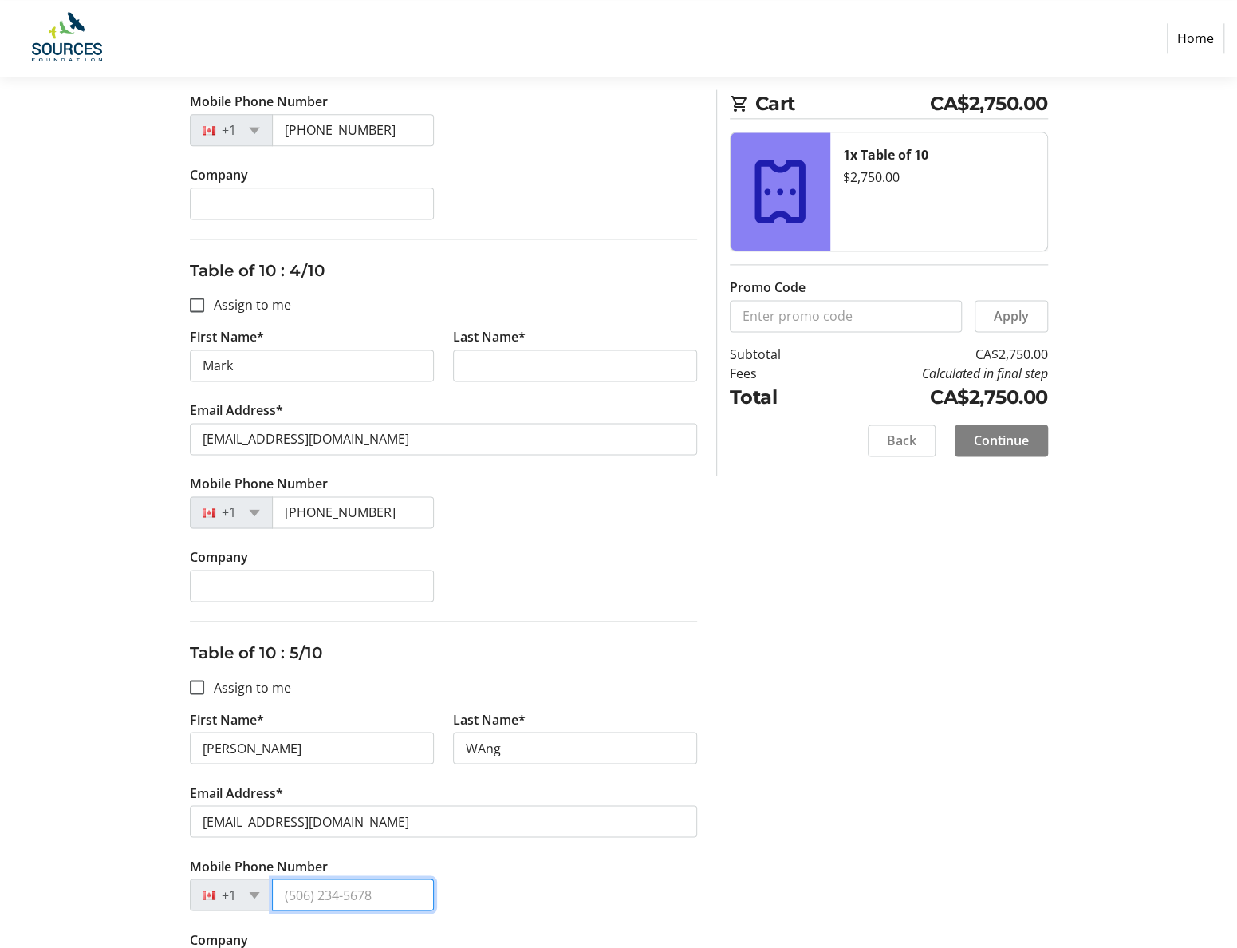
click at [305, 885] on input "Mobile Phone Number" at bounding box center [353, 894] width 162 height 32
type input "(778) 838-7836"
drag, startPoint x: 520, startPoint y: 888, endPoint x: 523, endPoint y: 880, distance: 8.3
click at [520, 889] on div "Mobile Phone Number +1 (778) 838-7836" at bounding box center [443, 892] width 527 height 73
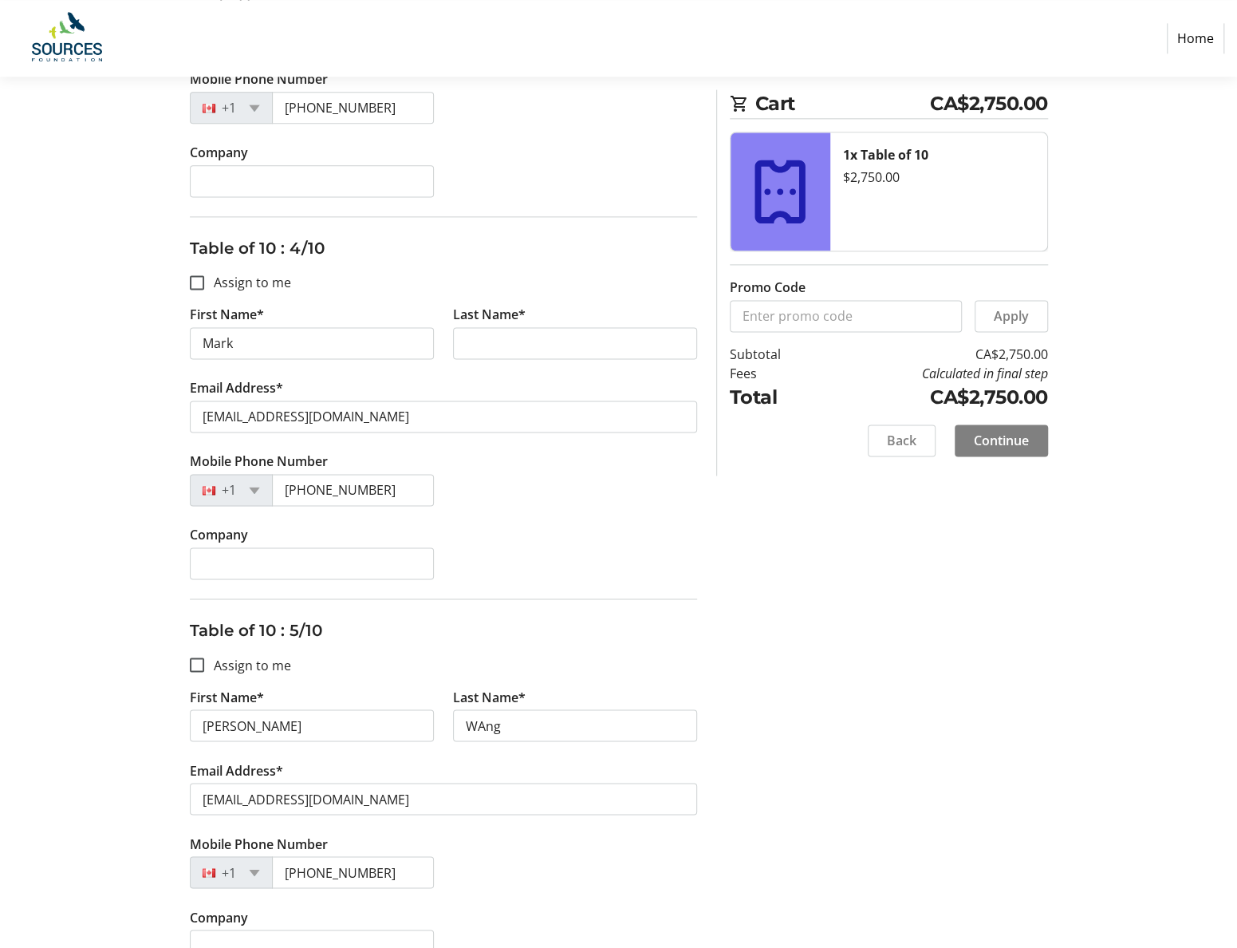
scroll to position [1276, 0]
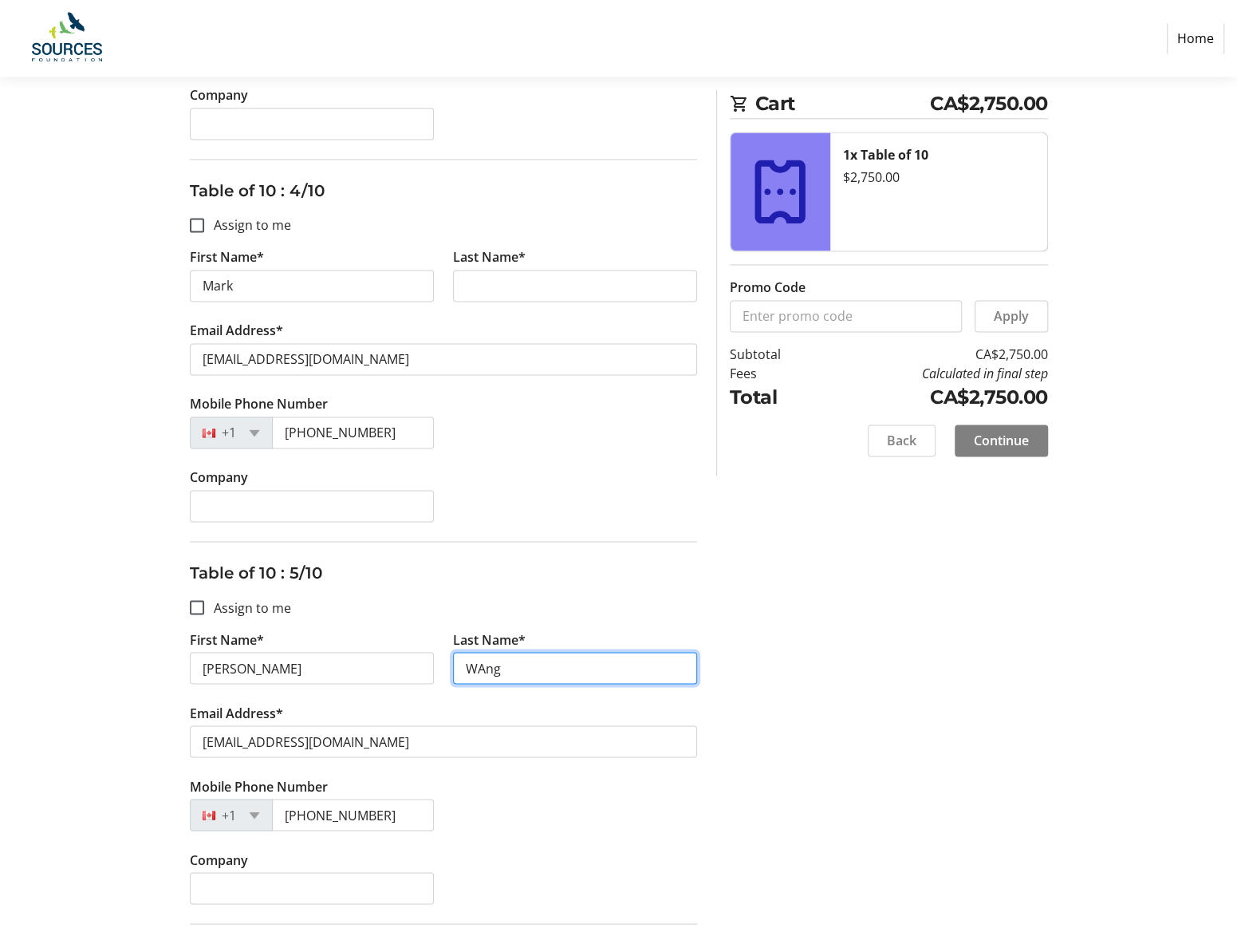
click at [479, 661] on input "WAng" at bounding box center [575, 668] width 244 height 32
type input "Wang"
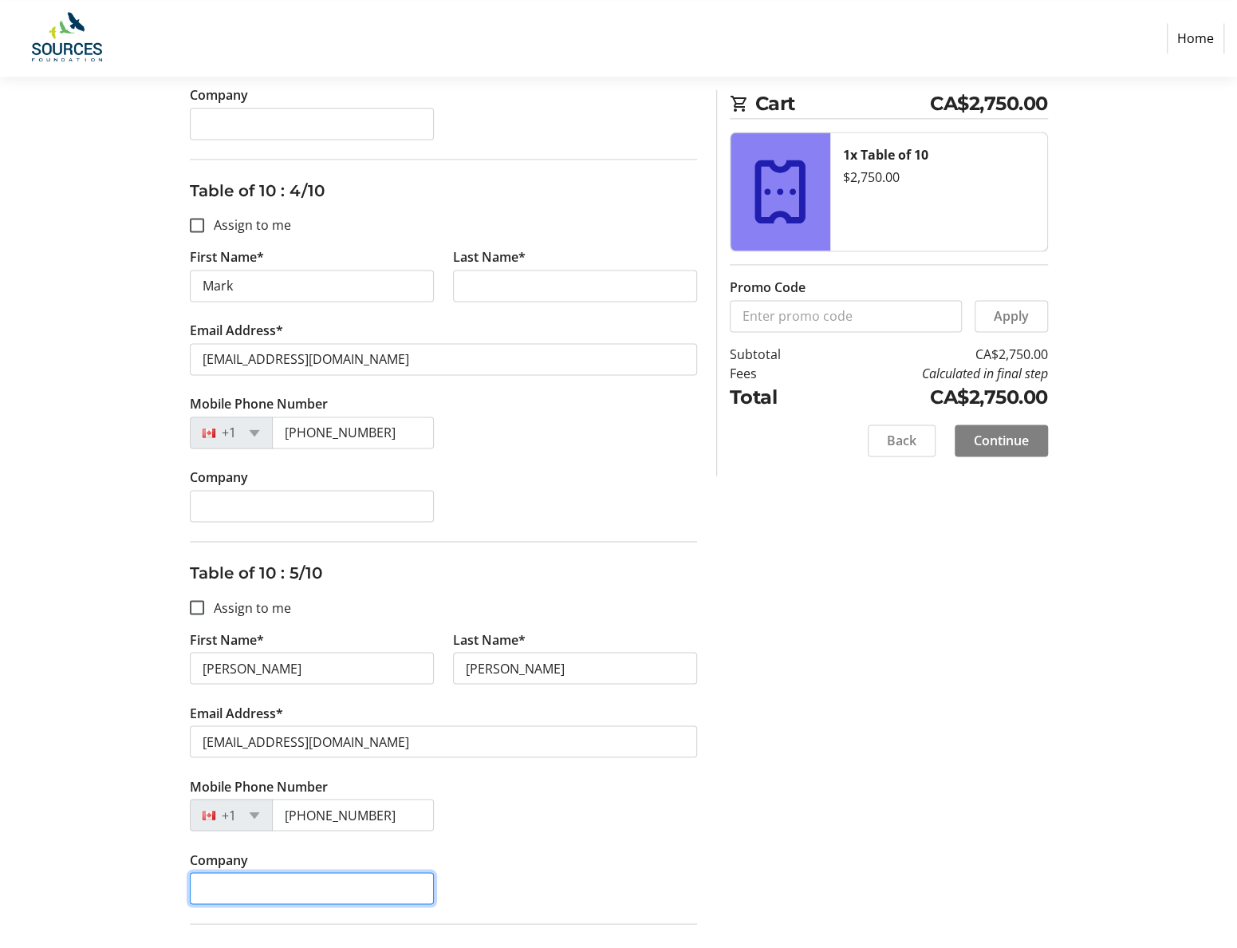
click at [245, 881] on input "Company" at bounding box center [312, 888] width 244 height 32
type input "Ankenman Associates Architects Inc."
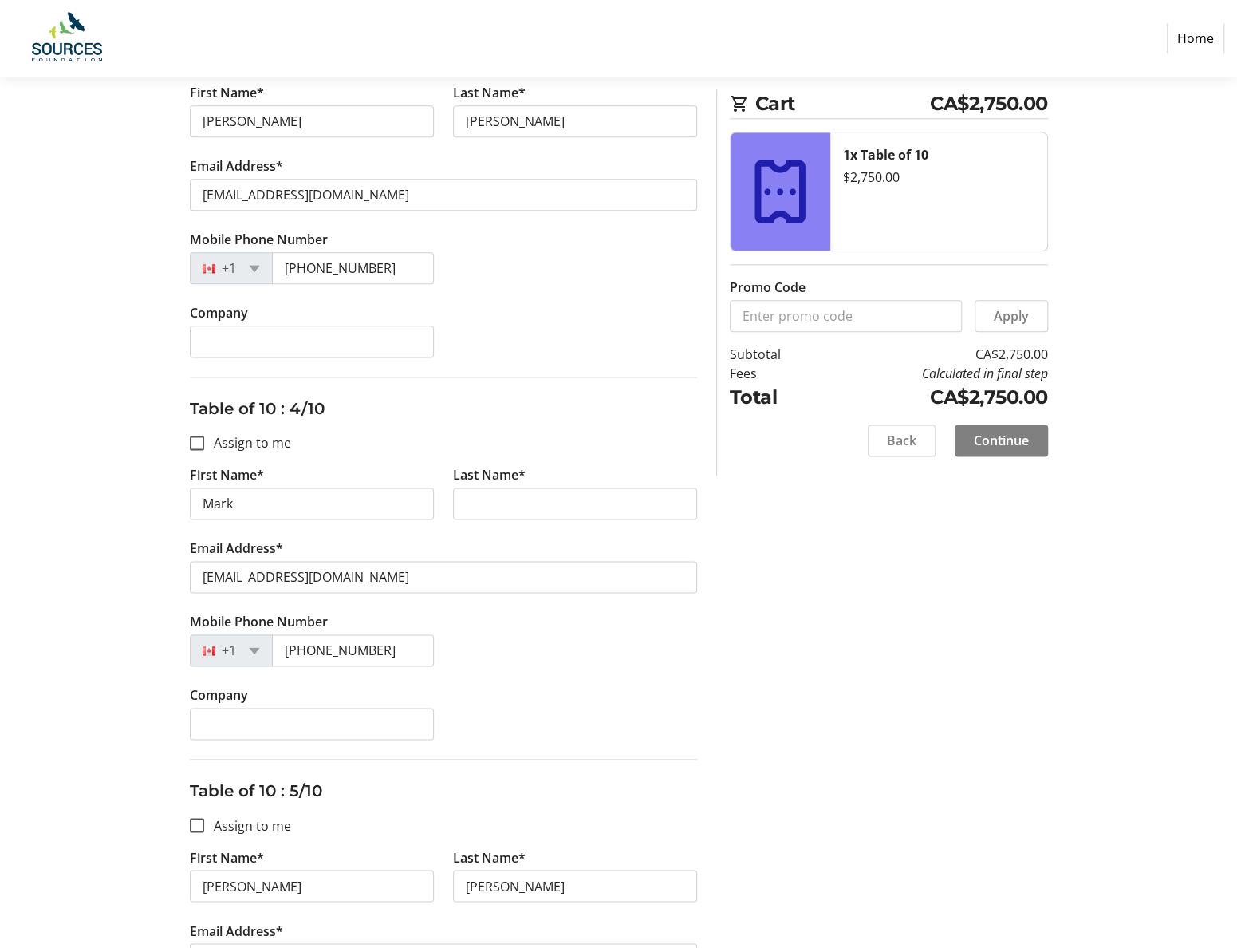
scroll to position [878, 0]
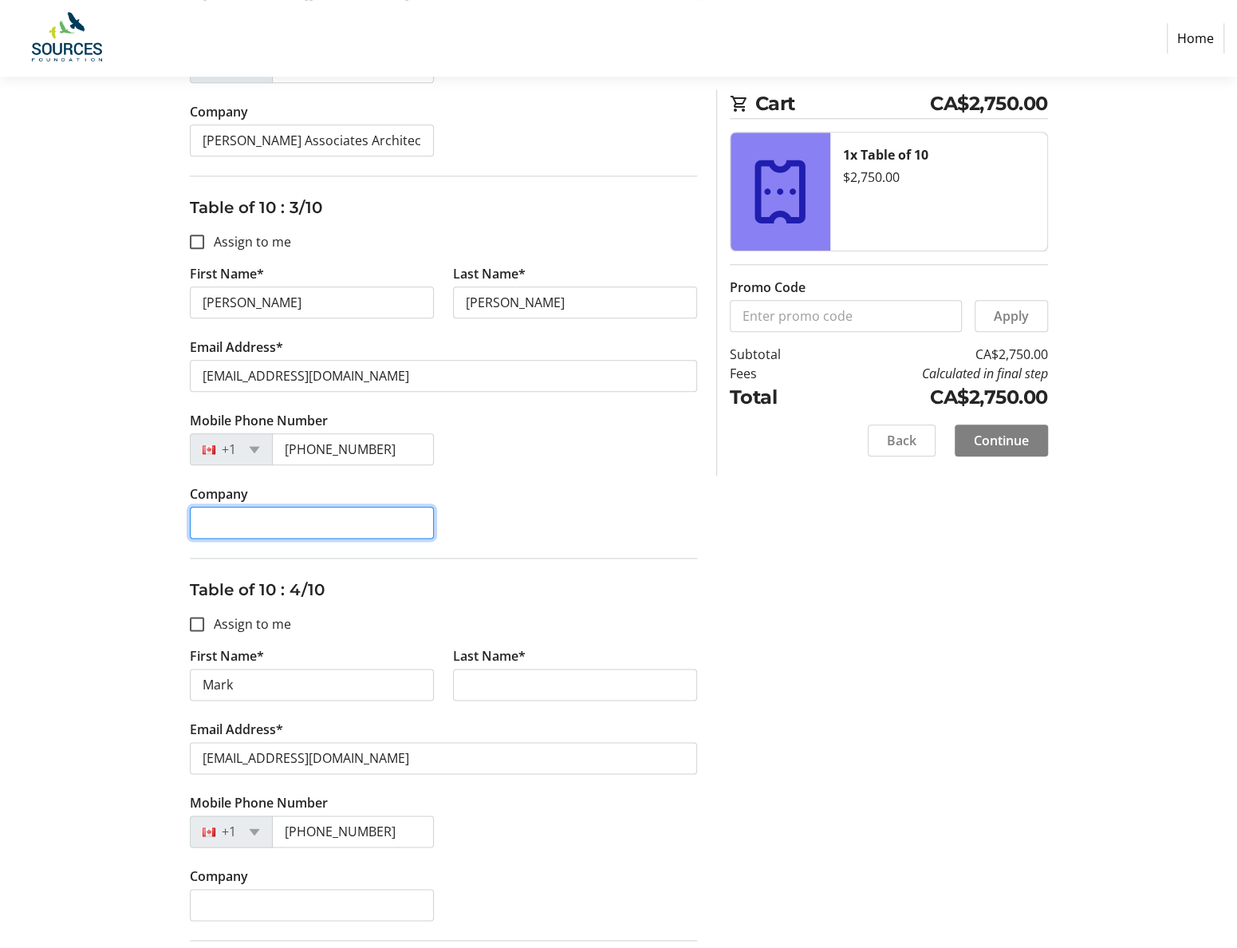
click at [260, 511] on input "Company" at bounding box center [312, 523] width 244 height 32
type input "Ankenman Associates Architects Inc."
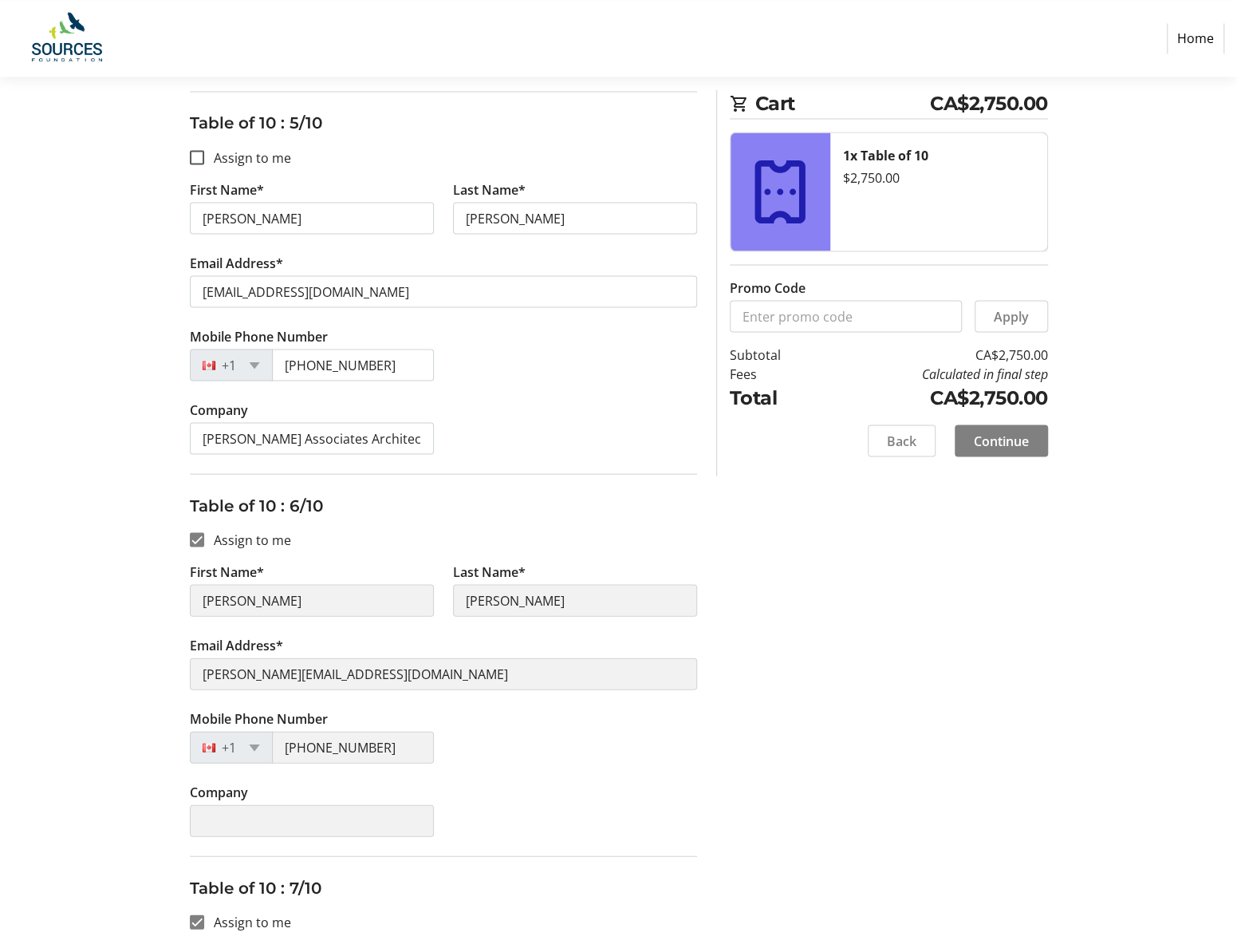
scroll to position [1755, 0]
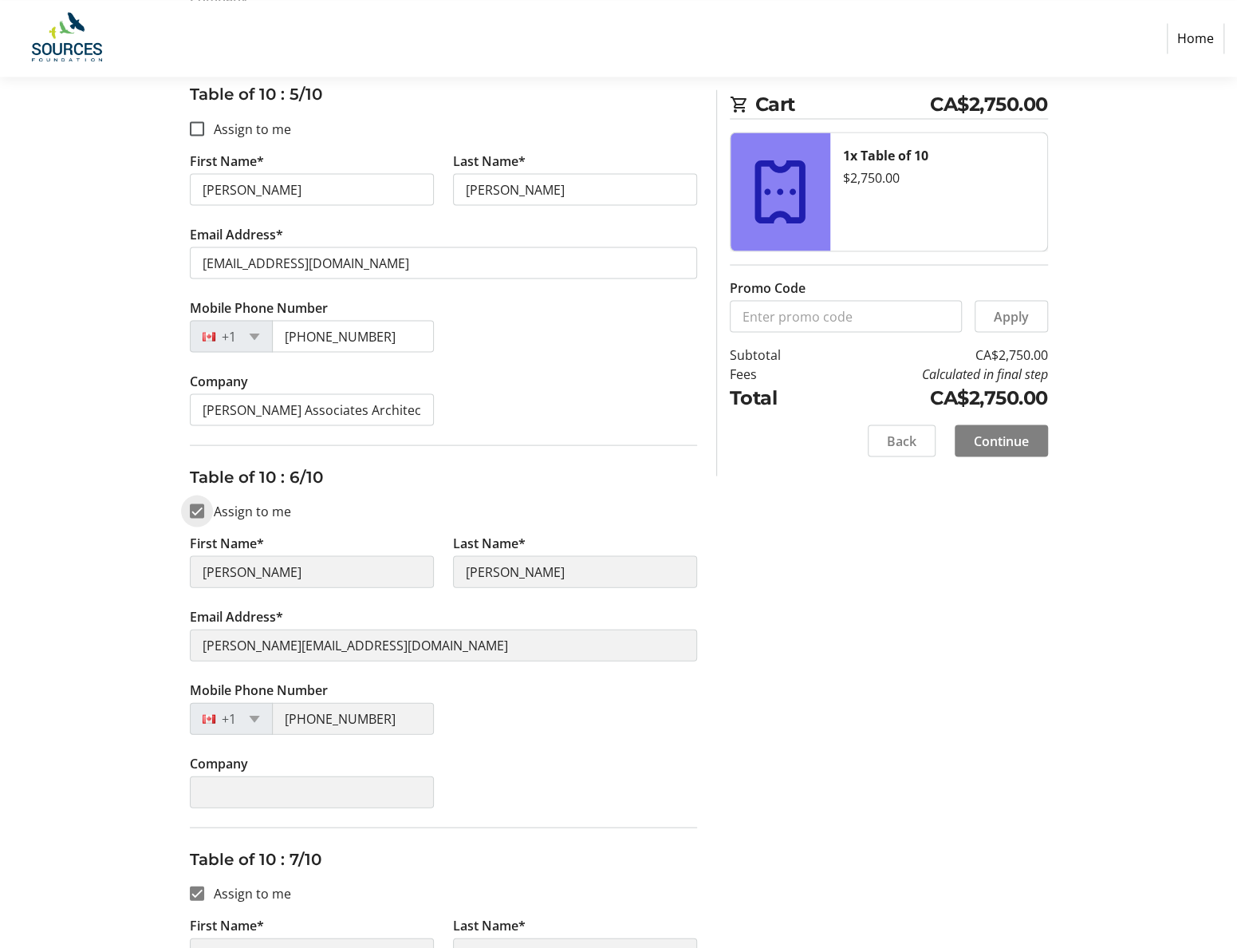
drag, startPoint x: 195, startPoint y: 503, endPoint x: 211, endPoint y: 518, distance: 21.5
click at [196, 503] on input "Assign to me" at bounding box center [197, 510] width 14 height 14
checkbox input "false"
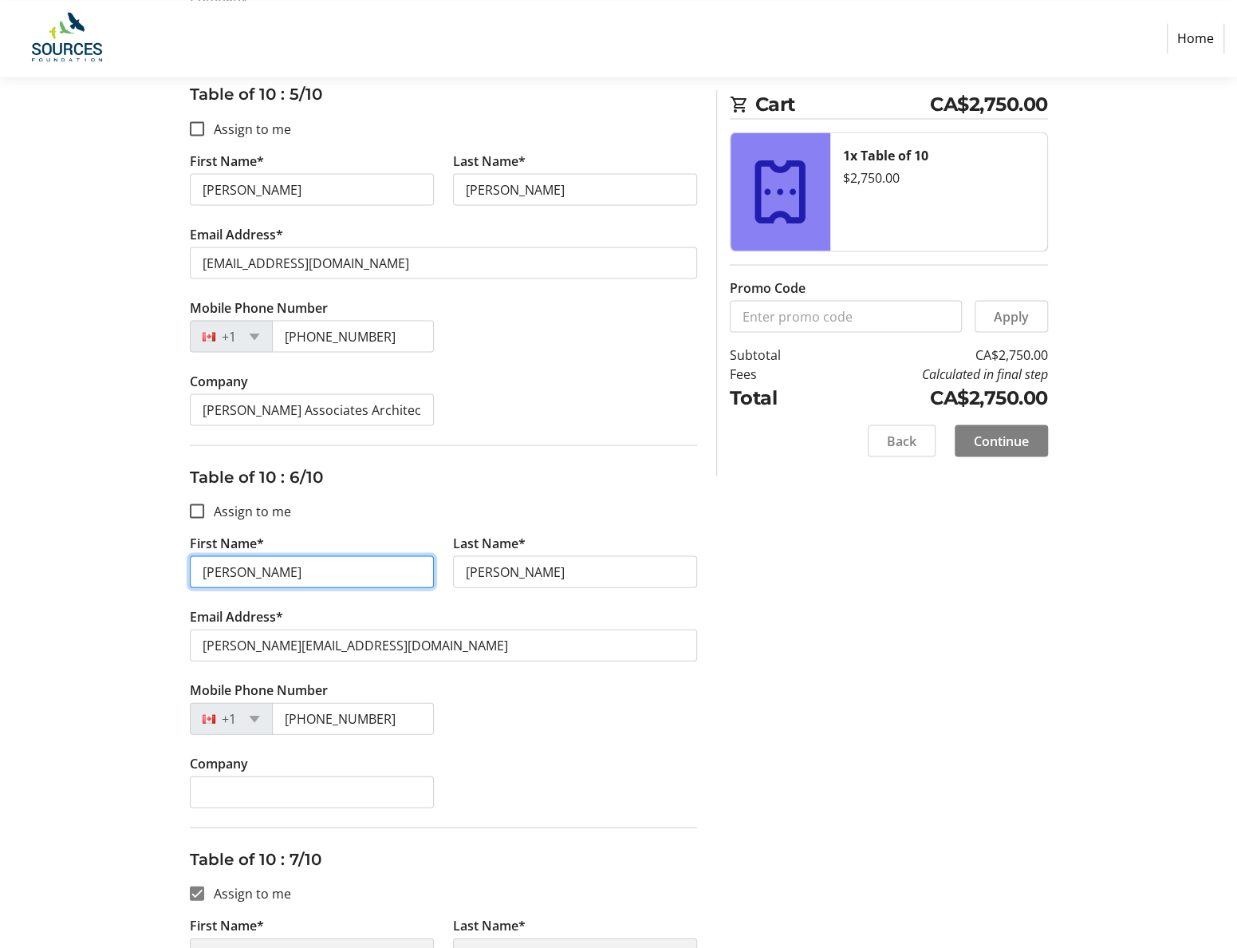
click at [227, 556] on input "Emily" at bounding box center [312, 571] width 244 height 32
drag, startPoint x: 251, startPoint y: 561, endPoint x: 199, endPoint y: 561, distance: 51.9
click at [199, 561] on input "First Name*" at bounding box center [312, 571] width 244 height 32
type input "Hung"
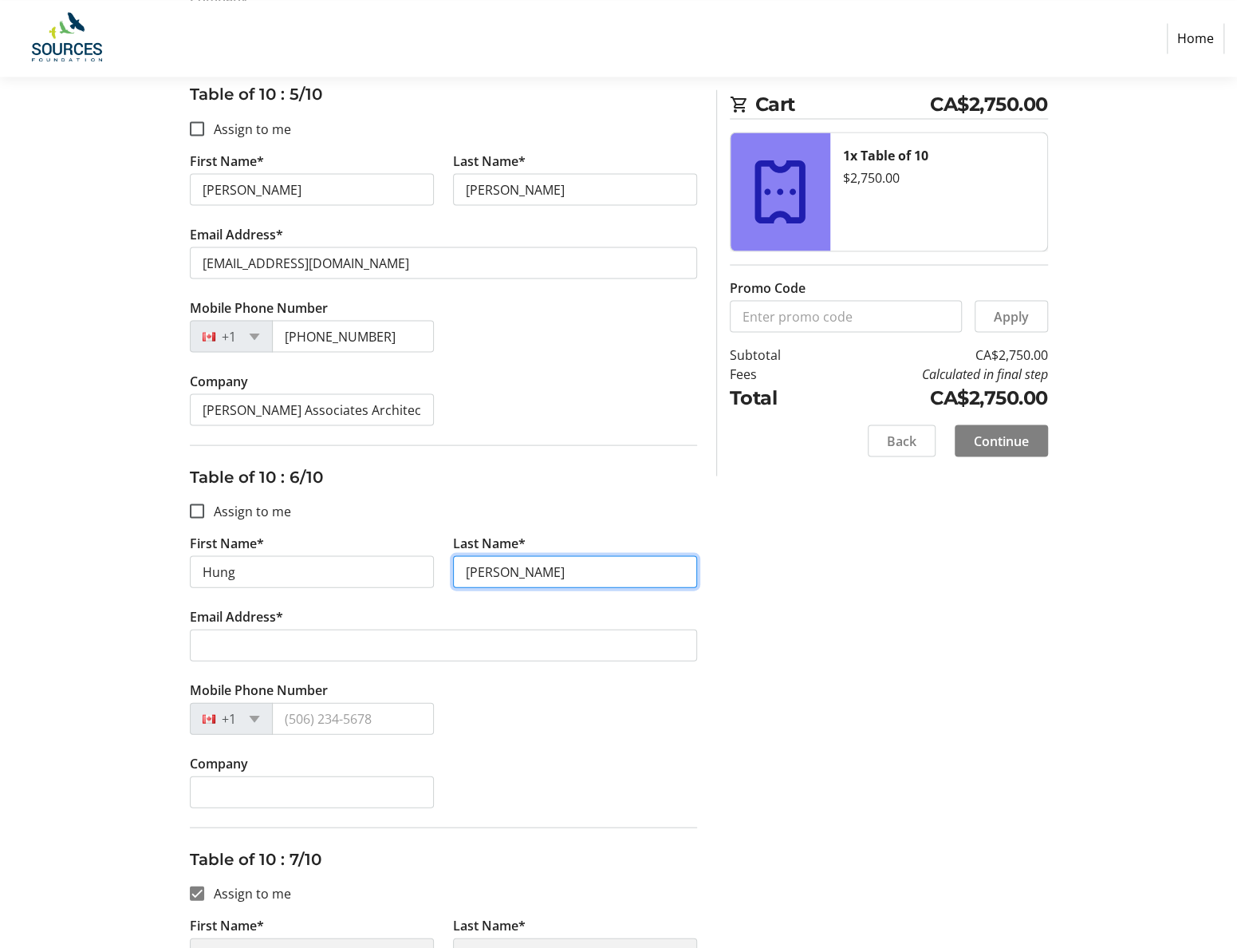
type input "Duong"
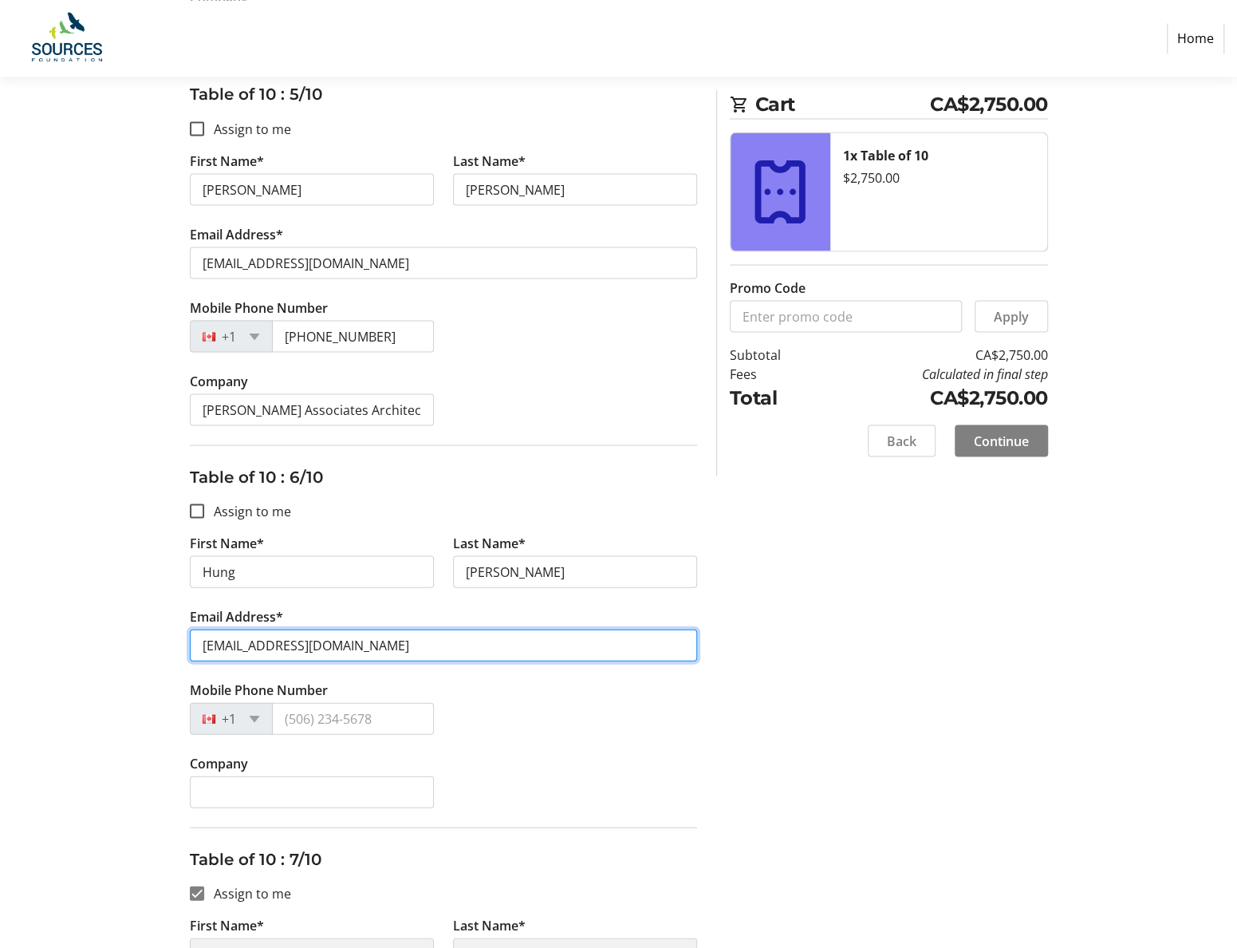
type input "bowgow@hotmail.com"
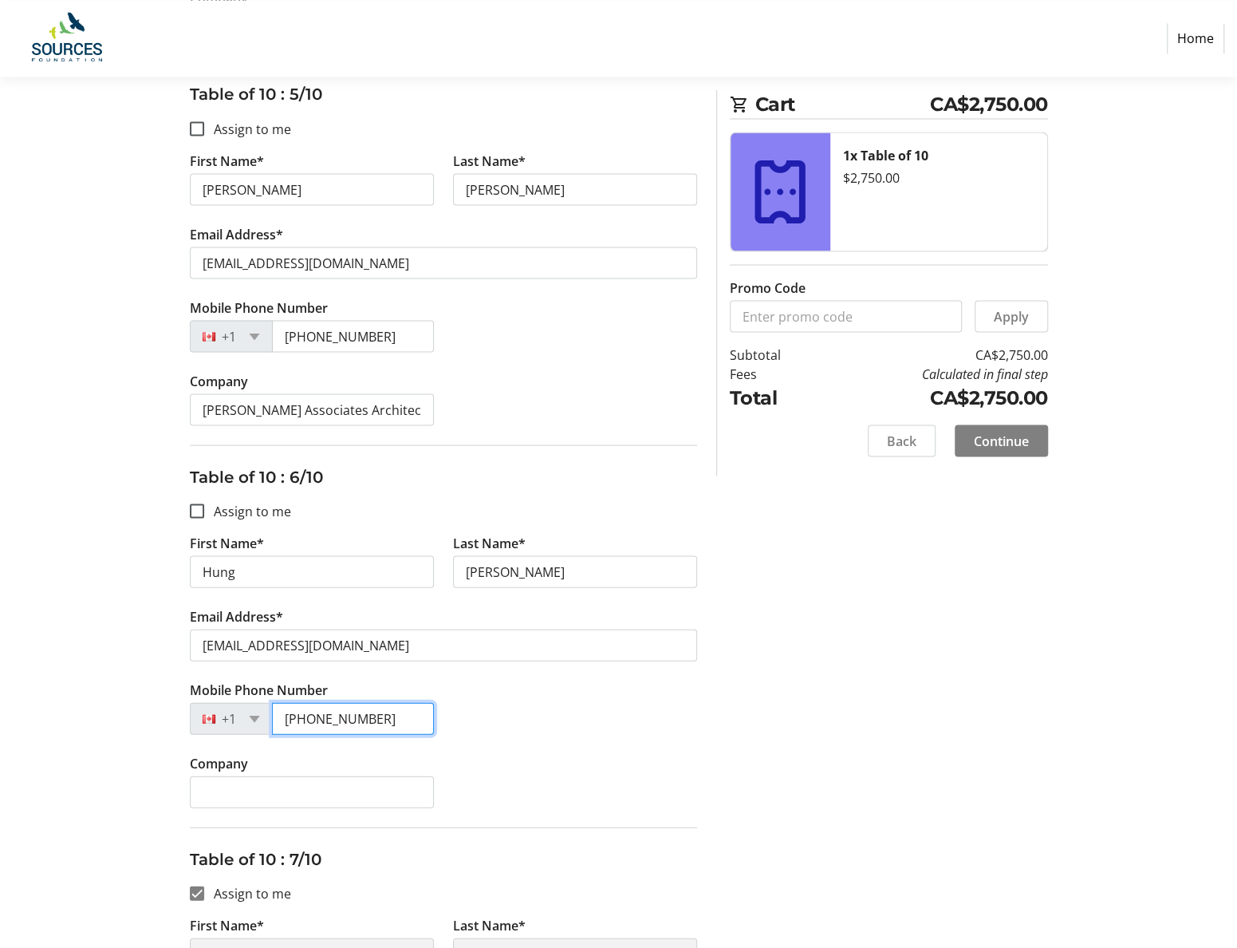
type input "(778) 317-7272"
drag, startPoint x: 603, startPoint y: 719, endPoint x: 522, endPoint y: 773, distance: 97.8
click at [602, 720] on div "Mobile Phone Number +1 (778) 317-7272" at bounding box center [443, 716] width 527 height 73
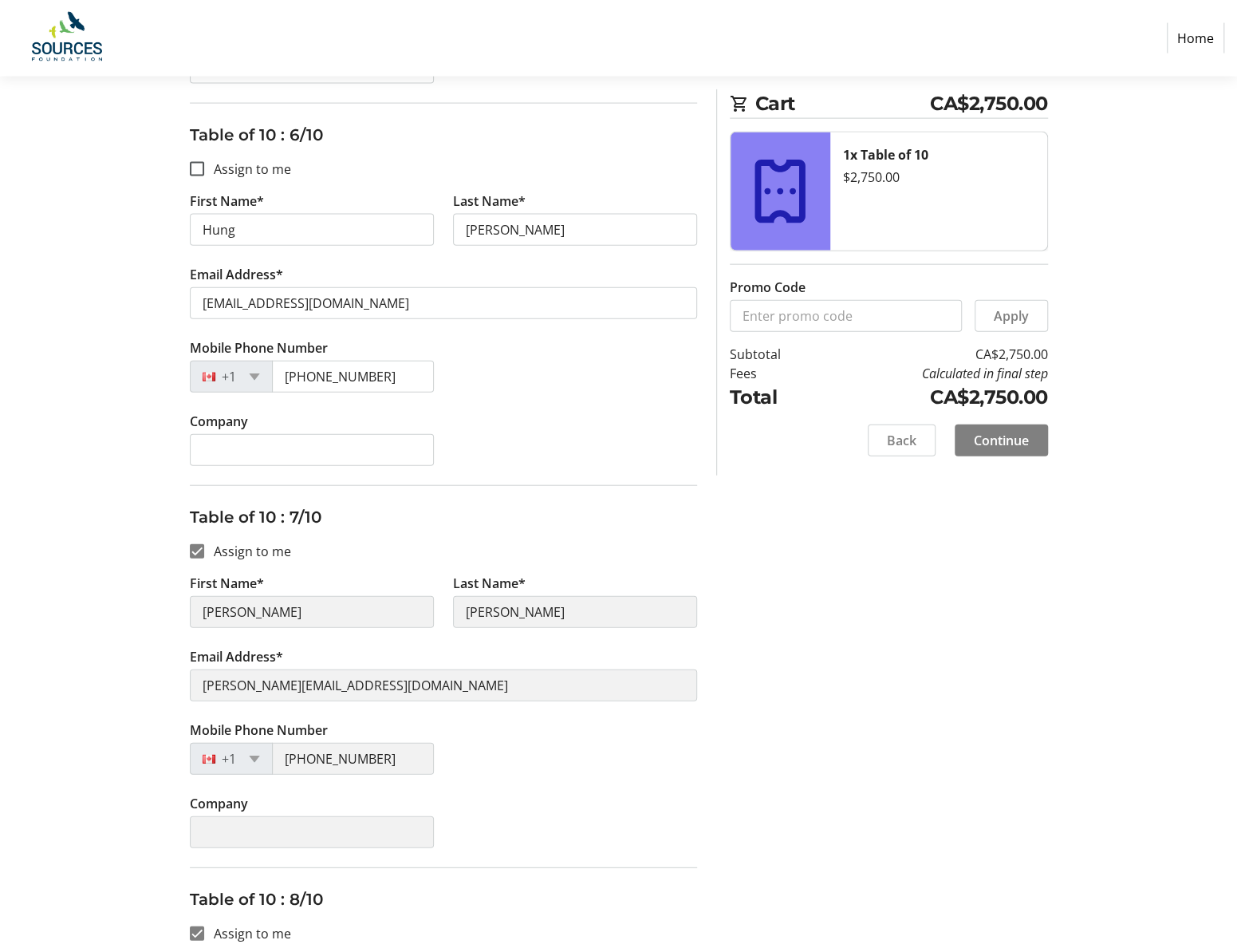
scroll to position [2154, 0]
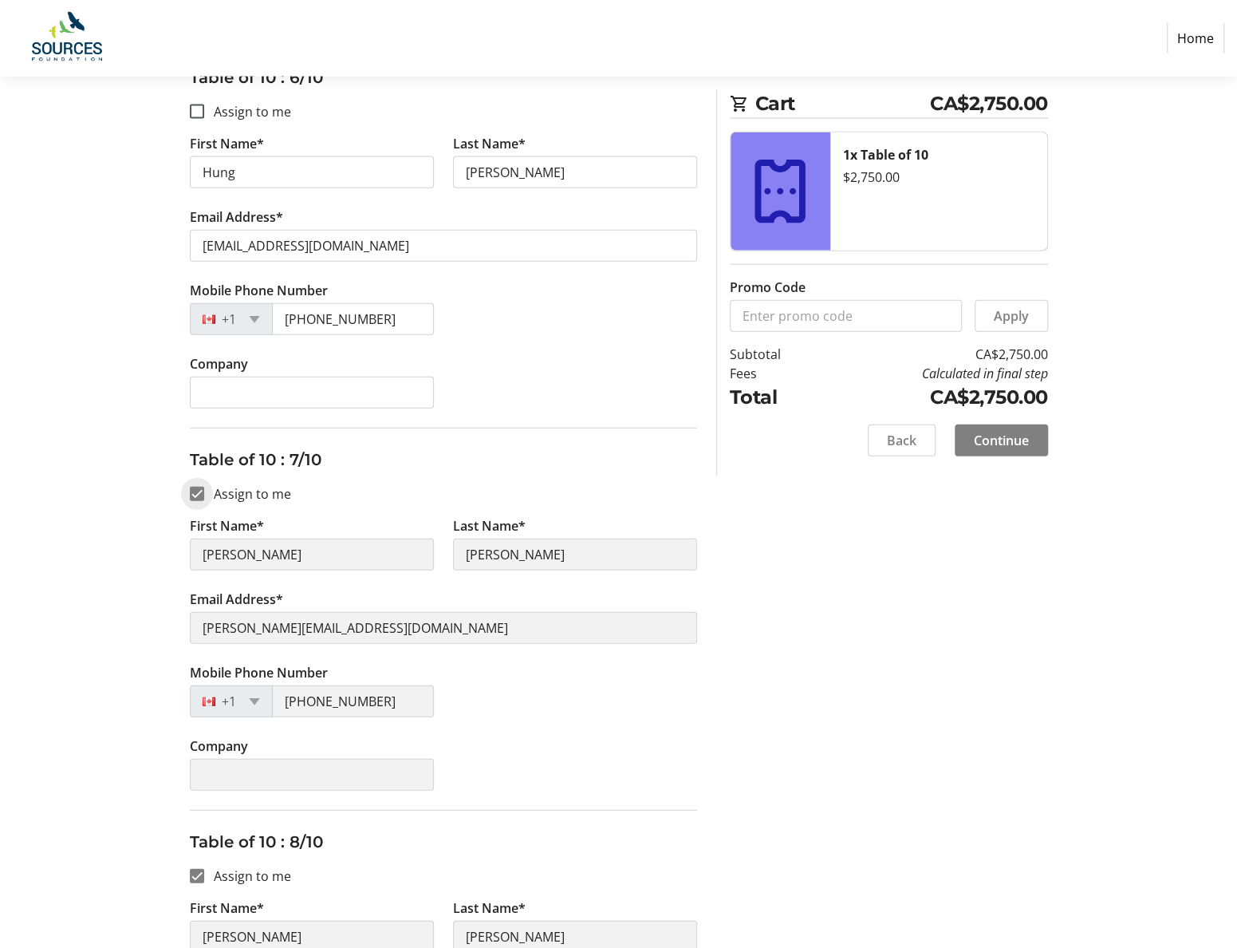
click at [195, 487] on input "Assign to me" at bounding box center [197, 494] width 14 height 14
checkbox input "false"
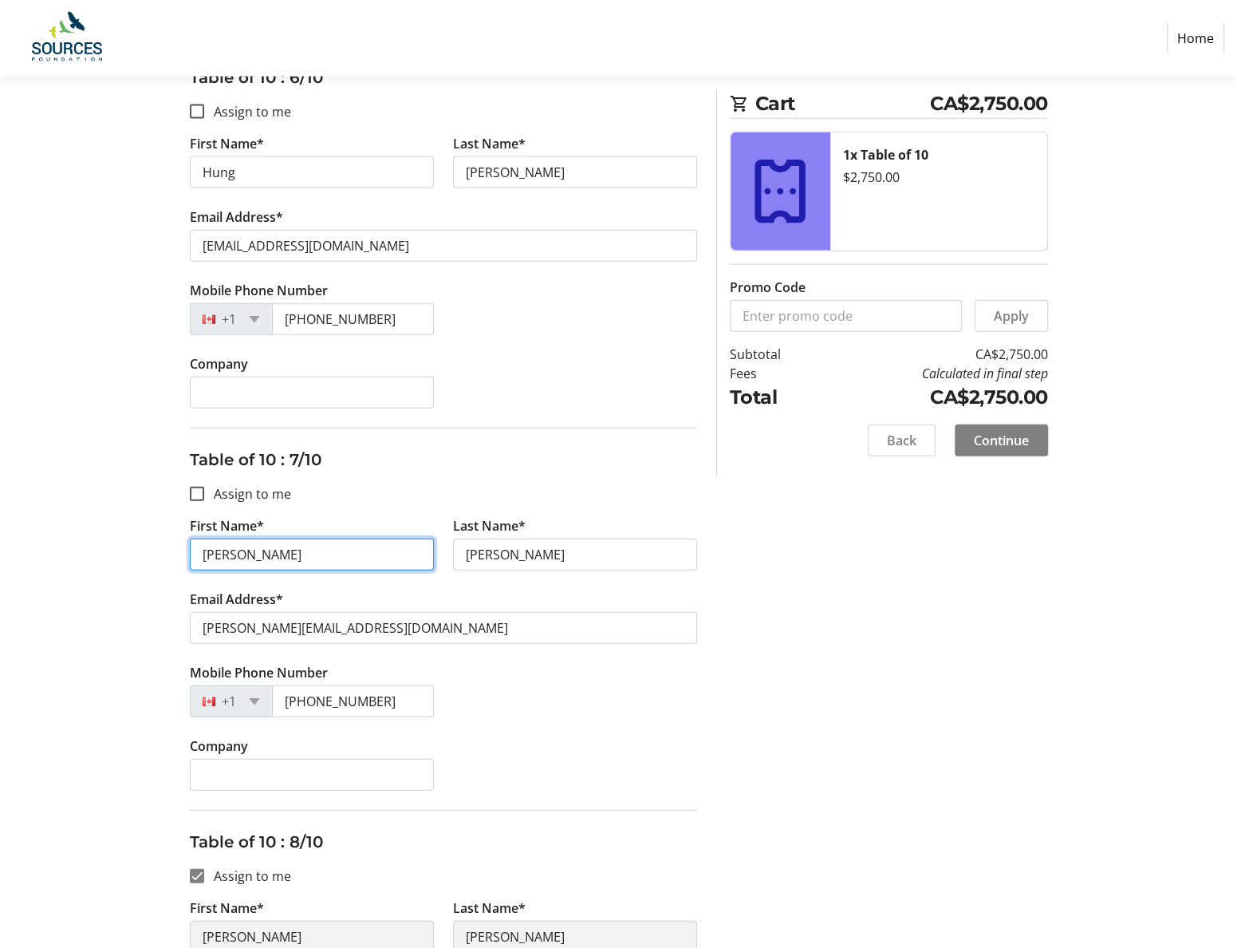
drag, startPoint x: 235, startPoint y: 542, endPoint x: 156, endPoint y: 549, distance: 79.3
click at [171, 545] on div "Assign Tickets Enter details for each attendee so that they receive their ticke…" at bounding box center [619, 5] width 1053 height 3901
type input "Sandra"
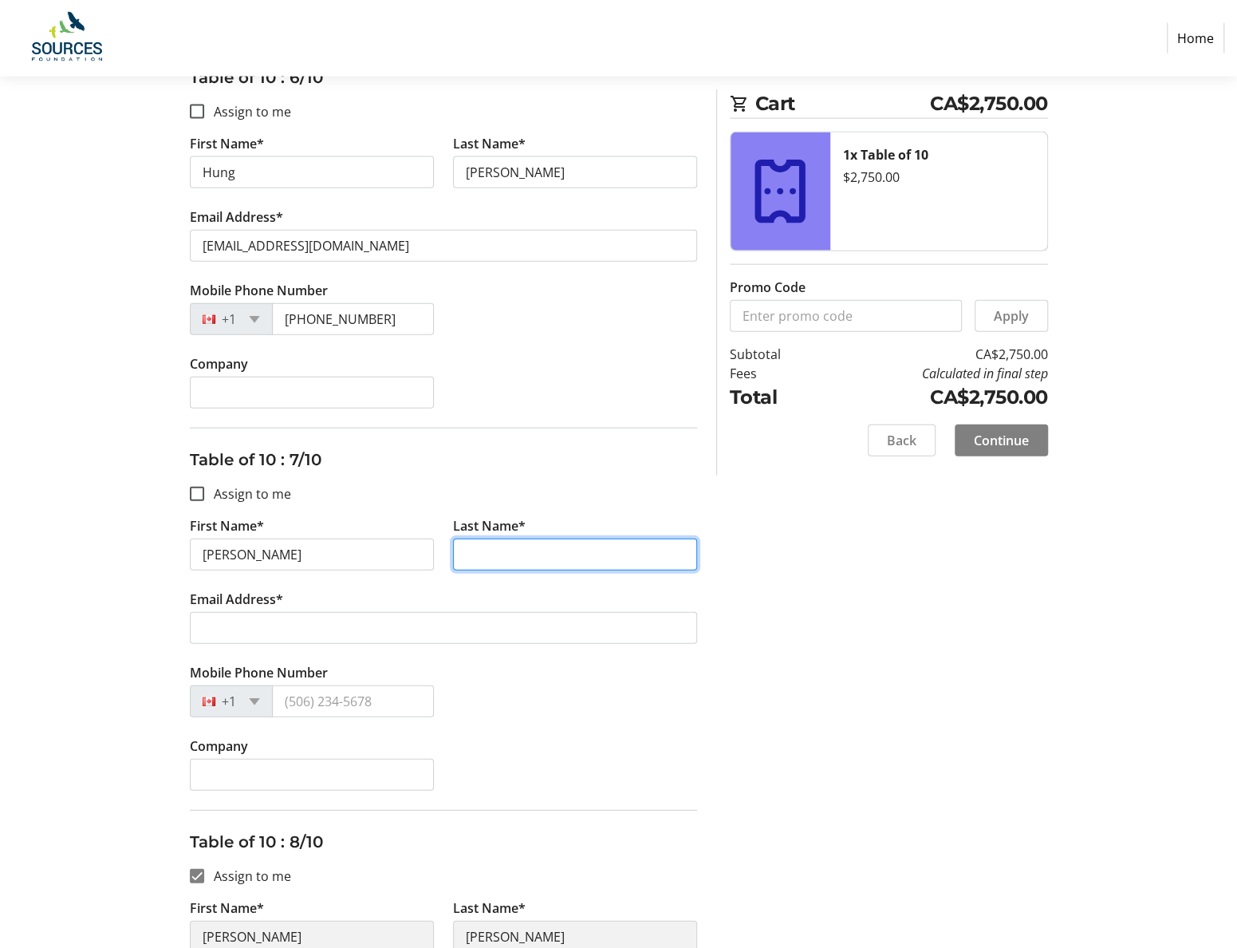
click at [483, 545] on input "Last Name*" at bounding box center [575, 554] width 244 height 32
type input "Lee"
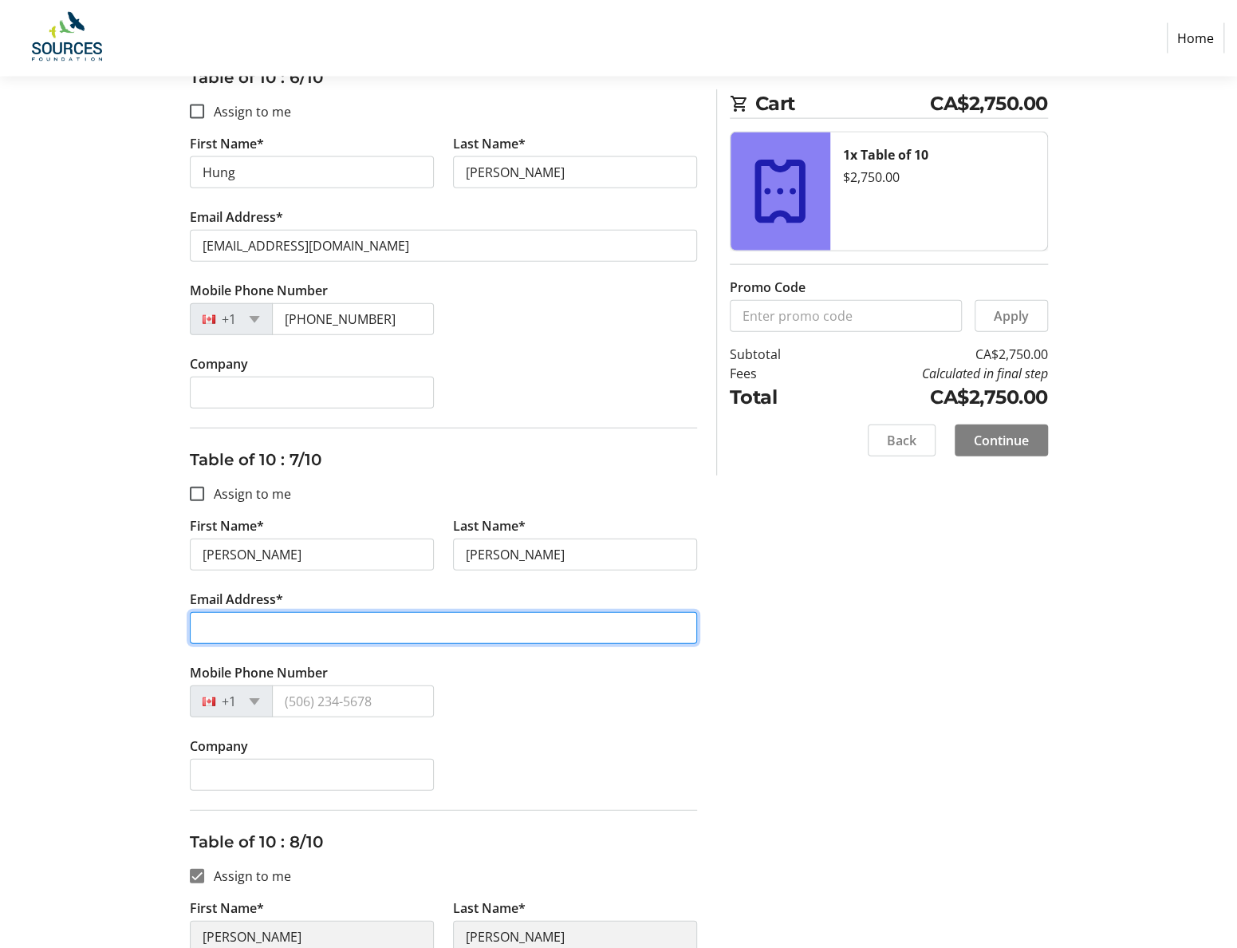
click at [235, 616] on input "Email Address*" at bounding box center [443, 628] width 507 height 32
type input "sandral@aaai.bc.ca"
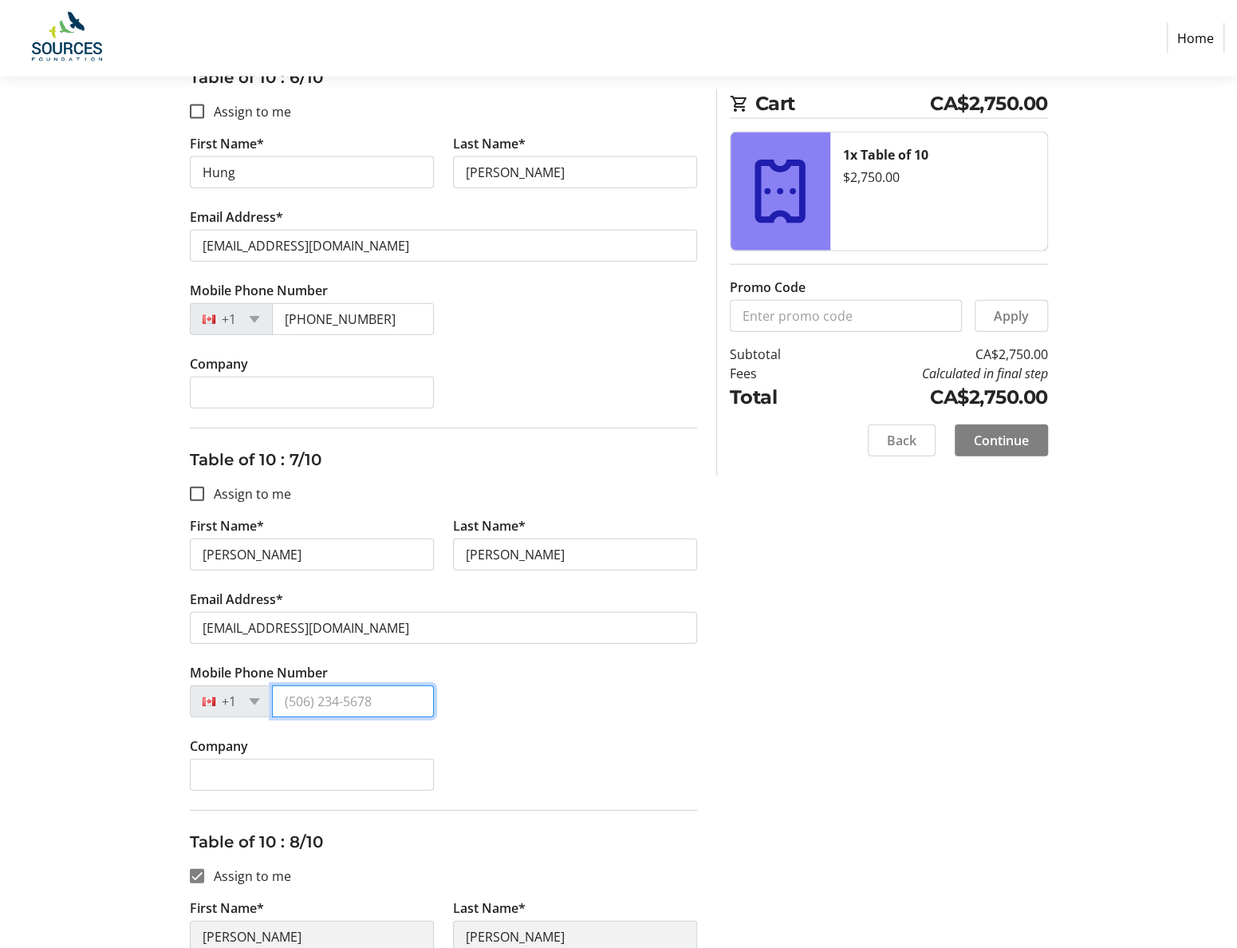
click at [318, 695] on input "Mobile Phone Number" at bounding box center [353, 701] width 162 height 32
type input "(778) 952-4770"
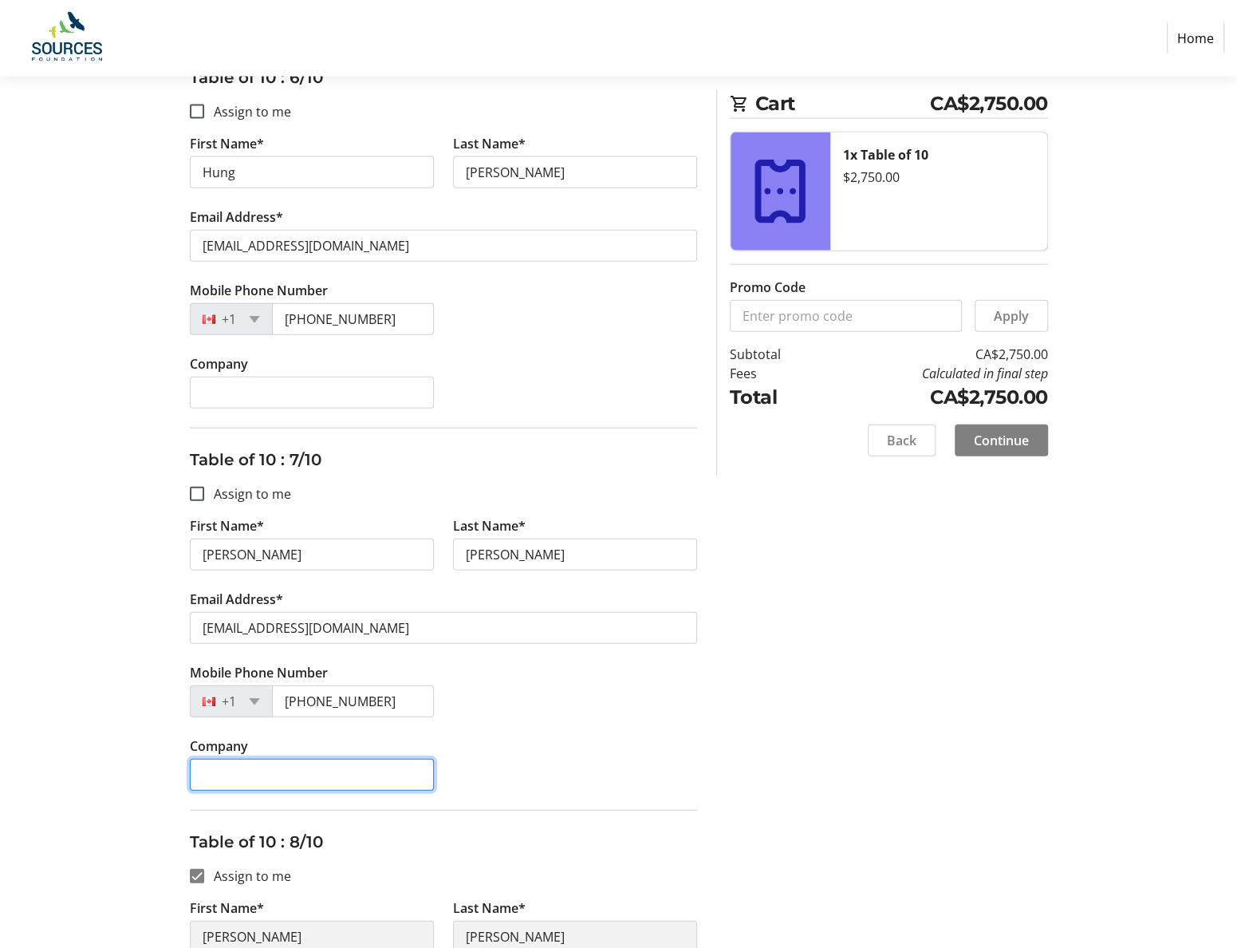
click at [222, 759] on input "Company" at bounding box center [312, 775] width 244 height 32
type input "Ankenman Associates Architects Inc."
drag, startPoint x: 619, startPoint y: 706, endPoint x: 605, endPoint y: 704, distance: 14.4
click at [614, 706] on div "Mobile Phone Number +1 (778) 952-4770" at bounding box center [443, 699] width 527 height 73
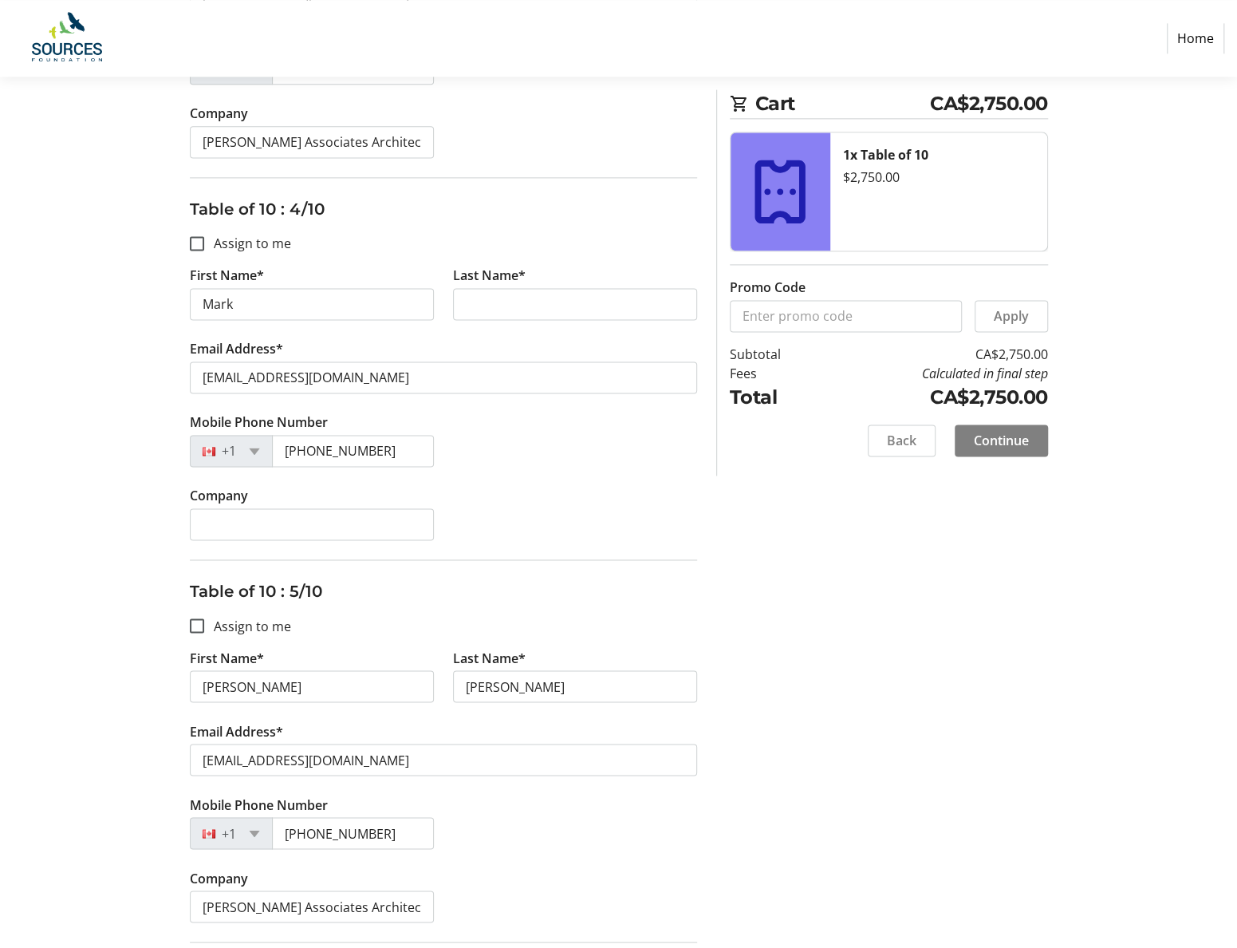
scroll to position [1069, 0]
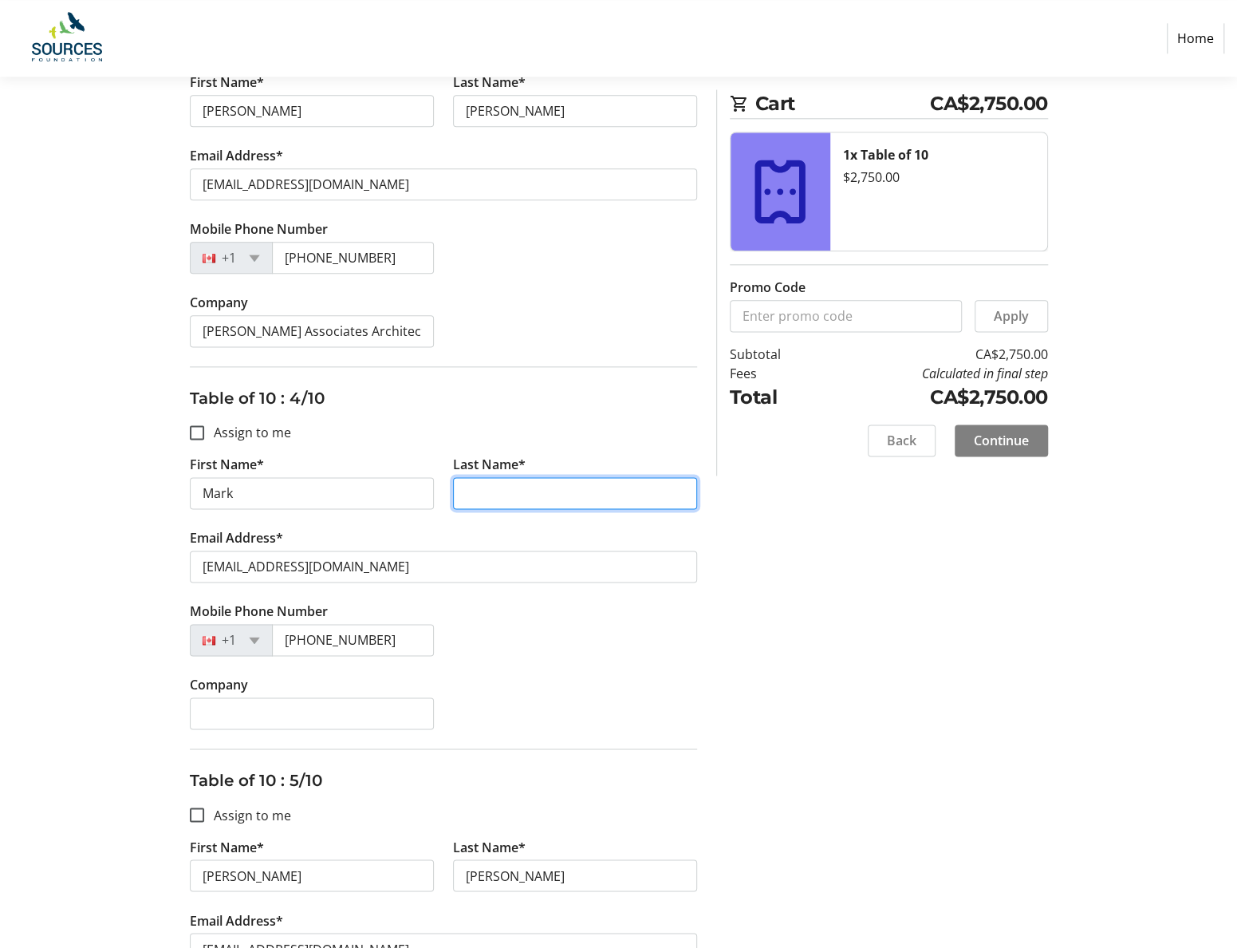
click at [490, 483] on input "Last Name*" at bounding box center [575, 493] width 244 height 32
type input "Sonnenberg"
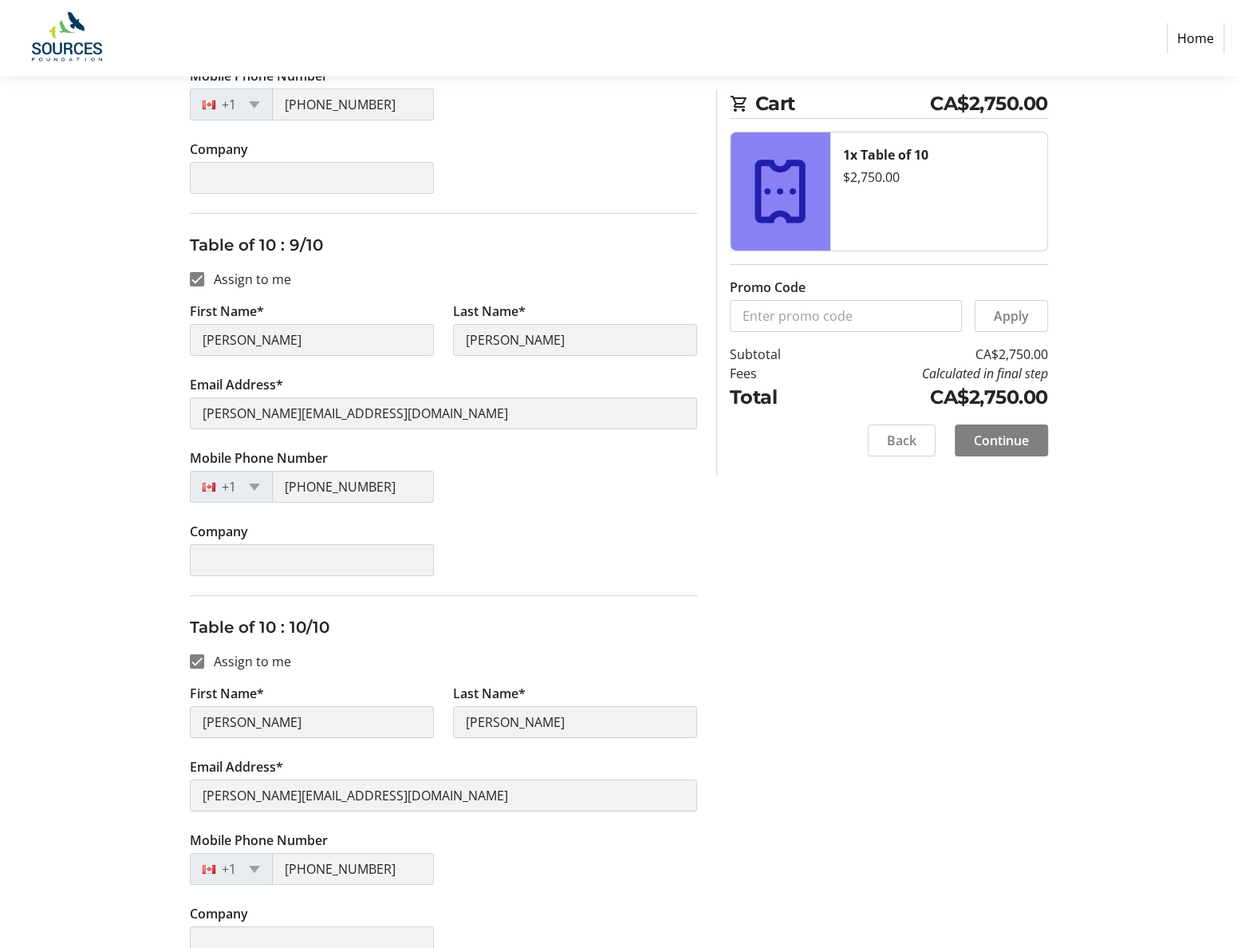
scroll to position [3143, 0]
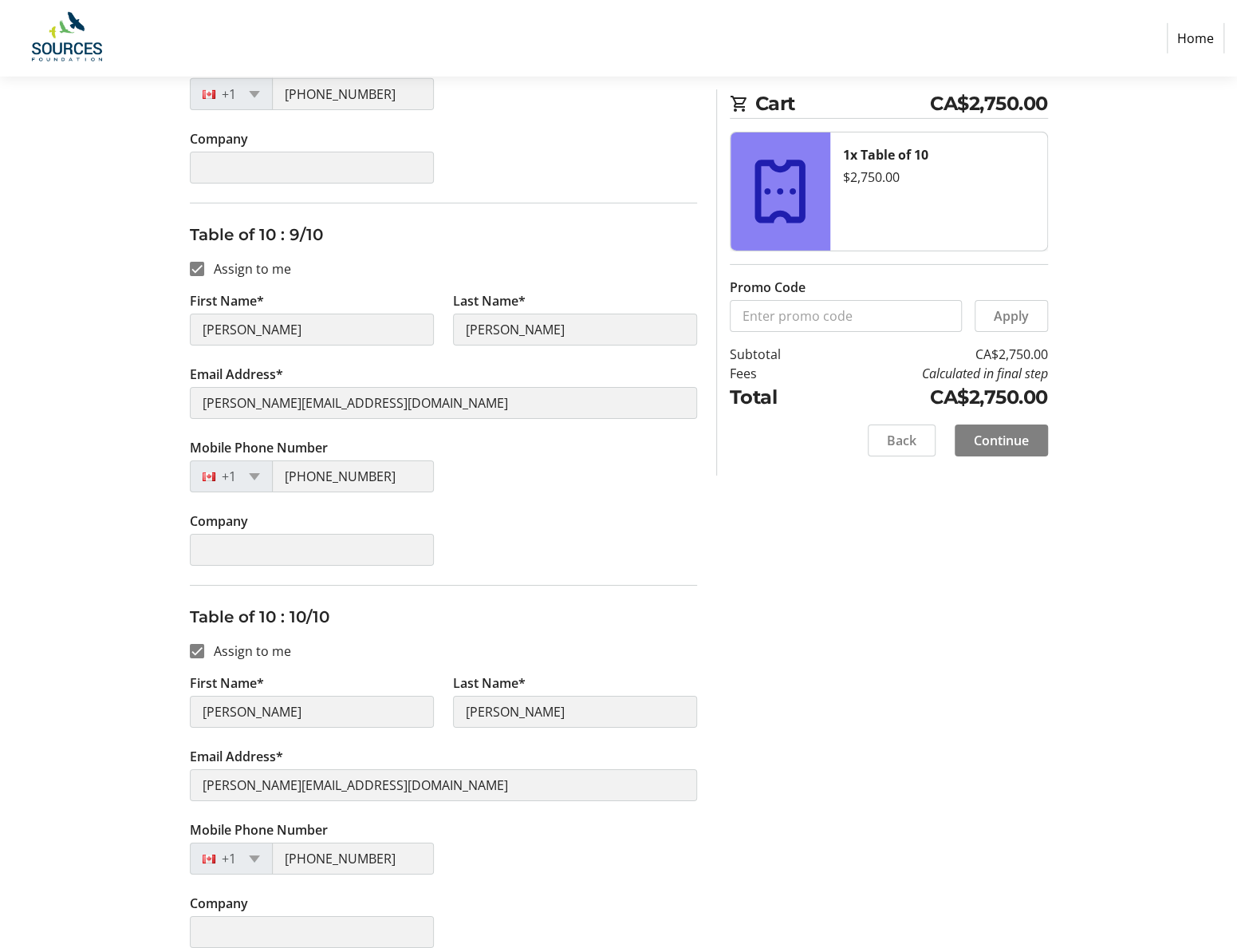
click at [996, 438] on span "Continue" at bounding box center [1001, 440] width 55 height 19
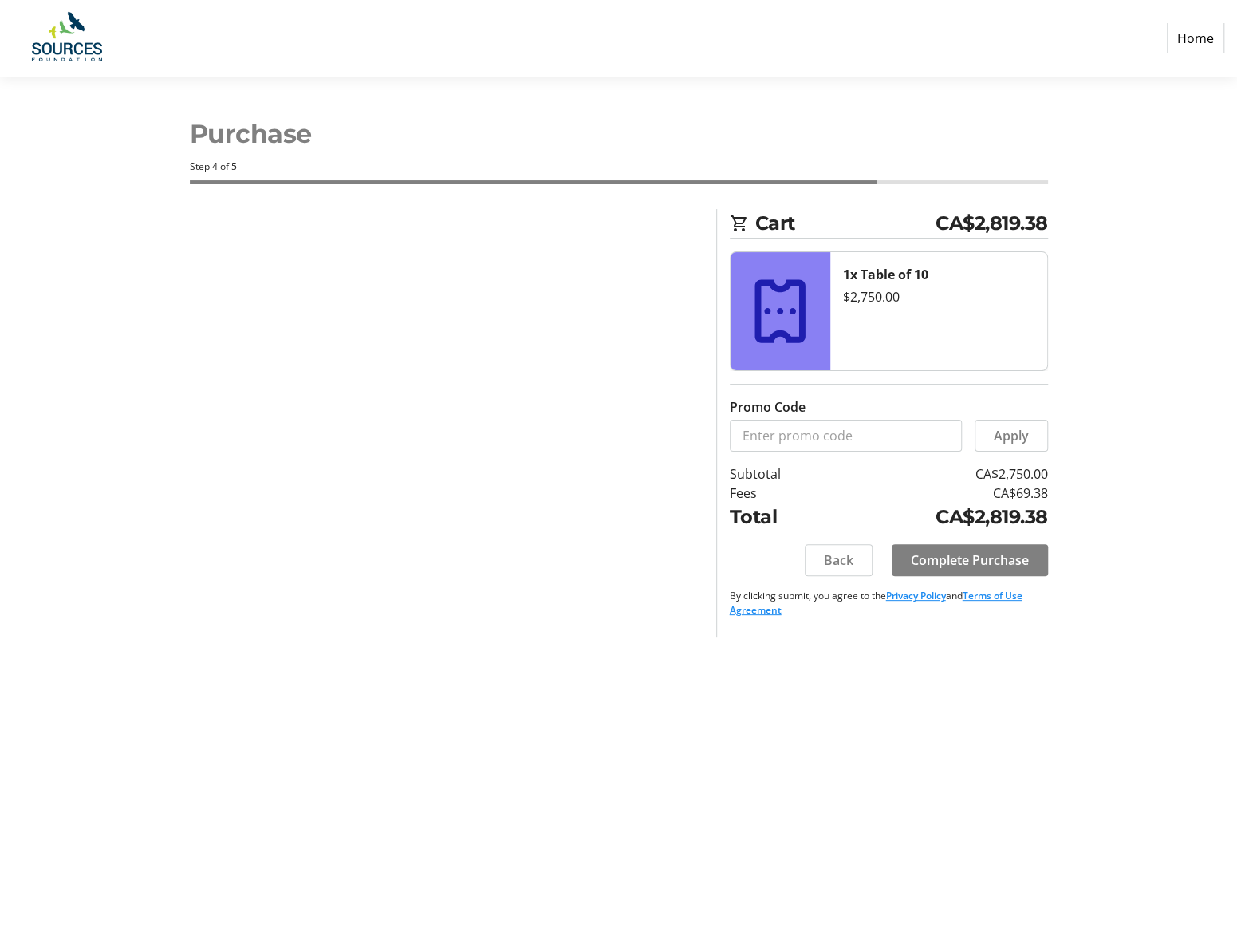
scroll to position [0, 0]
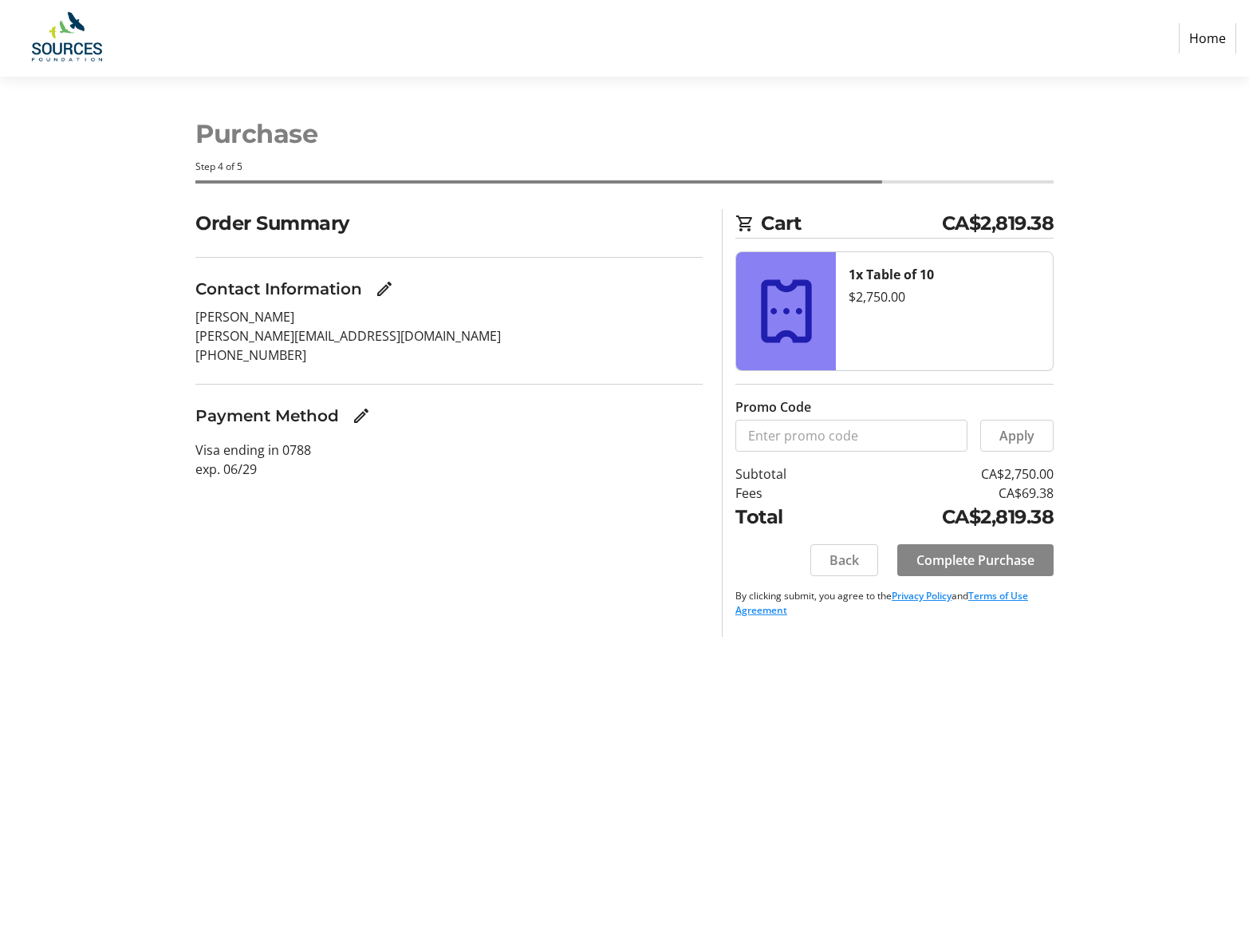
click at [984, 566] on span "Complete Purchase" at bounding box center [976, 559] width 118 height 19
